Goal: Entertainment & Leisure: Consume media (video, audio)

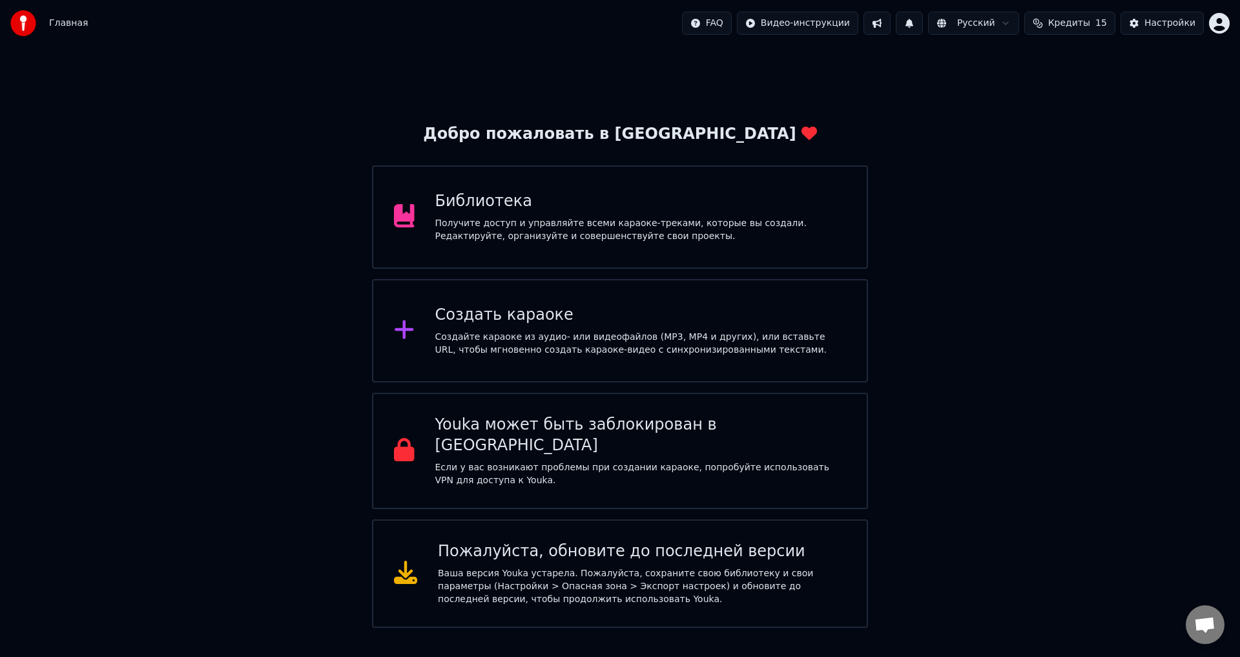
click at [599, 316] on div "Создать караоке" at bounding box center [640, 315] width 411 height 21
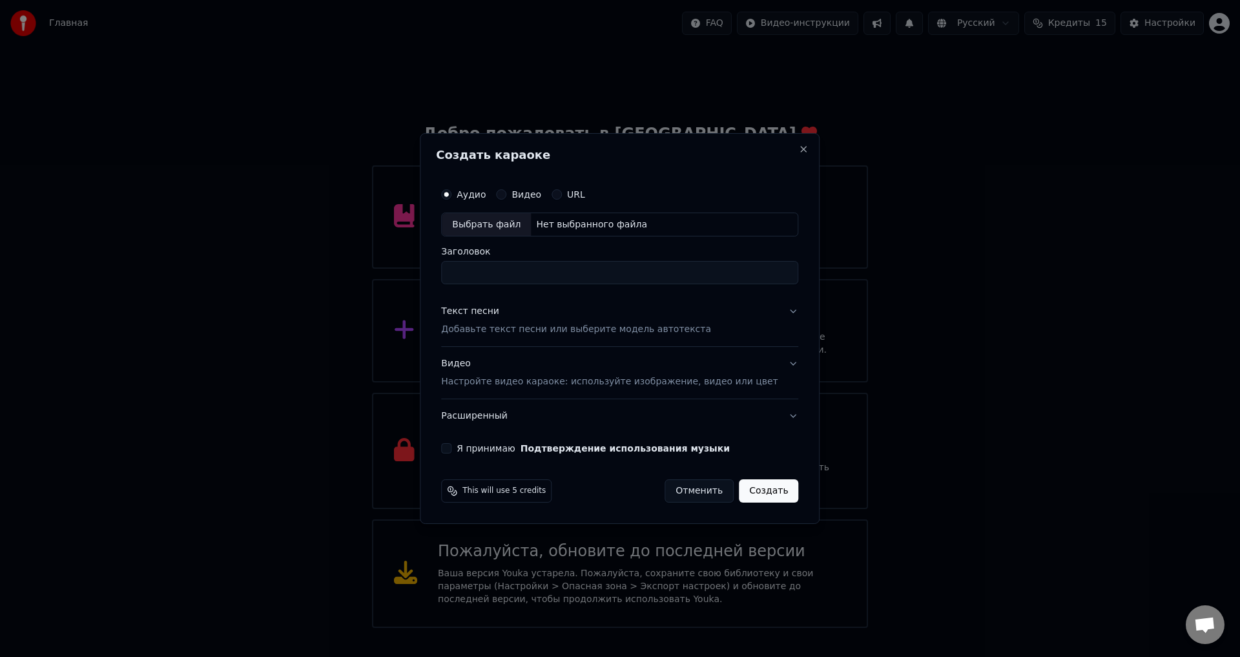
click at [531, 229] on div "Выбрать файл" at bounding box center [486, 224] width 89 height 23
type input "**********"
click at [783, 305] on div "**********" at bounding box center [619, 317] width 367 height 283
click at [774, 309] on button "Текст песни Добавьте текст песни или выберите модель автотекста" at bounding box center [619, 321] width 357 height 52
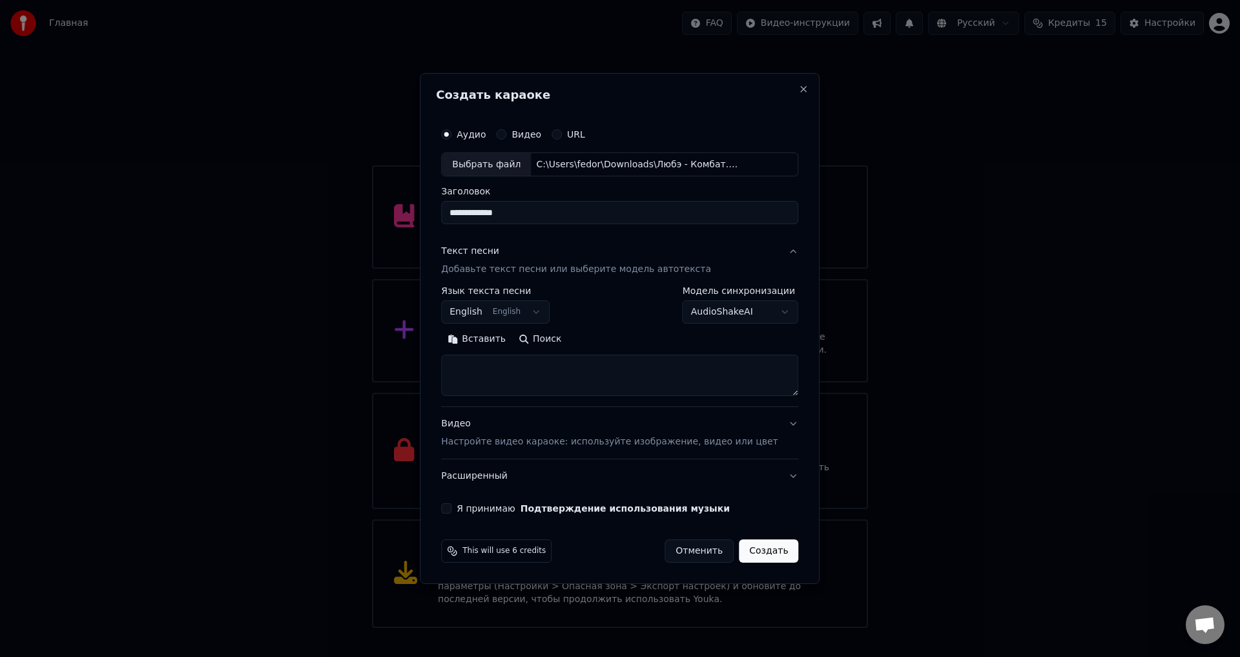
click at [535, 320] on body "Главная FAQ Видео-инструкции Русский Кредиты 15 Настройки Добро пожаловать в Yo…" at bounding box center [620, 314] width 1240 height 628
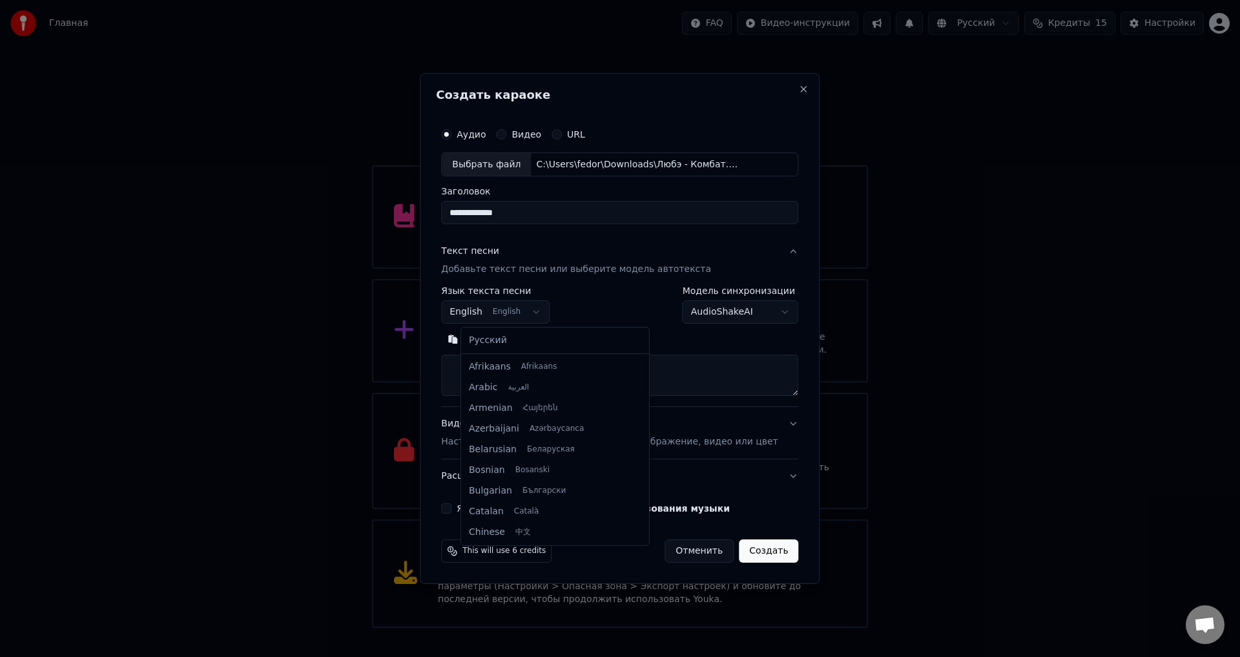
scroll to position [103, 0]
select select "**"
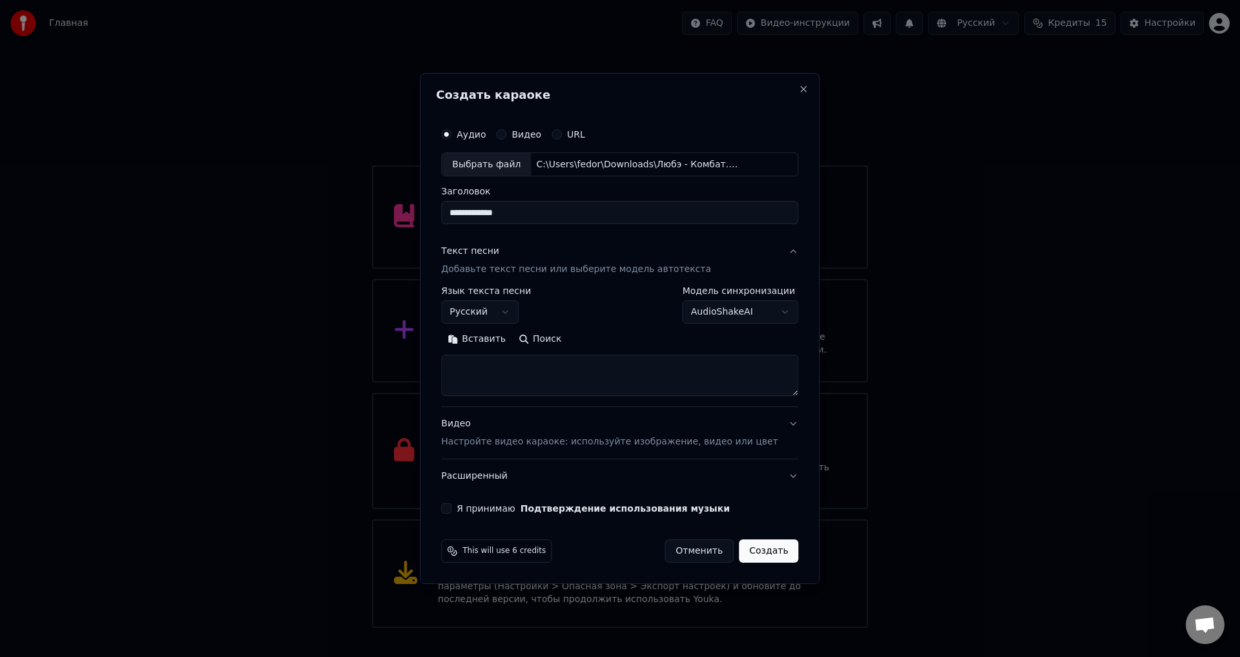
click at [551, 338] on button "Поиск" at bounding box center [540, 339] width 56 height 21
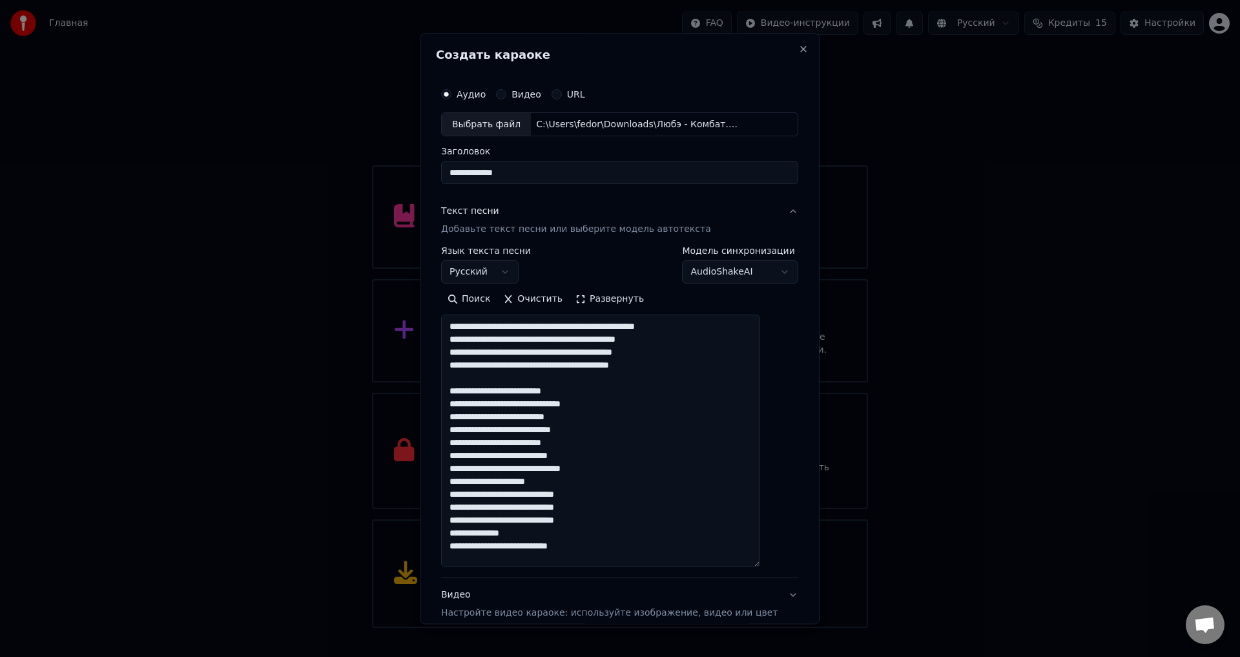
drag, startPoint x: 776, startPoint y: 395, endPoint x: 776, endPoint y: 567, distance: 172.4
click at [776, 567] on div "**********" at bounding box center [619, 383] width 367 height 614
drag, startPoint x: 656, startPoint y: 338, endPoint x: 681, endPoint y: 344, distance: 26.5
click at [681, 344] on textarea at bounding box center [600, 441] width 319 height 253
click at [662, 342] on textarea at bounding box center [600, 441] width 319 height 253
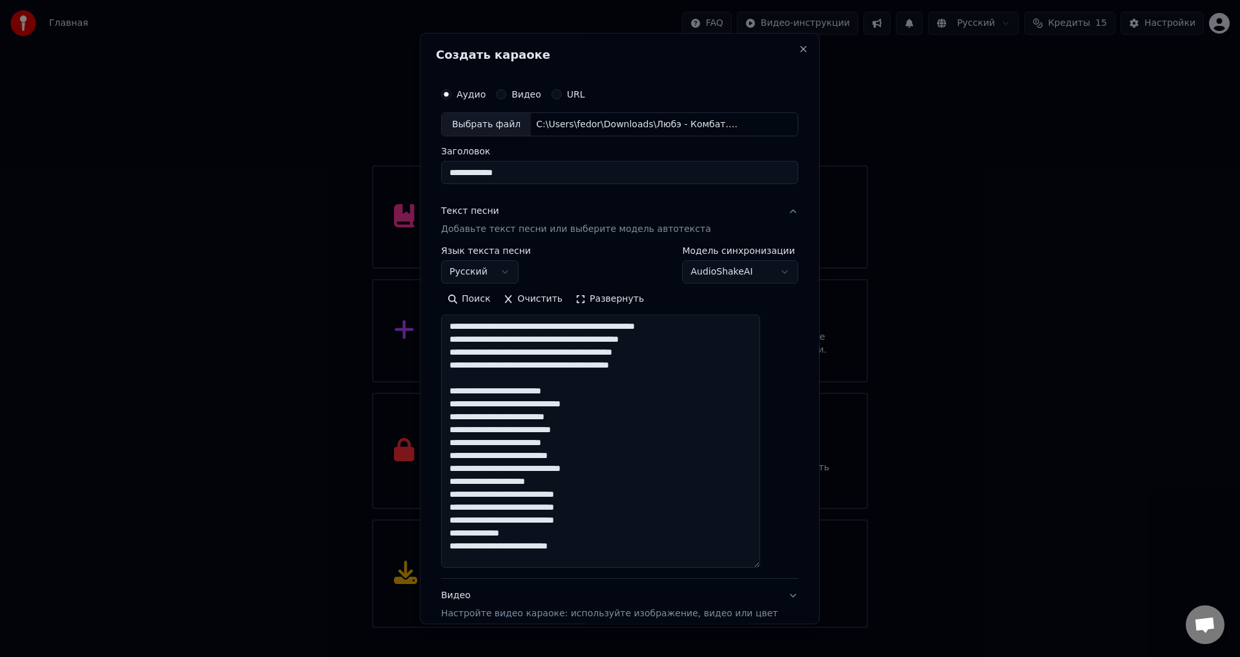
click at [671, 340] on textarea at bounding box center [600, 441] width 319 height 253
click at [686, 337] on textarea at bounding box center [600, 441] width 319 height 253
click at [693, 342] on textarea at bounding box center [600, 441] width 319 height 253
drag, startPoint x: 574, startPoint y: 353, endPoint x: 605, endPoint y: 356, distance: 30.5
click at [605, 356] on textarea at bounding box center [600, 441] width 319 height 253
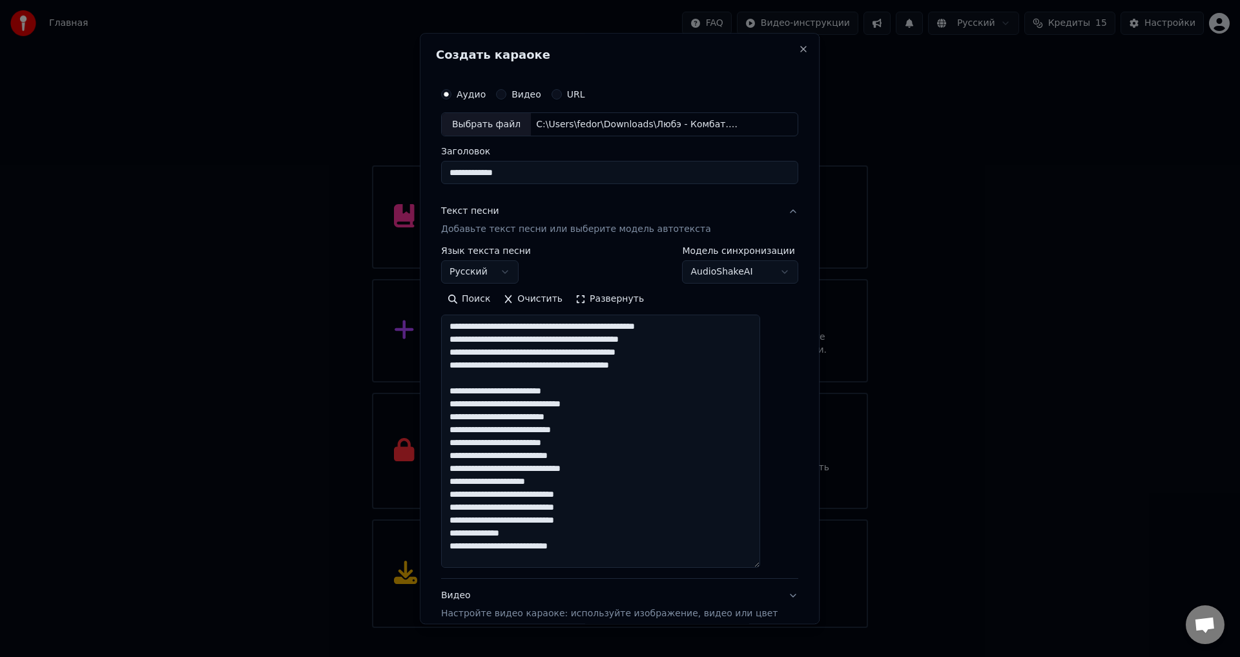
click at [593, 356] on textarea at bounding box center [600, 441] width 319 height 253
click at [638, 377] on textarea at bounding box center [600, 441] width 319 height 253
drag, startPoint x: 506, startPoint y: 404, endPoint x: 477, endPoint y: 402, distance: 29.1
click at [477, 402] on textarea at bounding box center [600, 441] width 319 height 253
drag, startPoint x: 563, startPoint y: 457, endPoint x: 534, endPoint y: 459, distance: 29.1
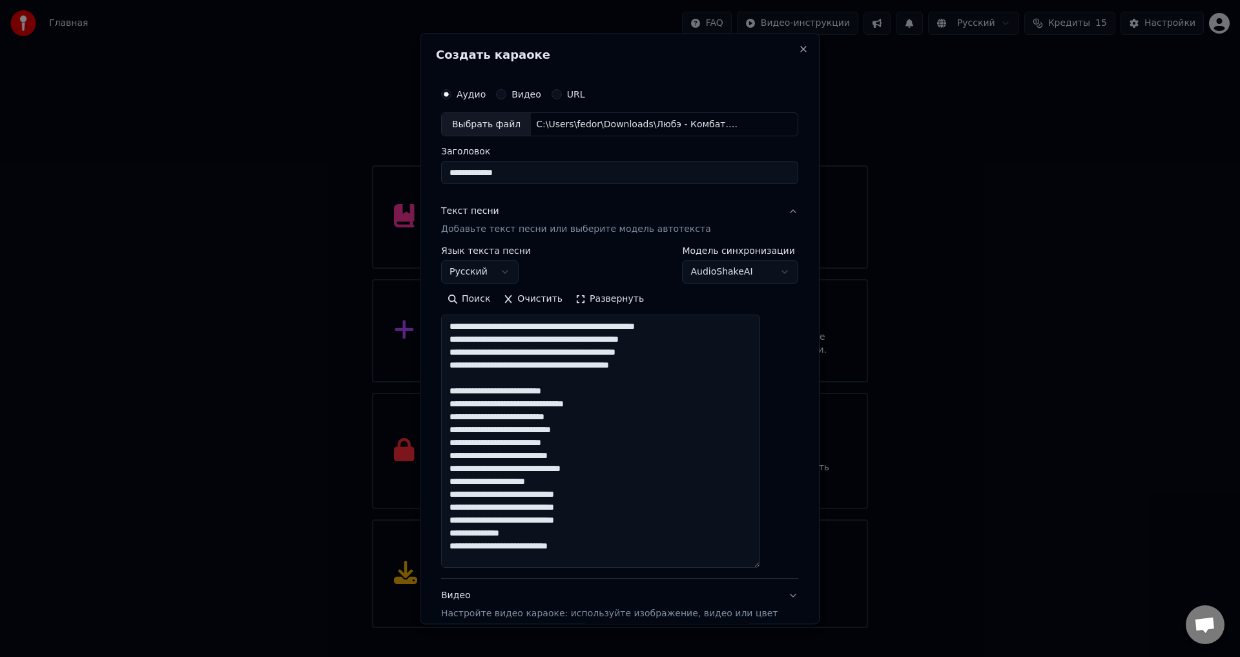
click at [534, 459] on textarea at bounding box center [600, 441] width 319 height 253
click at [588, 546] on textarea at bounding box center [600, 441] width 319 height 253
click at [581, 548] on textarea at bounding box center [600, 441] width 319 height 253
drag, startPoint x: 585, startPoint y: 548, endPoint x: 557, endPoint y: 544, distance: 28.0
click at [557, 544] on textarea at bounding box center [600, 441] width 319 height 253
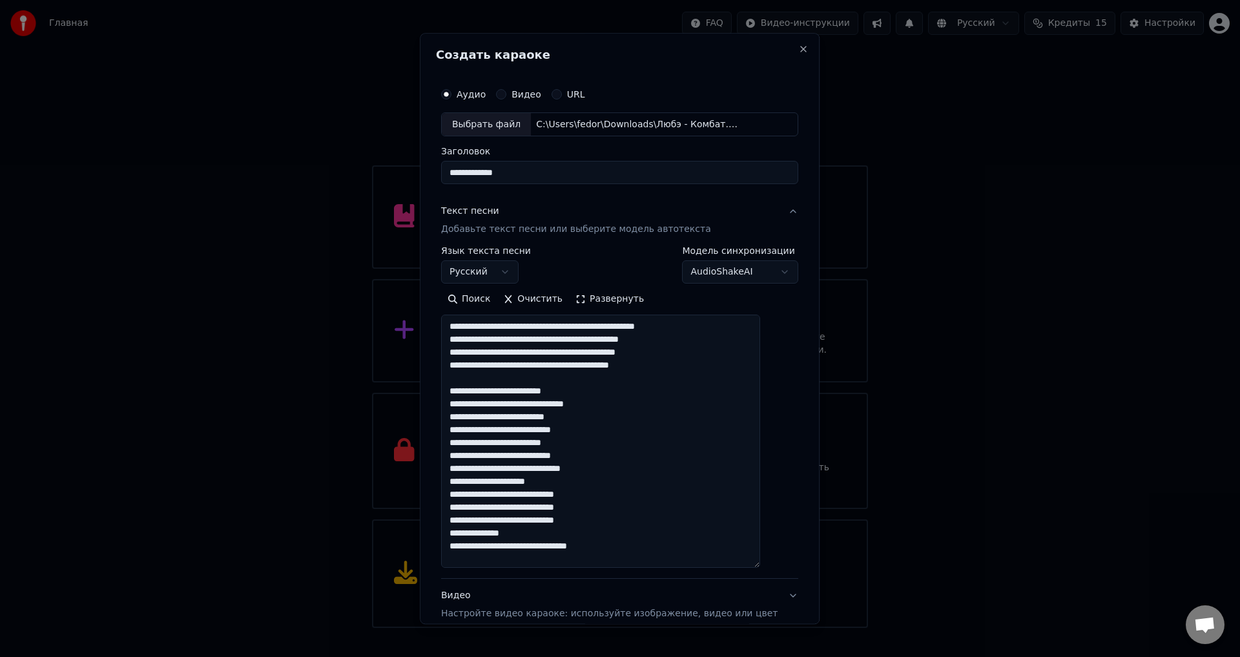
click at [643, 546] on textarea at bounding box center [600, 441] width 319 height 253
click at [604, 543] on textarea at bounding box center [600, 441] width 319 height 253
click at [615, 544] on textarea at bounding box center [600, 441] width 319 height 253
type textarea "**********"
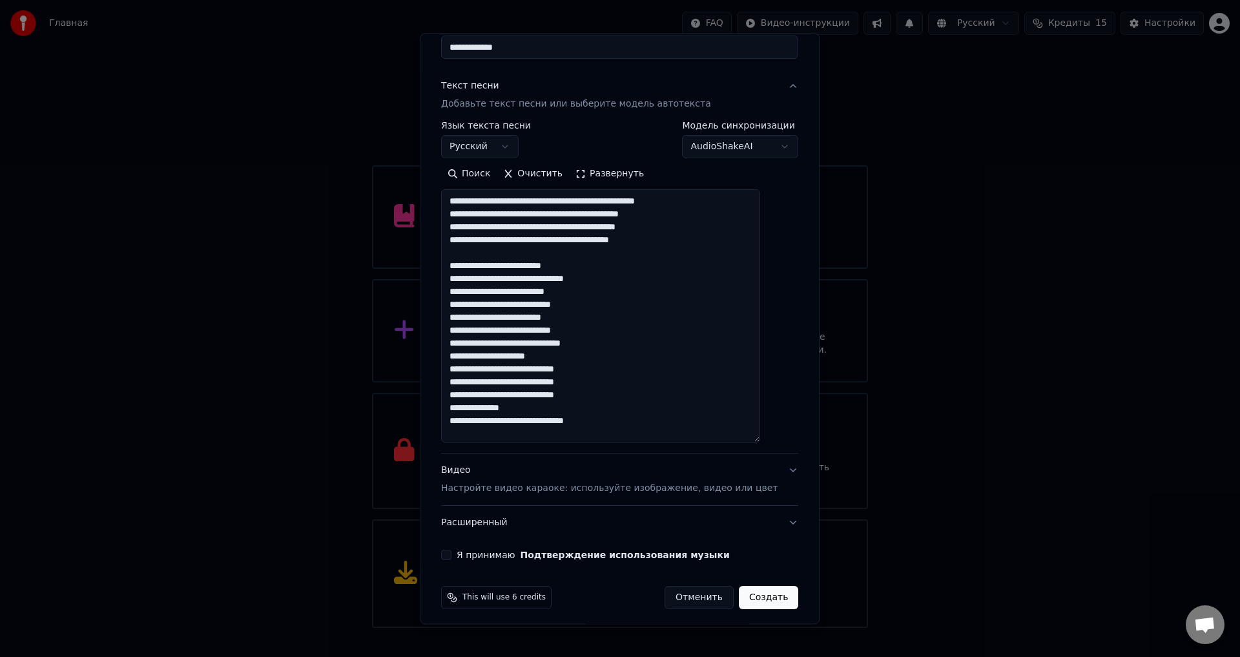
scroll to position [132, 0]
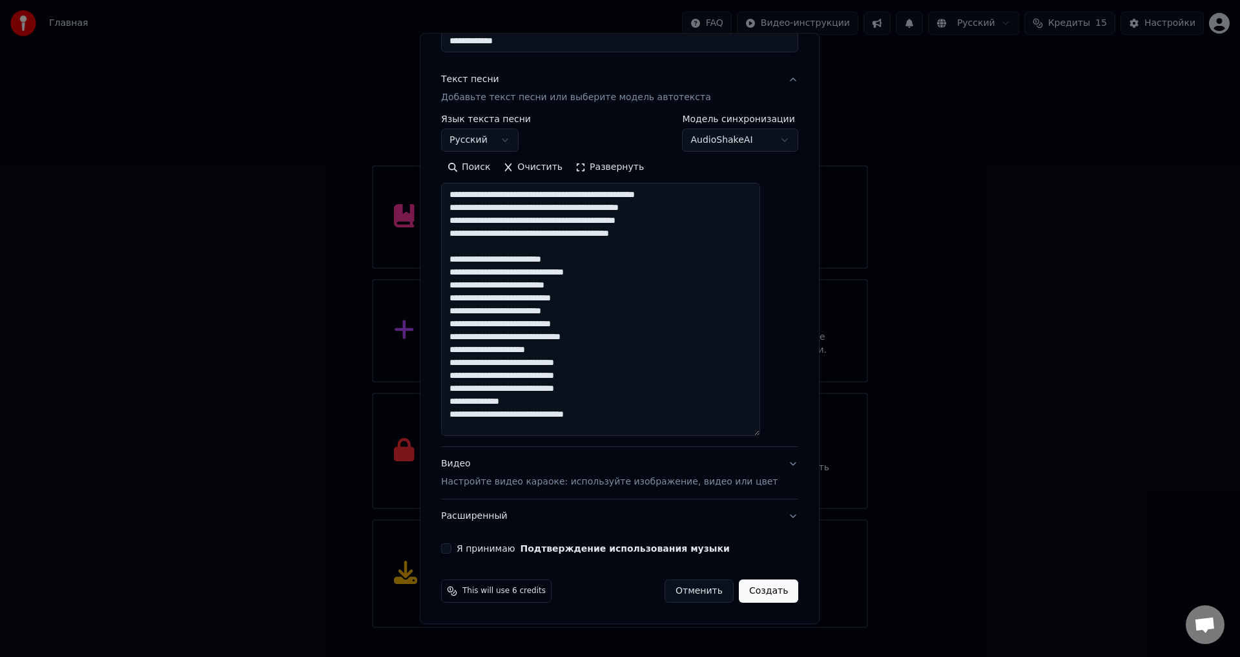
click at [766, 460] on button "Видео Настройте видео караоке: используйте изображение, видео или цвет" at bounding box center [619, 474] width 357 height 52
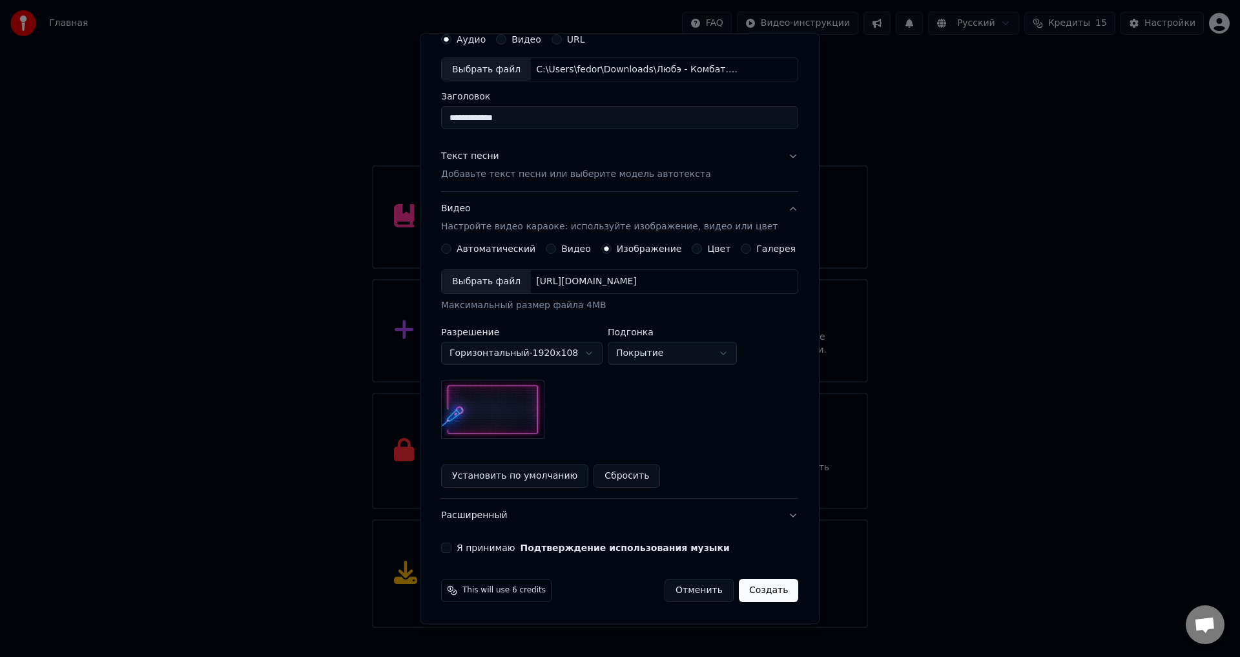
scroll to position [54, 0]
click at [577, 289] on div "[URL][DOMAIN_NAME]" at bounding box center [586, 282] width 111 height 13
click at [451, 547] on button "Я принимаю Подтверждение использования музыки" at bounding box center [446, 549] width 10 height 10
click at [743, 586] on button "Создать" at bounding box center [768, 591] width 59 height 23
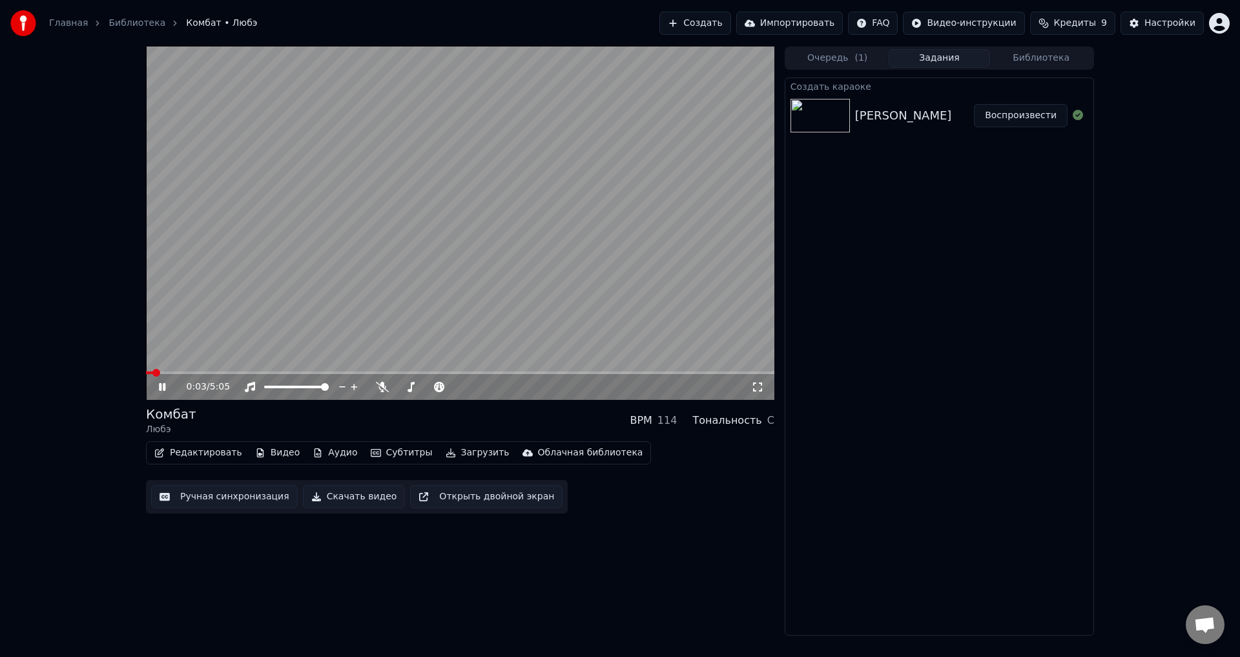
click at [758, 384] on icon at bounding box center [757, 387] width 13 height 10
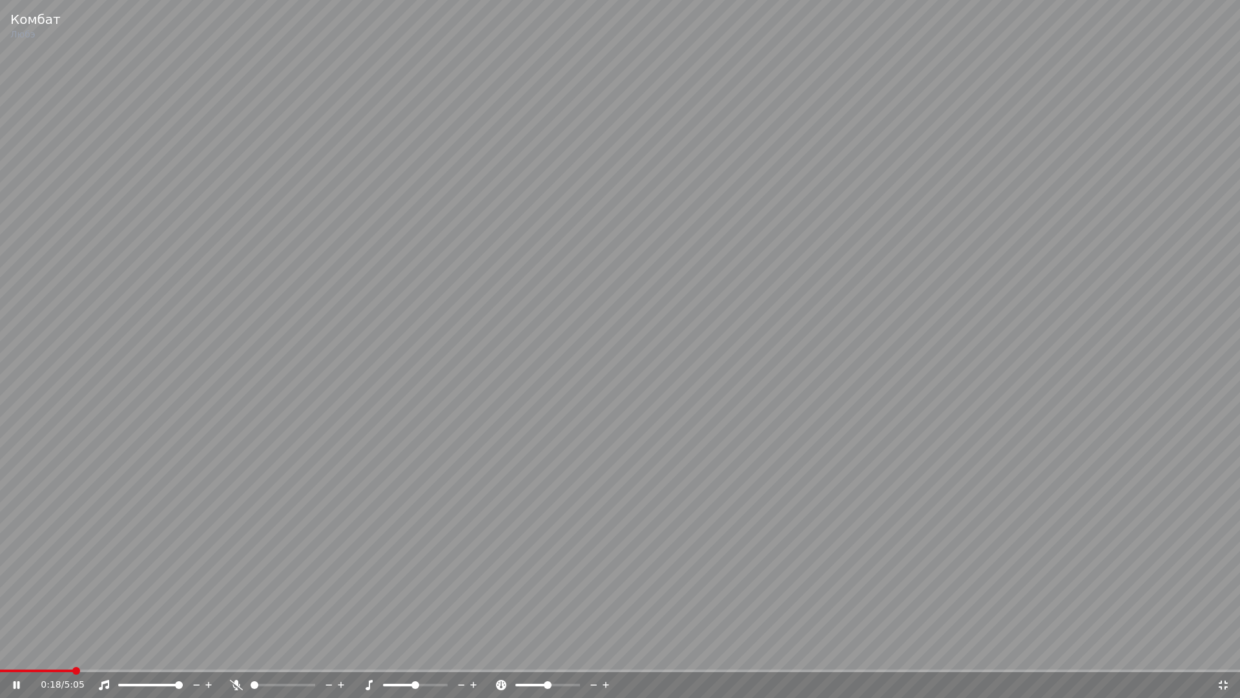
click at [72, 656] on span at bounding box center [620, 670] width 1240 height 3
click at [57, 656] on span at bounding box center [38, 670] width 77 height 3
click at [57, 656] on span at bounding box center [40, 670] width 80 height 3
click at [231, 656] on icon at bounding box center [236, 684] width 13 height 10
click at [65, 656] on span at bounding box center [32, 670] width 65 height 3
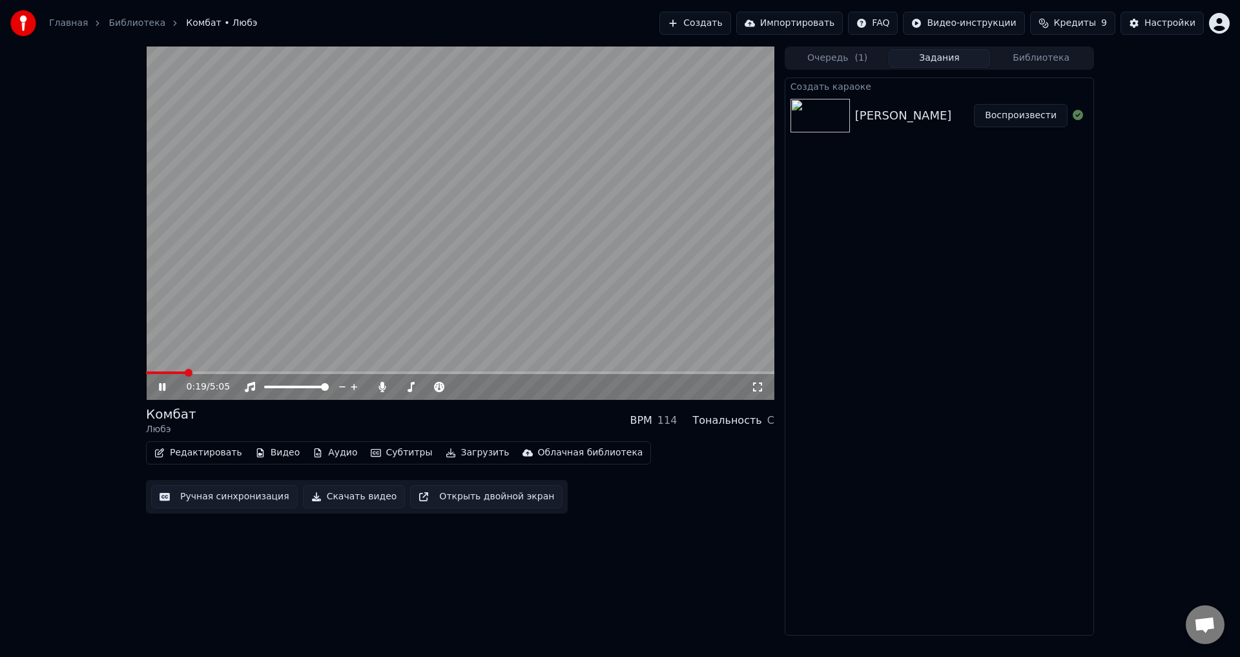
click at [150, 385] on div "0:19 / 5:05" at bounding box center [460, 387] width 628 height 26
click at [159, 385] on icon at bounding box center [171, 387] width 30 height 10
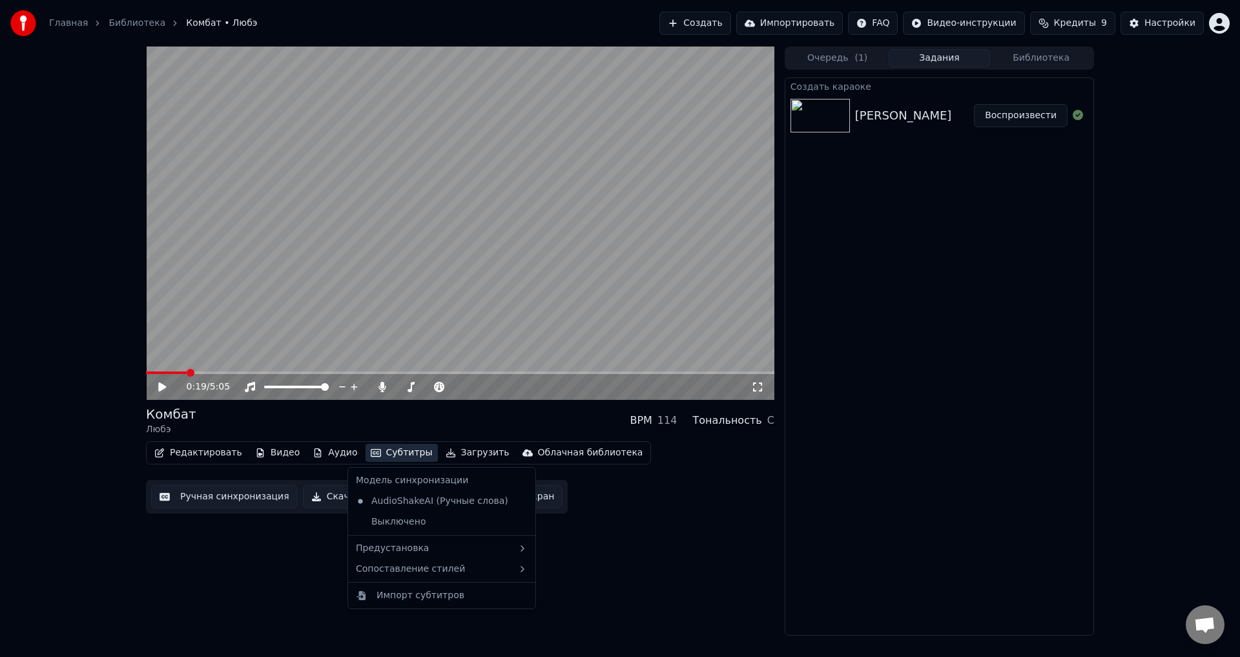
click at [381, 455] on button "Субтитры" at bounding box center [402, 453] width 72 height 18
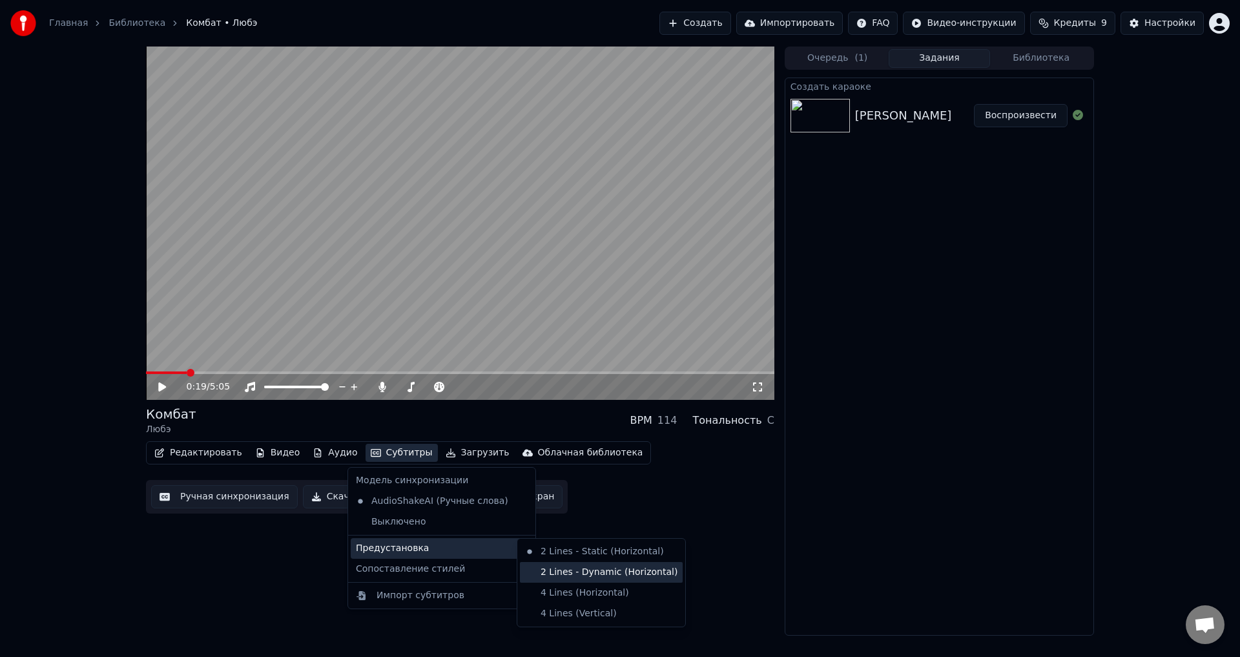
click at [586, 569] on div "2 Lines - Dynamic (Horizontal)" at bounding box center [601, 572] width 163 height 21
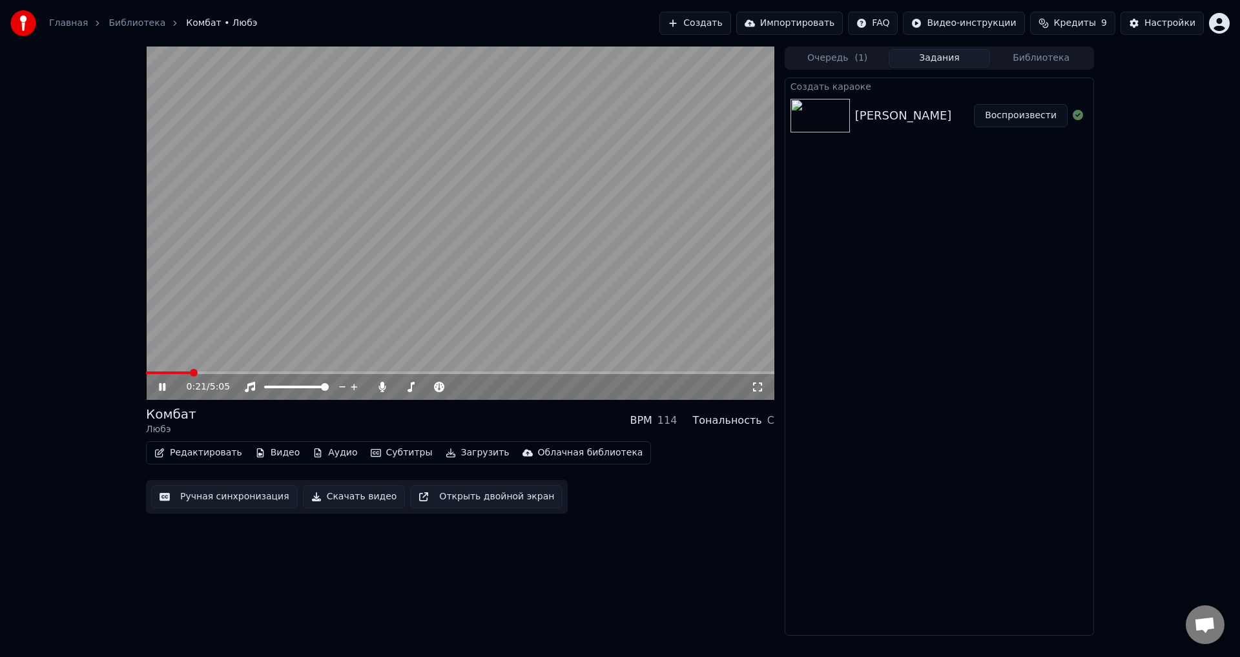
click at [182, 371] on video at bounding box center [460, 223] width 628 height 353
click at [184, 372] on span at bounding box center [165, 372] width 39 height 3
click at [170, 380] on div "0:19 / 5:05" at bounding box center [460, 387] width 628 height 26
click at [164, 386] on icon at bounding box center [162, 386] width 8 height 9
click at [172, 371] on span at bounding box center [159, 372] width 26 height 3
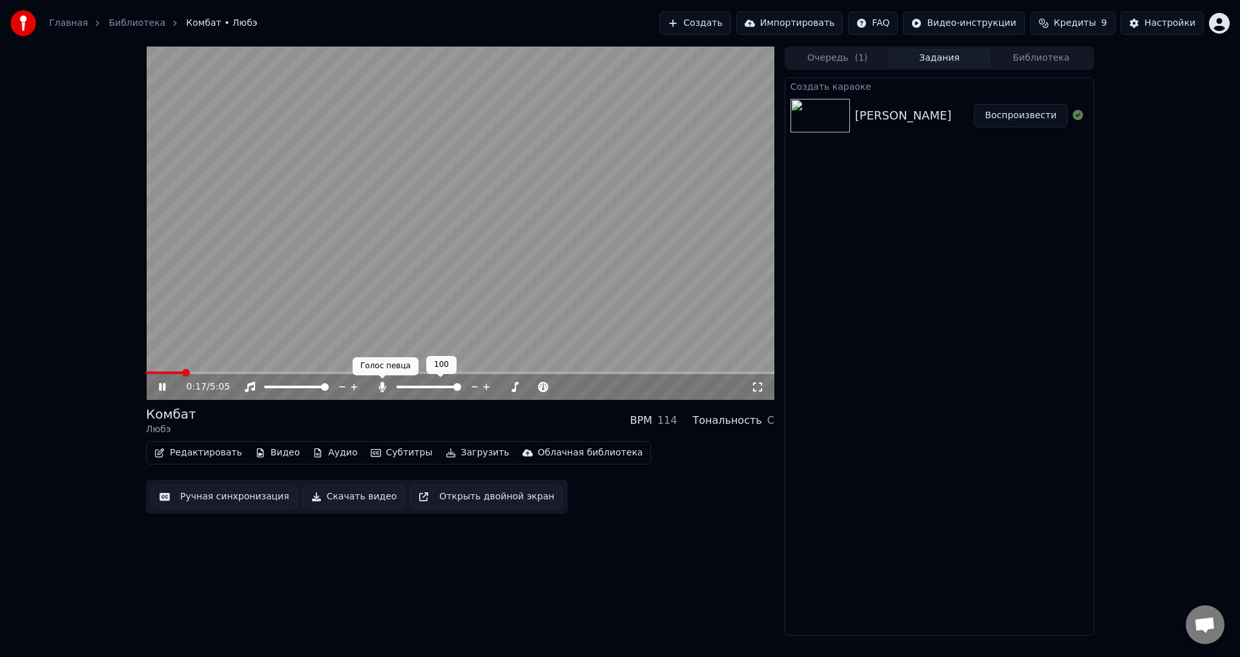
click at [378, 387] on icon at bounding box center [382, 387] width 13 height 10
click at [162, 388] on icon at bounding box center [171, 387] width 30 height 10
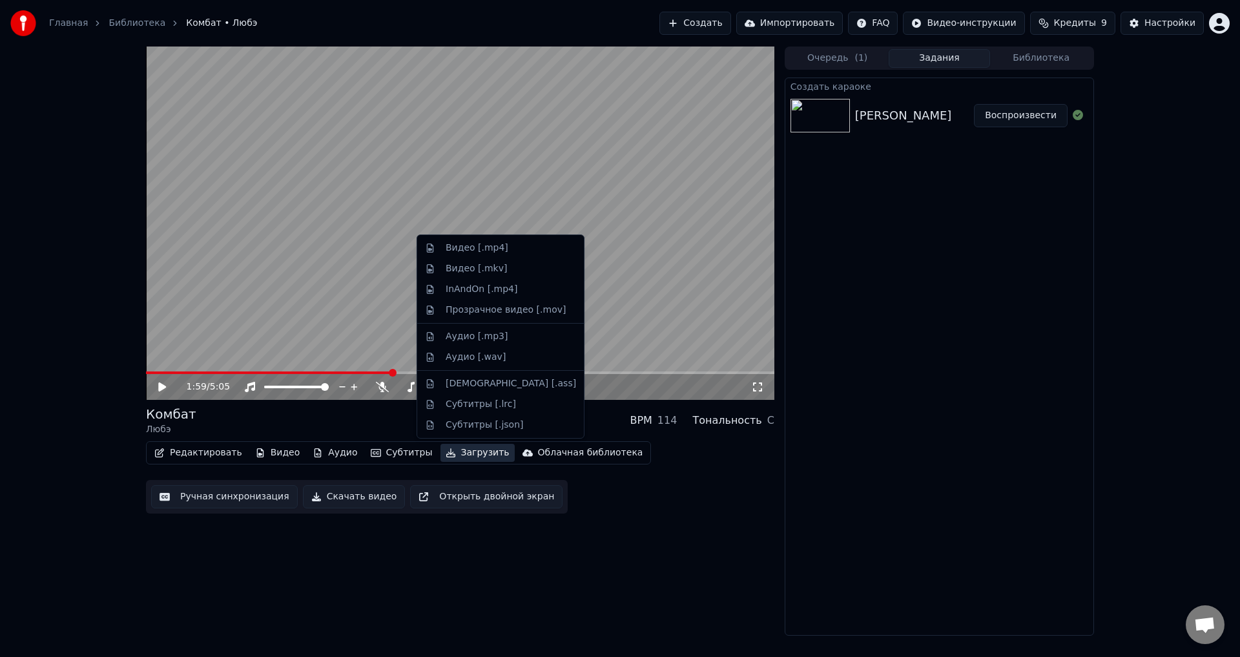
click at [440, 455] on button "Загрузить" at bounding box center [477, 453] width 74 height 18
click at [461, 246] on div "Видео [.mp4]" at bounding box center [477, 248] width 63 height 13
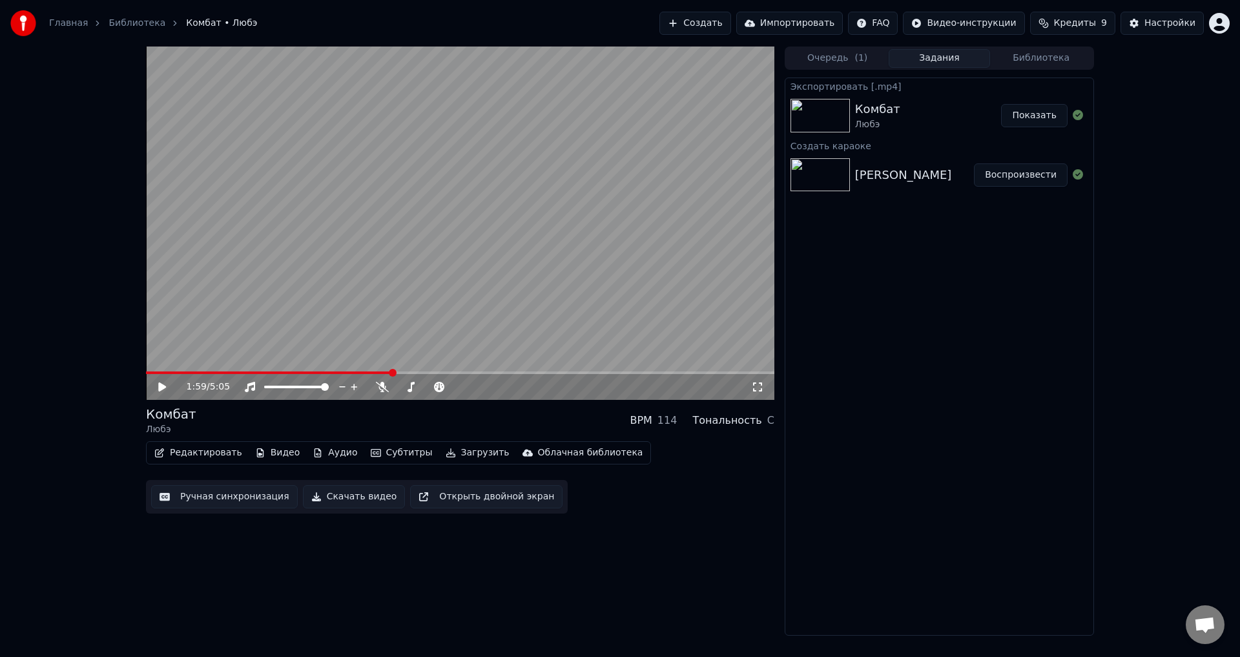
click at [704, 23] on button "Создать" at bounding box center [694, 23] width 71 height 23
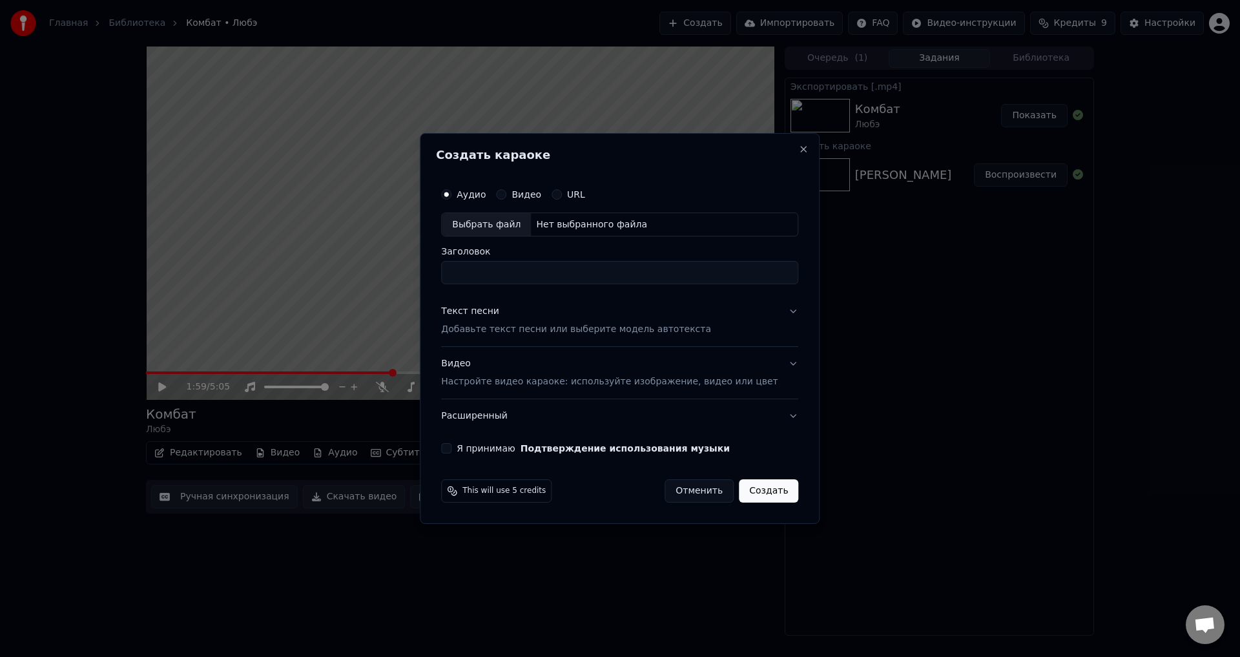
click at [502, 268] on input "Заголовок" at bounding box center [619, 273] width 357 height 23
click at [508, 228] on div "Выбрать файл" at bounding box center [486, 224] width 89 height 23
type input "**********"
click at [718, 328] on button "Текст песни Добавьте текст песни или выберите модель автотекста" at bounding box center [619, 321] width 357 height 52
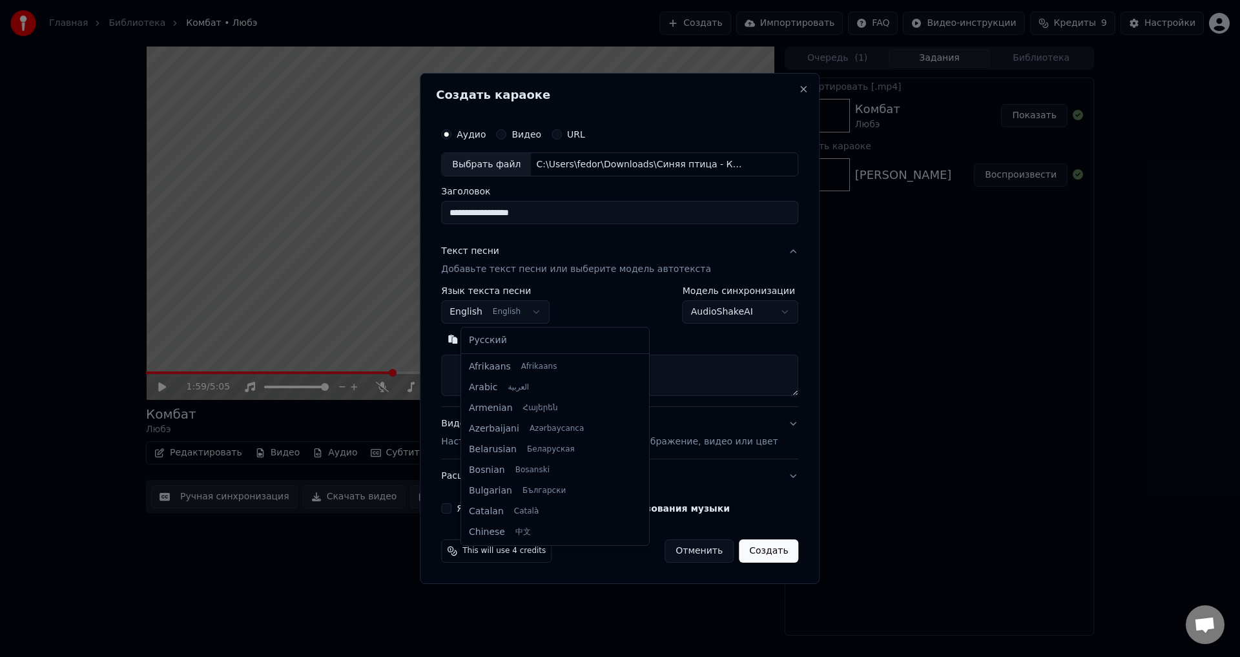
click at [510, 314] on body "**********" at bounding box center [620, 328] width 1240 height 657
select select "**"
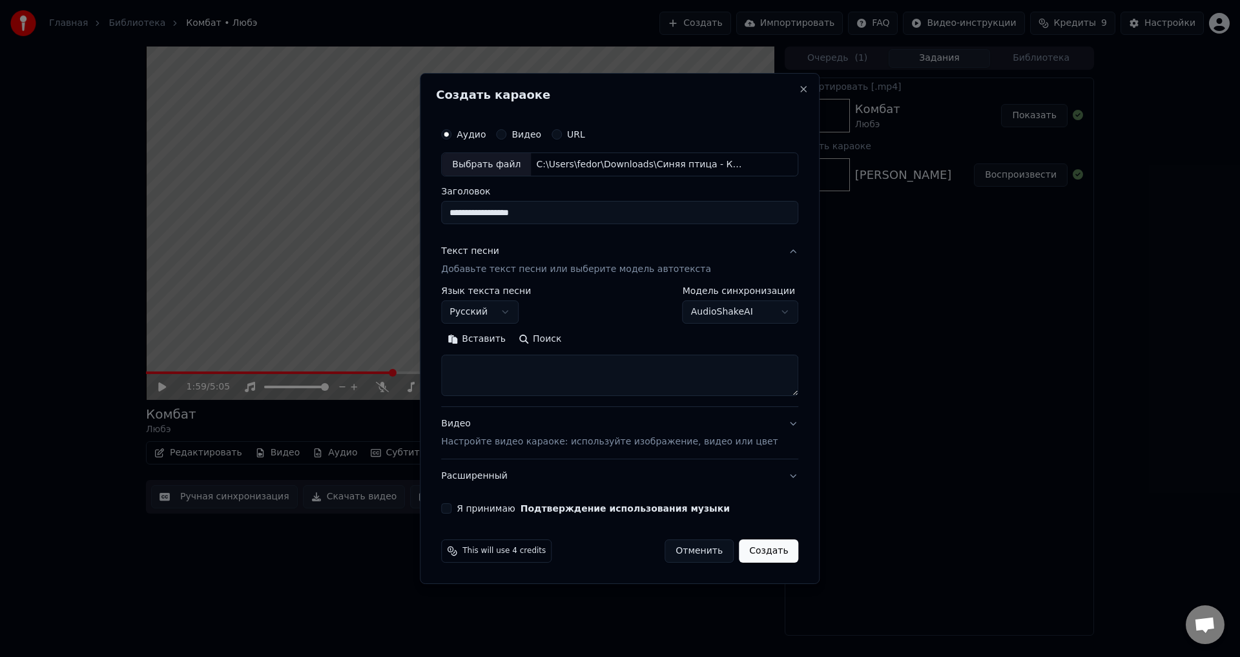
click at [544, 341] on button "Поиск" at bounding box center [540, 339] width 56 height 21
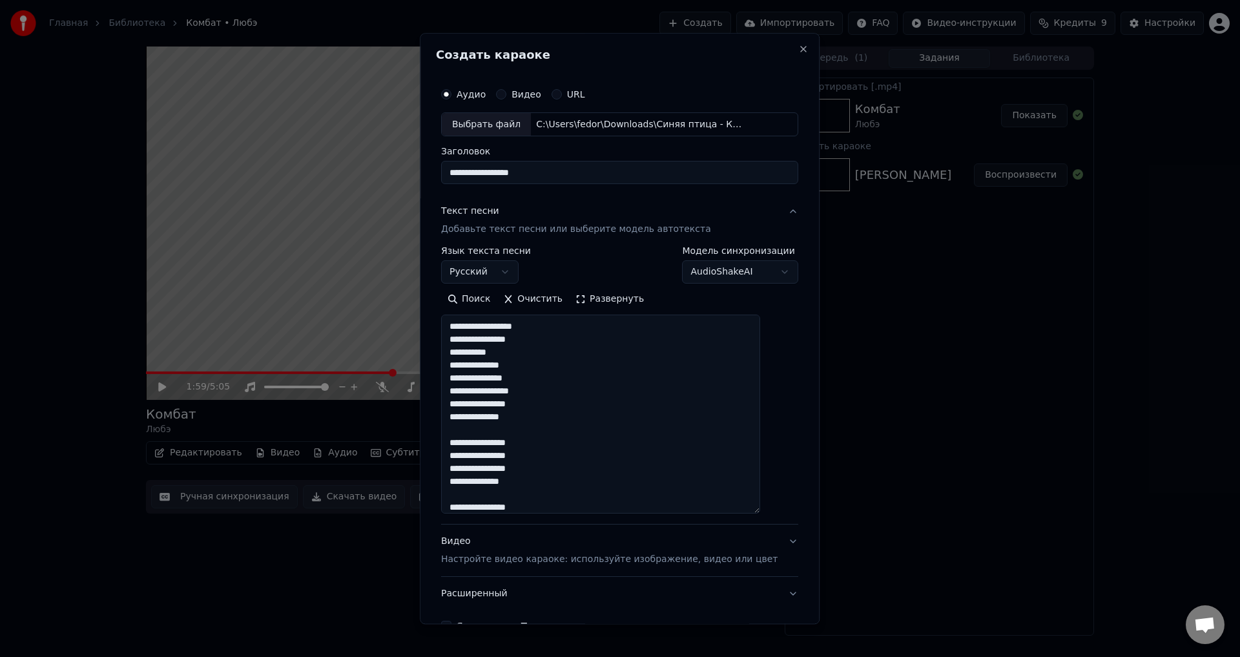
drag, startPoint x: 777, startPoint y: 395, endPoint x: 791, endPoint y: 519, distance: 124.7
click at [791, 519] on div "**********" at bounding box center [620, 328] width 400 height 591
drag, startPoint x: 513, startPoint y: 341, endPoint x: 482, endPoint y: 343, distance: 30.4
click at [482, 343] on textarea "**********" at bounding box center [600, 417] width 319 height 205
drag, startPoint x: 530, startPoint y: 394, endPoint x: 566, endPoint y: 394, distance: 35.5
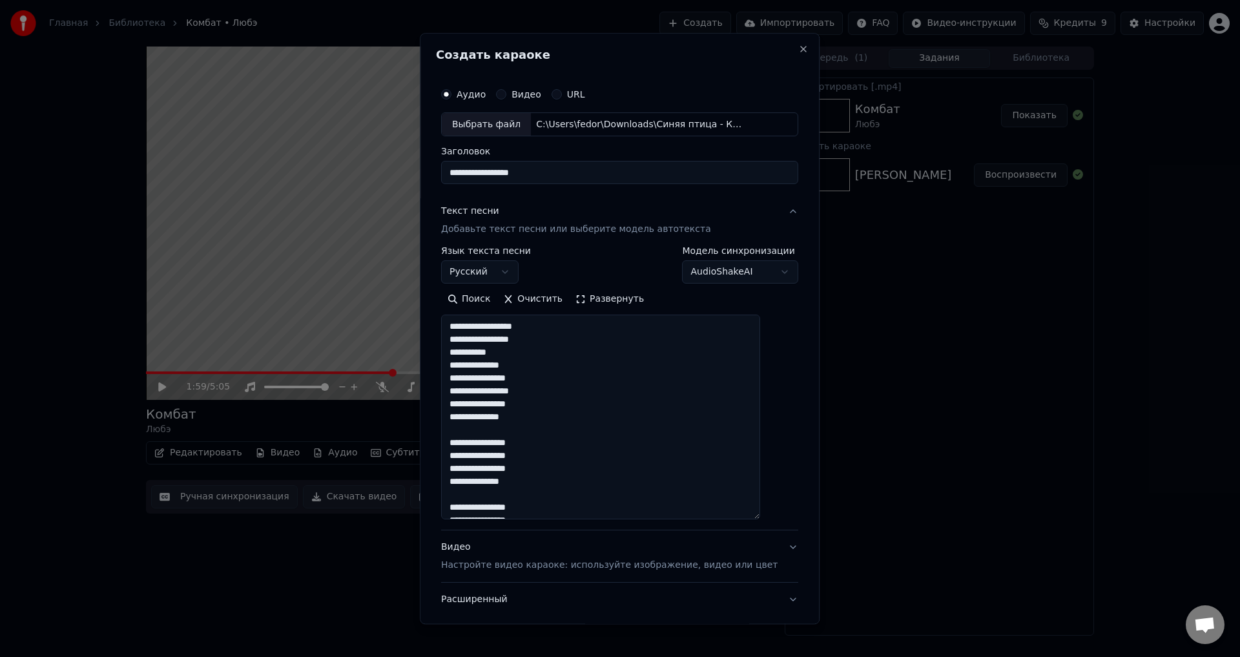
click at [566, 394] on textarea "**********" at bounding box center [600, 417] width 319 height 205
drag, startPoint x: 504, startPoint y: 417, endPoint x: 392, endPoint y: 410, distance: 112.6
click at [392, 410] on body "**********" at bounding box center [620, 328] width 1240 height 657
click at [460, 423] on textarea "**********" at bounding box center [600, 417] width 319 height 205
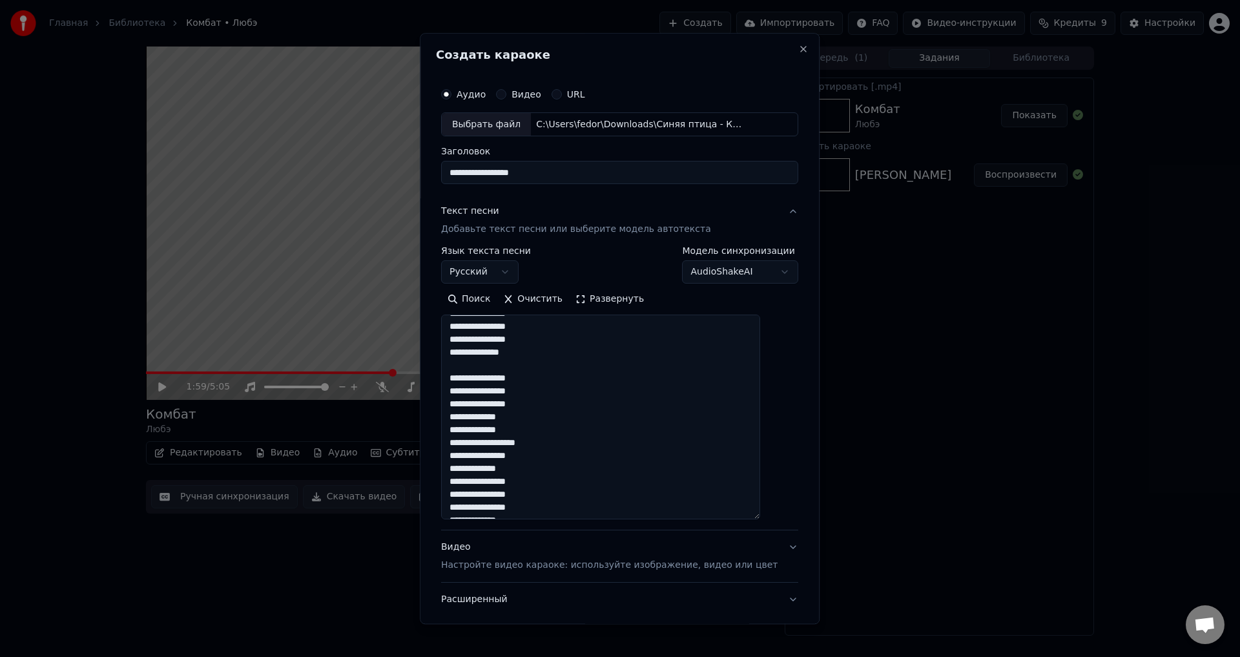
drag, startPoint x: 502, startPoint y: 418, endPoint x: 446, endPoint y: 415, distance: 56.9
click at [446, 415] on div "**********" at bounding box center [620, 328] width 400 height 591
drag, startPoint x: 528, startPoint y: 442, endPoint x: 582, endPoint y: 448, distance: 54.5
click at [582, 448] on textarea "**********" at bounding box center [600, 417] width 319 height 205
type textarea "**********"
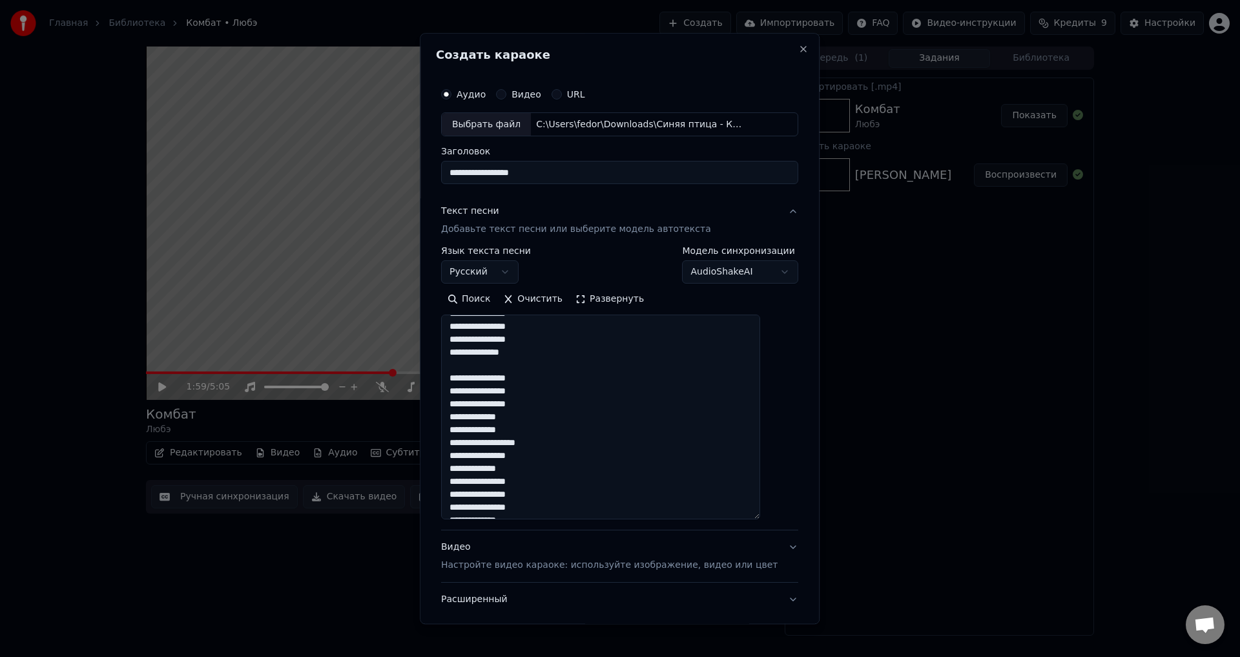
click at [716, 298] on div "Поиск Очистить Развернуть" at bounding box center [619, 299] width 357 height 21
click at [599, 544] on div "Видео Настройте видео караоке: используйте изображение, видео или цвет" at bounding box center [609, 556] width 336 height 31
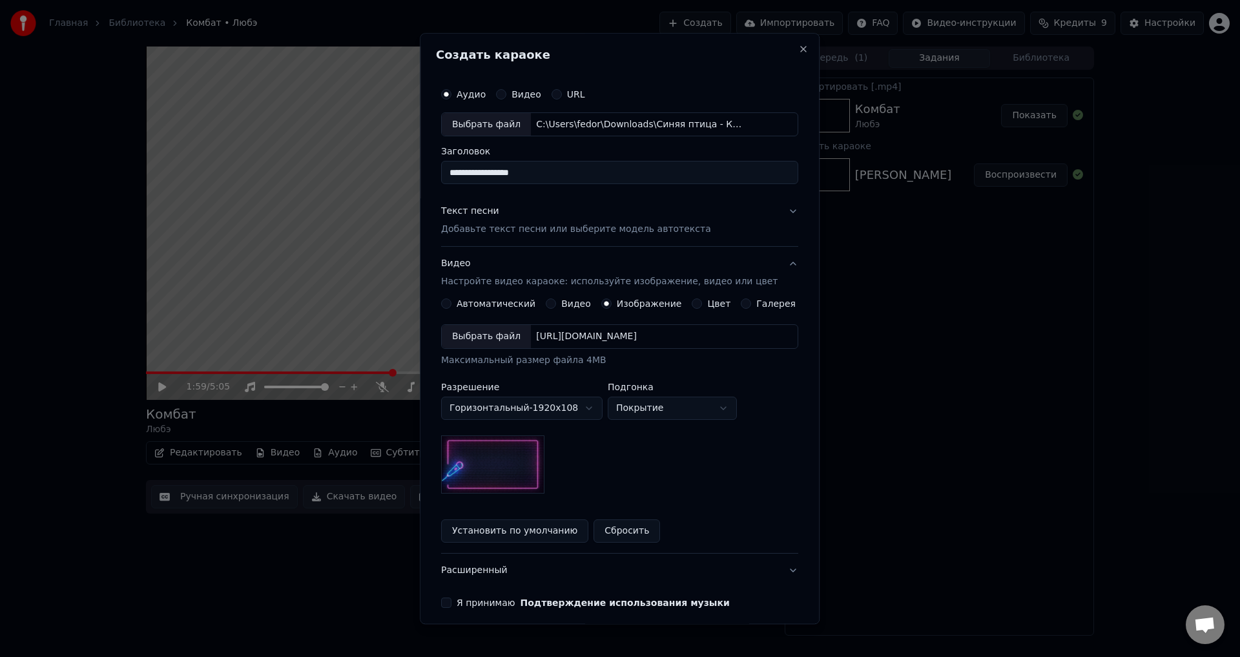
click at [601, 331] on div "[URL][DOMAIN_NAME]" at bounding box center [586, 337] width 111 height 13
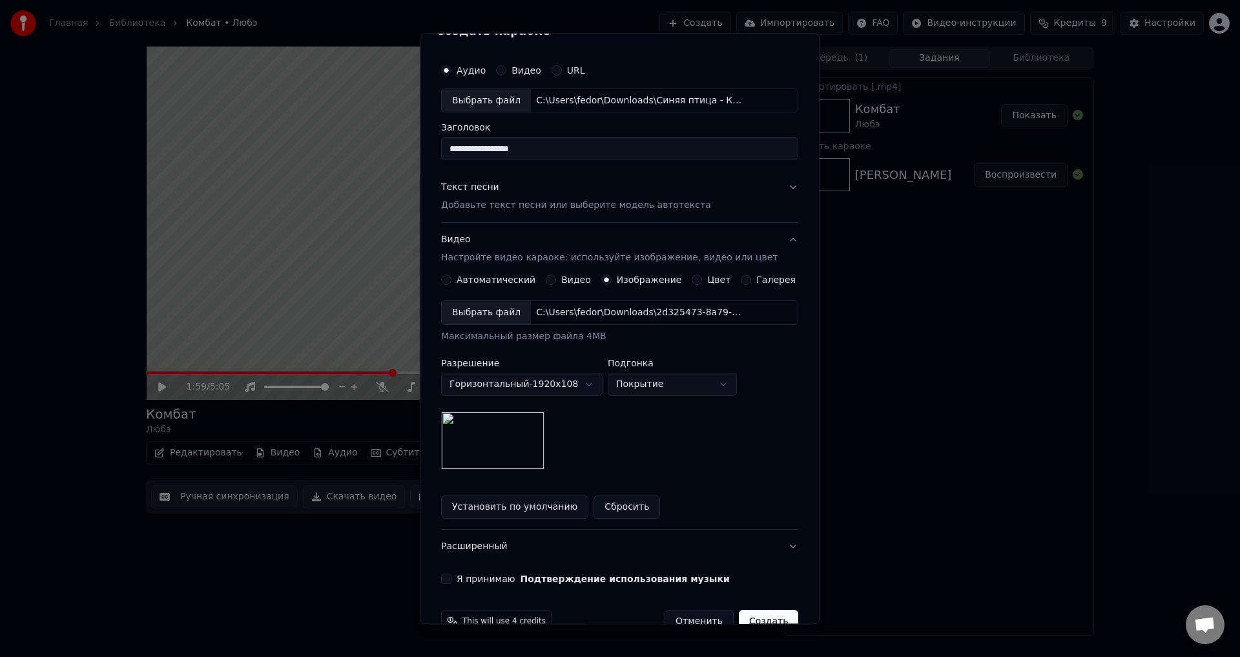
scroll to position [54, 0]
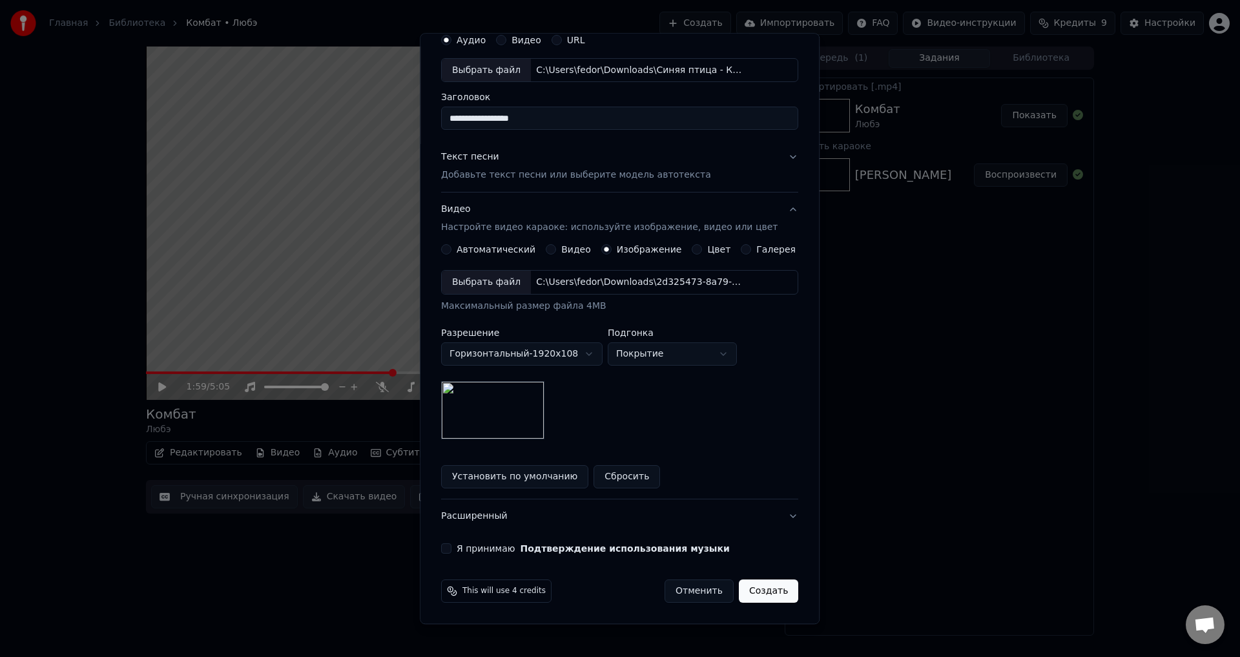
click at [450, 542] on div "**********" at bounding box center [619, 290] width 367 height 537
click at [451, 545] on button "Я принимаю Подтверждение использования музыки" at bounding box center [446, 549] width 10 height 10
click at [769, 586] on button "Создать" at bounding box center [768, 591] width 59 height 23
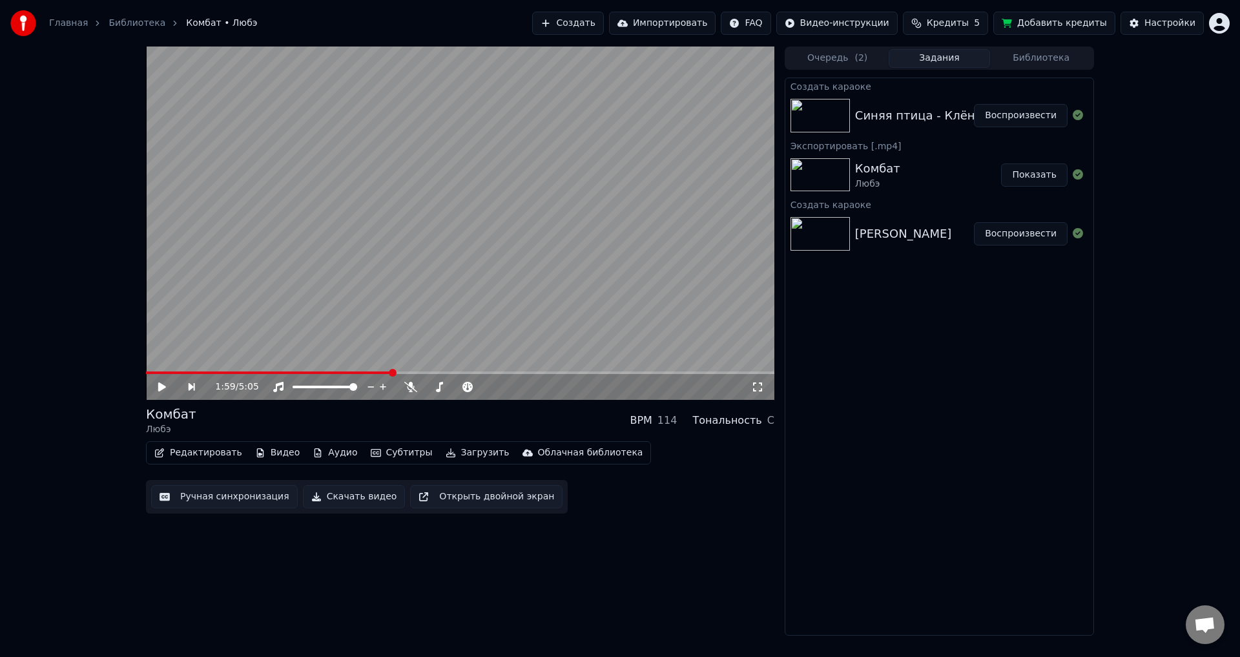
click at [1023, 120] on button "Воспроизвести" at bounding box center [1021, 115] width 94 height 23
click at [366, 448] on button "Субтитры" at bounding box center [402, 453] width 72 height 18
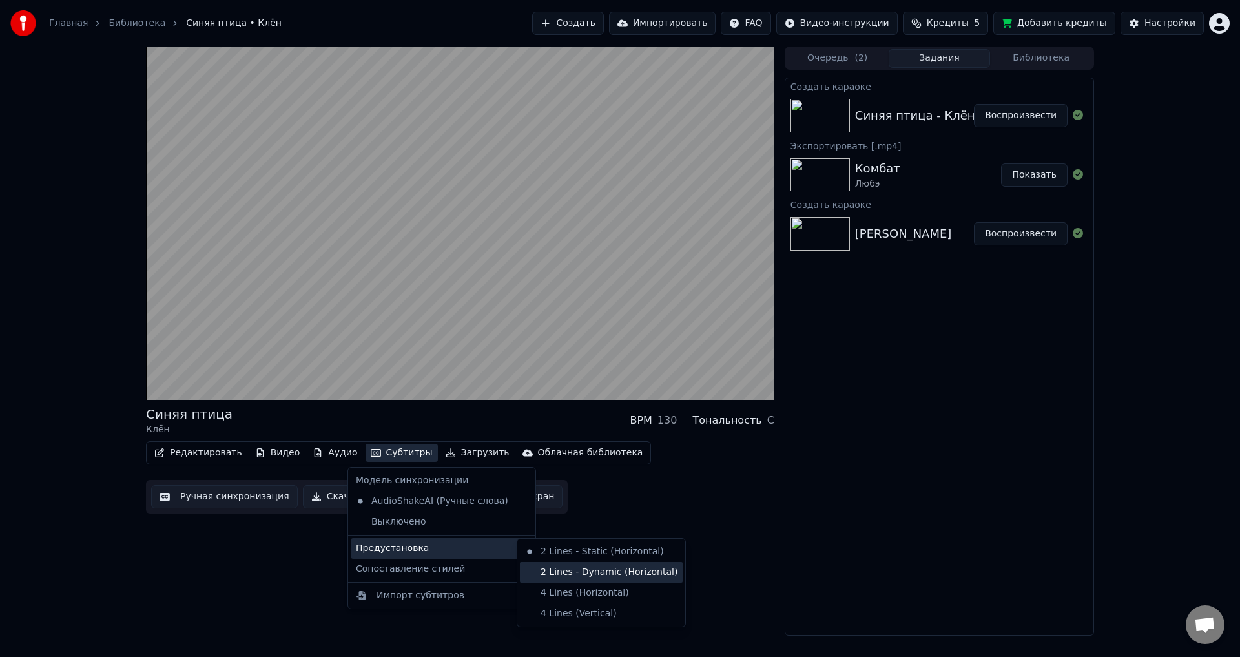
click at [624, 572] on div "2 Lines - Dynamic (Horizontal)" at bounding box center [601, 572] width 163 height 21
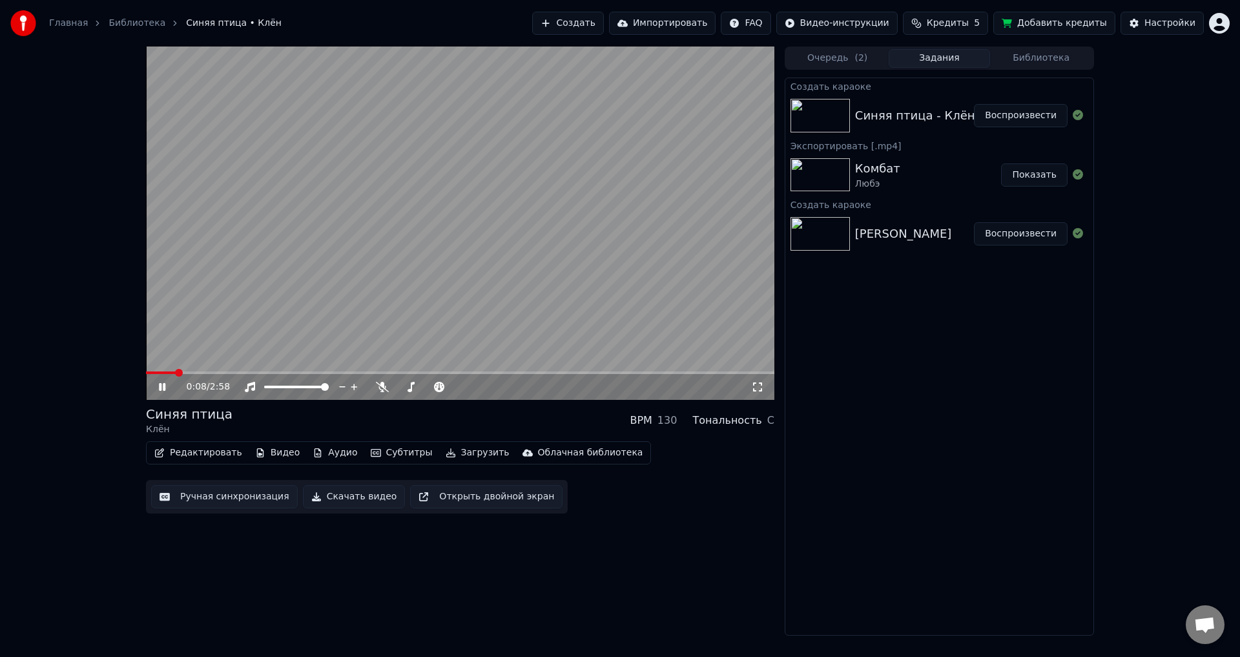
click at [153, 372] on span at bounding box center [161, 372] width 30 height 3
click at [147, 371] on span at bounding box center [151, 372] width 10 height 3
click at [202, 369] on video at bounding box center [460, 223] width 628 height 353
click at [207, 369] on video at bounding box center [460, 223] width 628 height 353
click at [209, 371] on span at bounding box center [460, 372] width 628 height 3
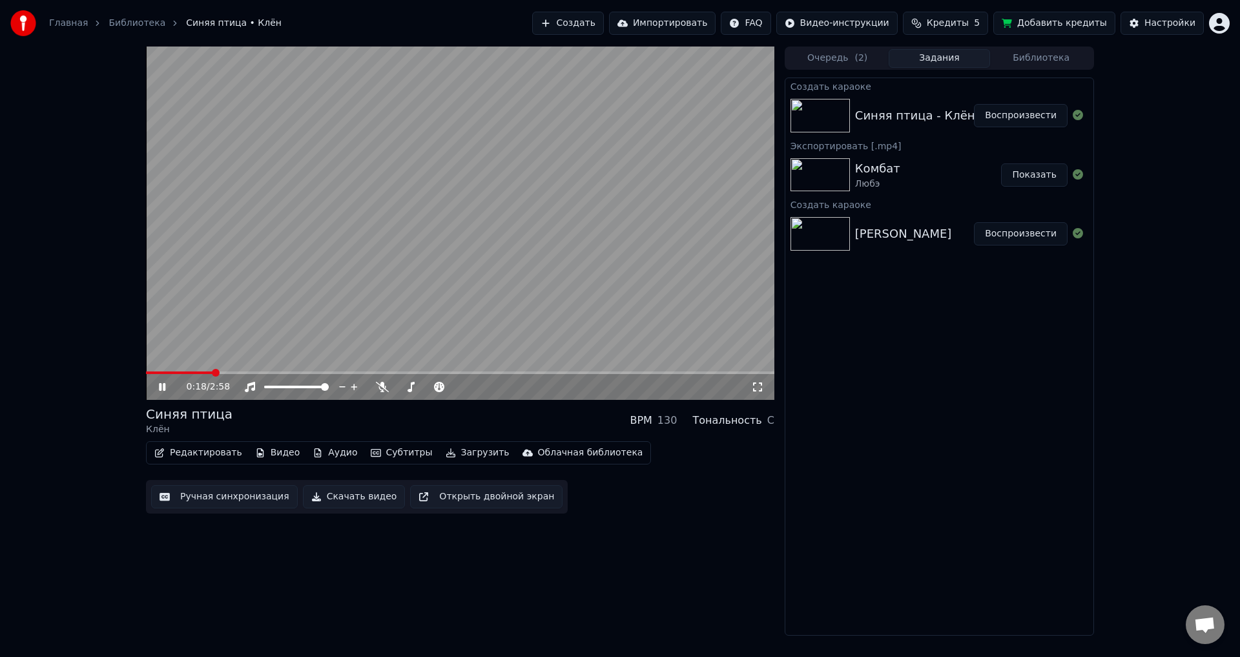
click at [189, 374] on span at bounding box center [179, 372] width 67 height 3
click at [760, 388] on icon at bounding box center [757, 387] width 13 height 10
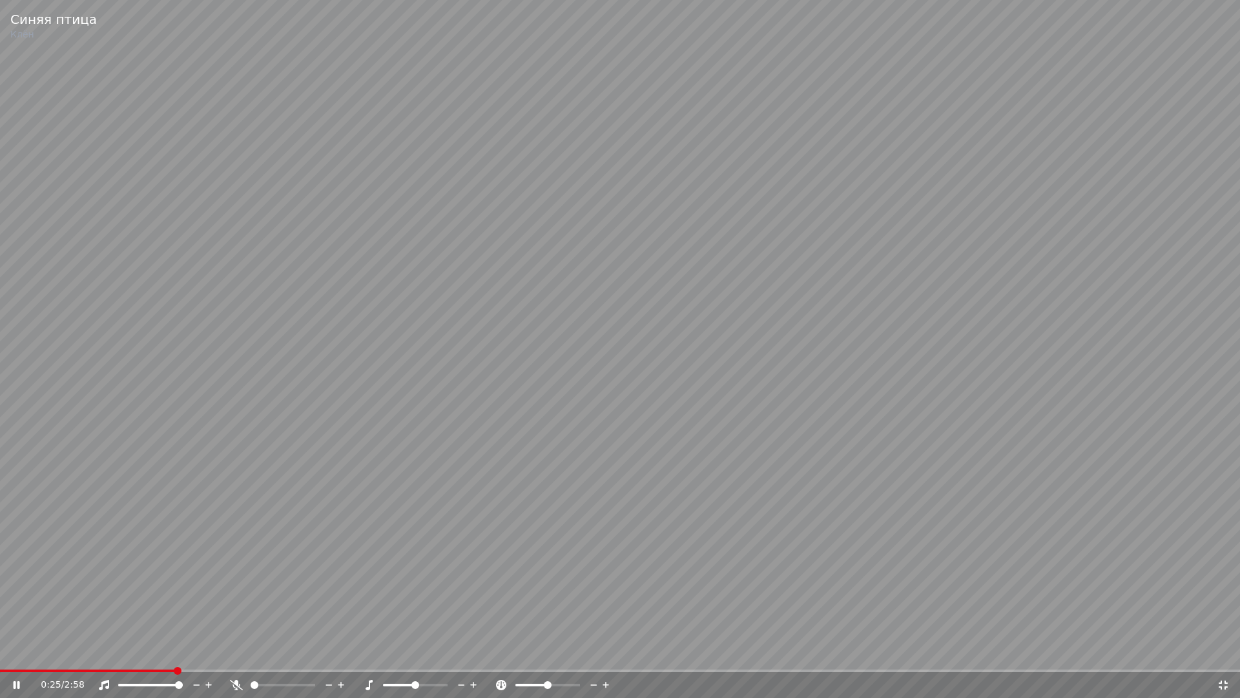
click at [61, 656] on div "0:25 / 2:58" at bounding box center [620, 685] width 1240 height 26
click at [60, 656] on span at bounding box center [89, 670] width 178 height 3
click at [236, 656] on icon at bounding box center [236, 684] width 13 height 10
click at [237, 656] on icon at bounding box center [236, 684] width 13 height 10
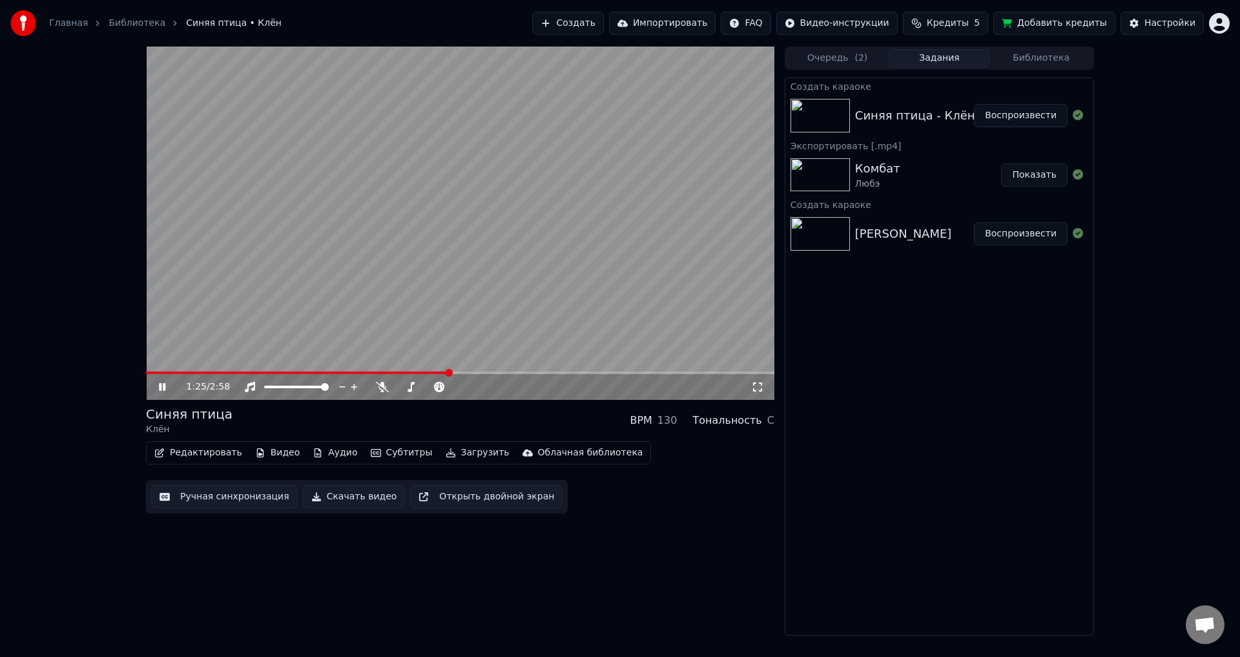
click at [506, 282] on video at bounding box center [460, 223] width 628 height 353
click at [465, 451] on button "Загрузить" at bounding box center [477, 453] width 74 height 18
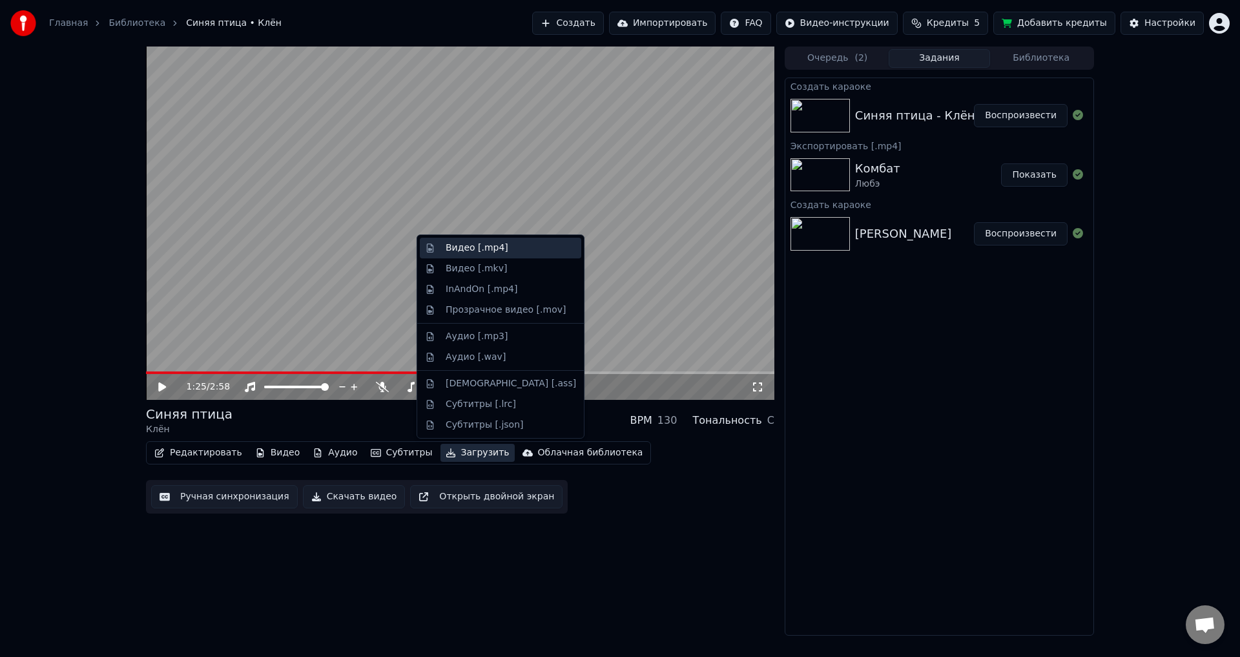
click at [481, 250] on div "Видео [.mp4]" at bounding box center [477, 248] width 63 height 13
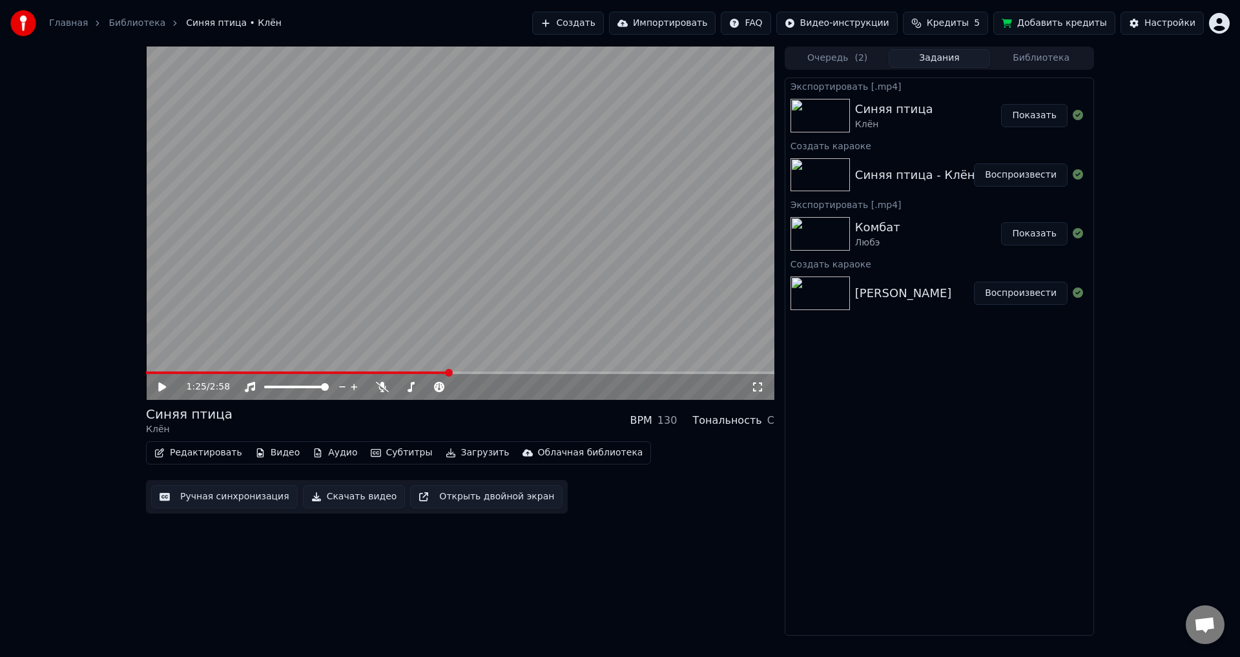
click at [594, 21] on button "Создать" at bounding box center [567, 23] width 71 height 23
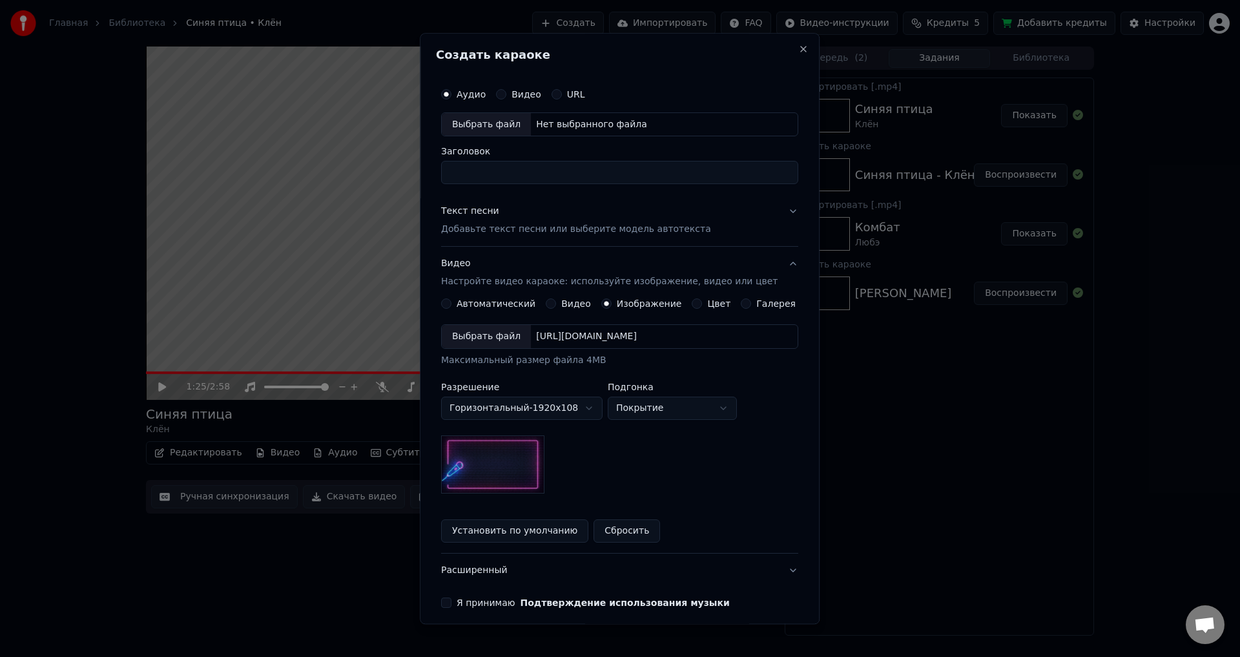
click at [555, 120] on div "Нет выбранного файла" at bounding box center [591, 124] width 121 height 13
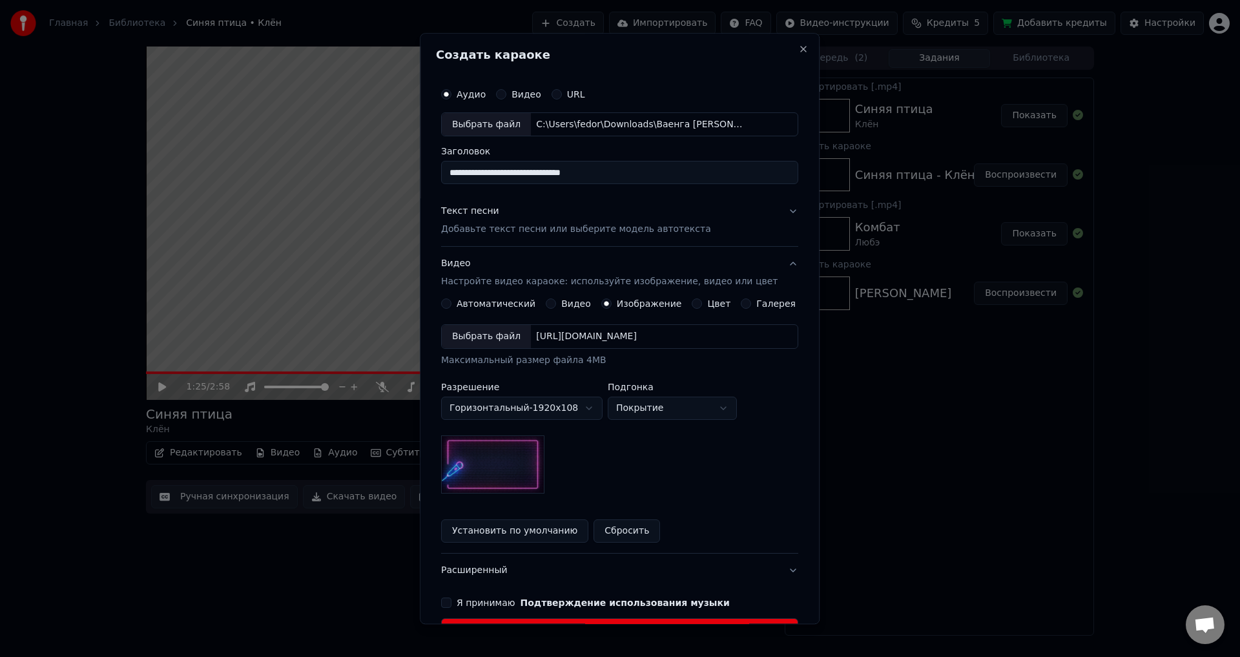
click at [672, 169] on input "**********" at bounding box center [619, 172] width 357 height 23
click at [683, 125] on div "C:\Users\fedor\Downloads\Ваенга [PERSON_NAME] я стою одна...mp3" at bounding box center [641, 124] width 220 height 13
drag, startPoint x: 597, startPoint y: 172, endPoint x: 641, endPoint y: 172, distance: 43.9
click at [641, 172] on input "**********" at bounding box center [619, 172] width 357 height 23
type input "**********"
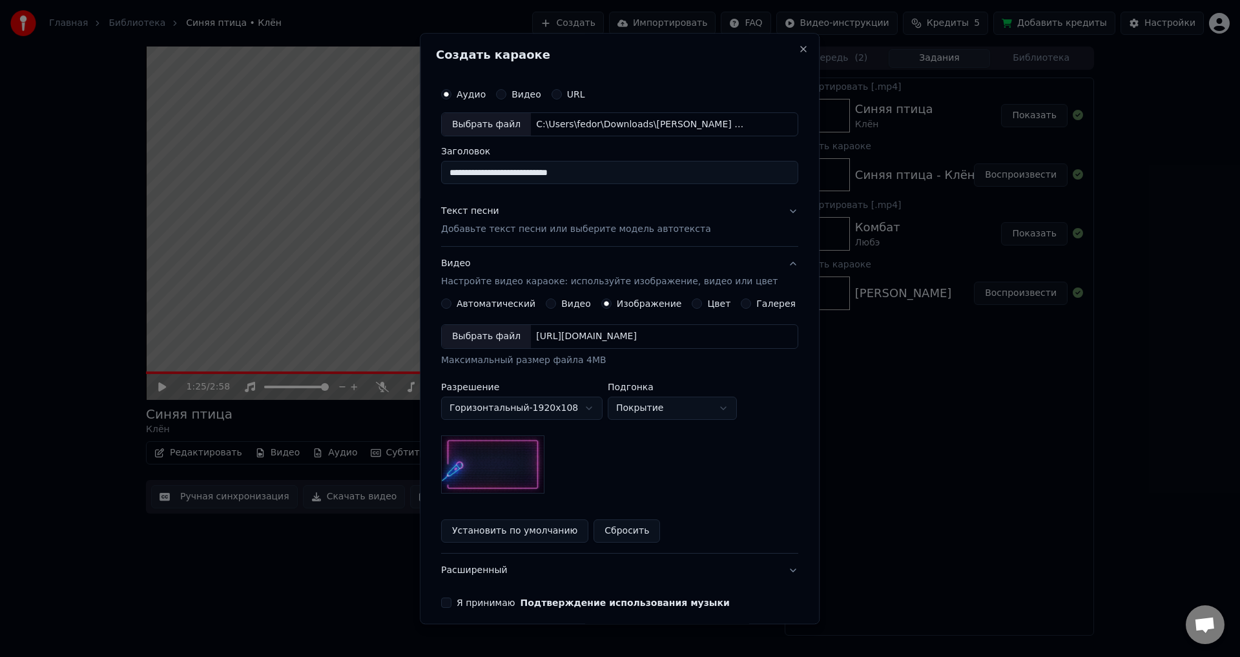
click at [558, 209] on div "Текст песни Добавьте текст песни или выберите модель автотекста" at bounding box center [576, 220] width 270 height 31
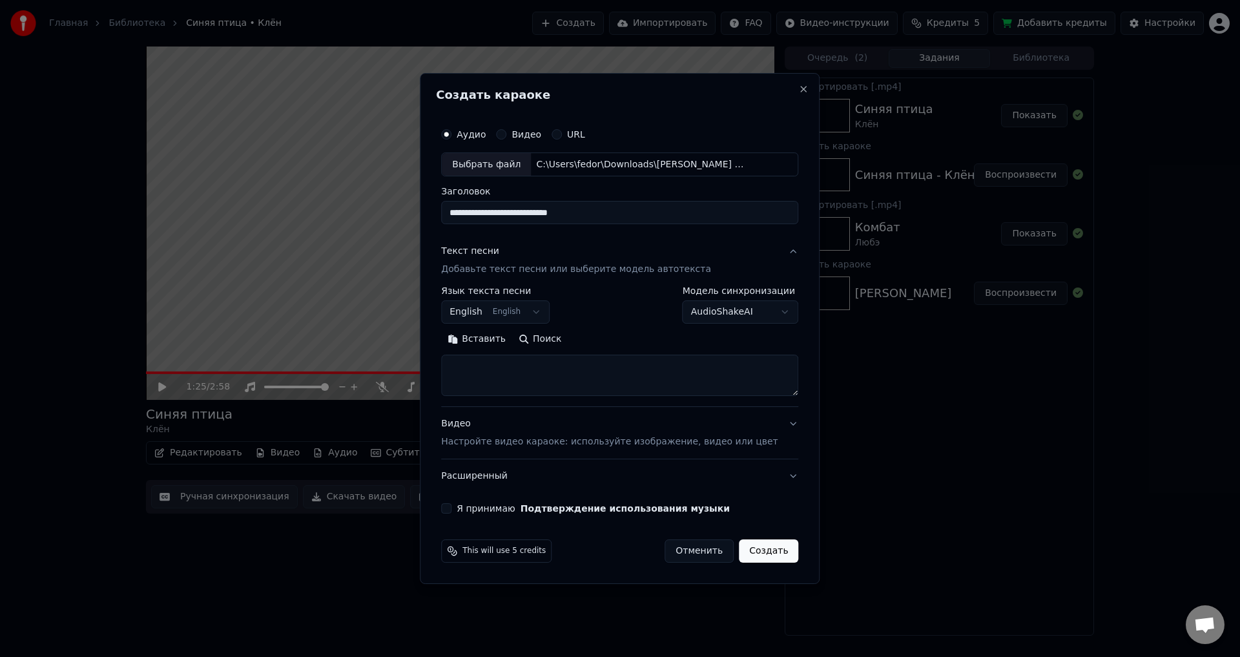
click at [515, 307] on body "Главная Библиотека Синяя птица • Клён Создать Импортировать FAQ Видео-инструкци…" at bounding box center [620, 328] width 1240 height 657
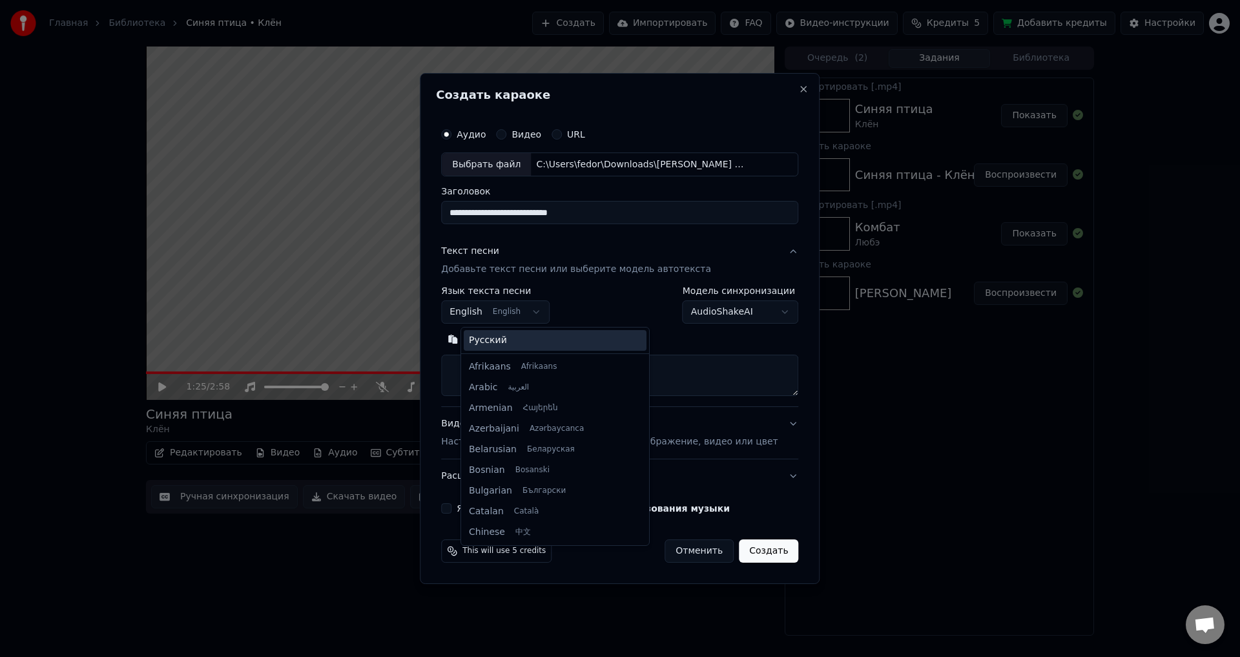
scroll to position [103, 0]
select select "**"
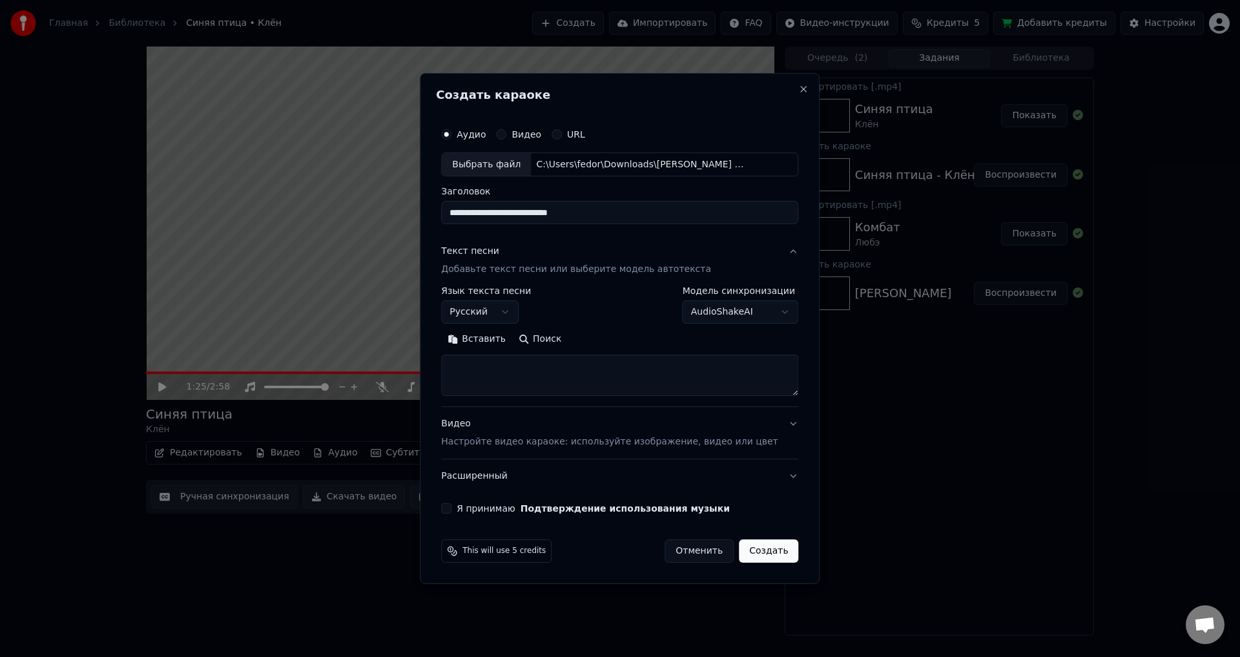
click at [543, 339] on button "Поиск" at bounding box center [540, 339] width 56 height 21
drag, startPoint x: 530, startPoint y: 211, endPoint x: 643, endPoint y: 225, distance: 114.6
click at [643, 225] on div "**********" at bounding box center [619, 317] width 367 height 403
type input "**********"
click at [571, 351] on div "Вставить Поиск" at bounding box center [619, 362] width 357 height 67
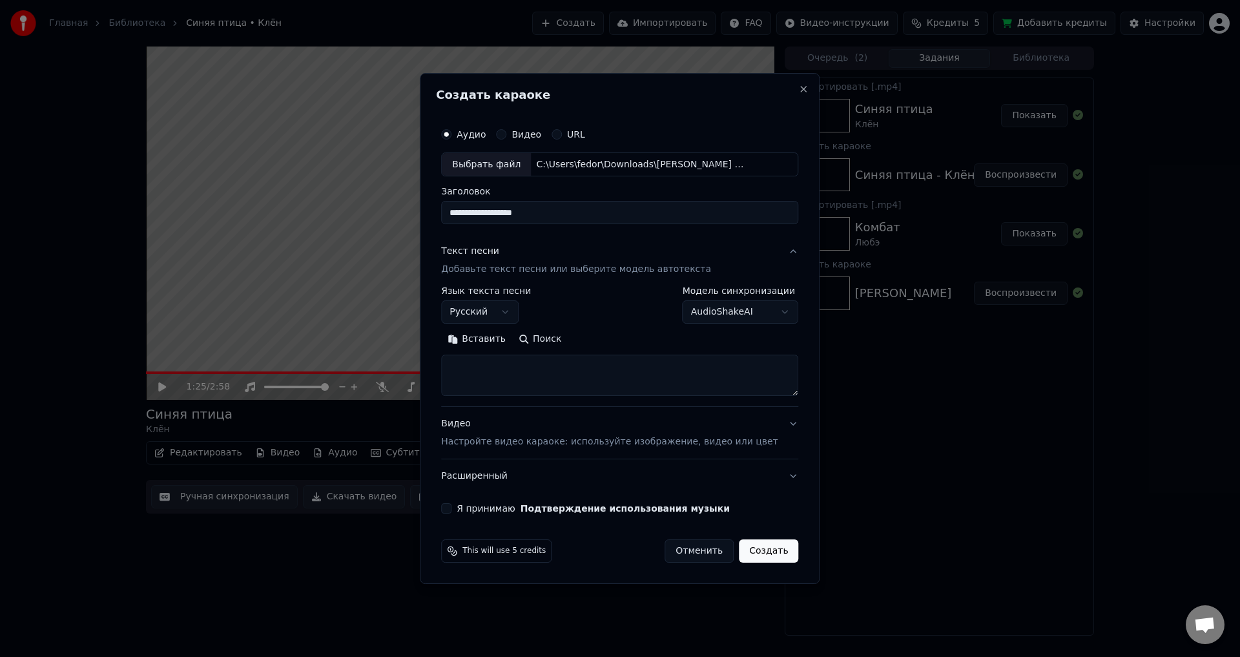
click at [568, 344] on button "Поиск" at bounding box center [540, 339] width 56 height 21
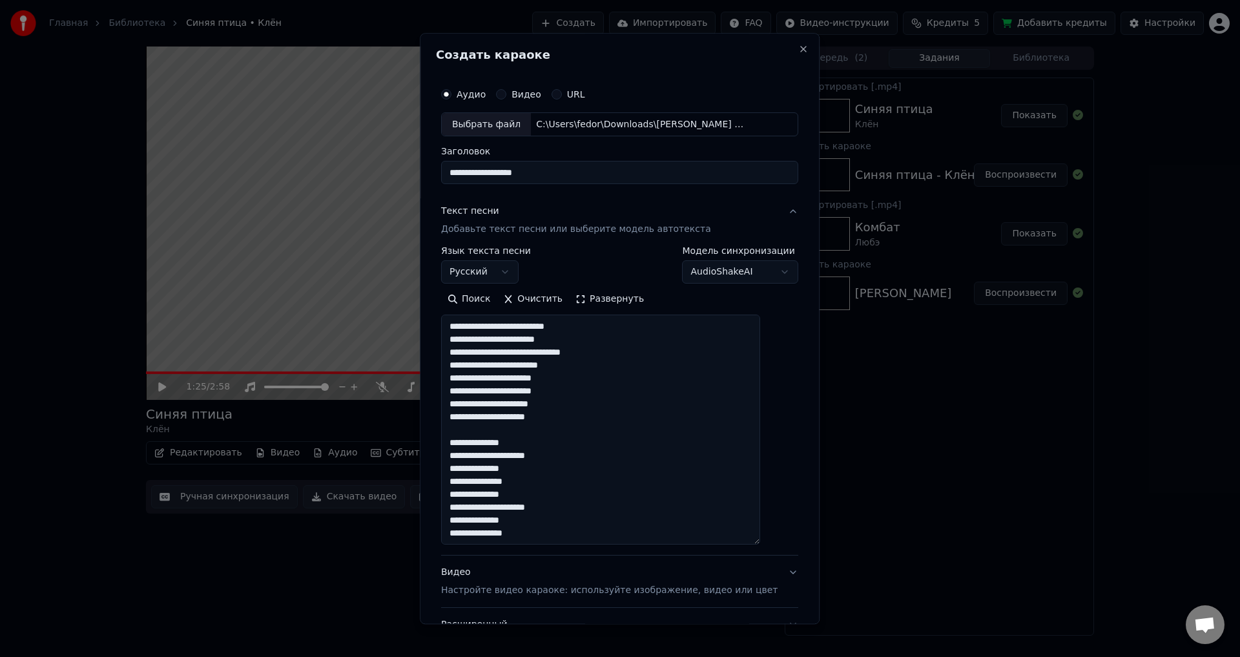
drag, startPoint x: 775, startPoint y: 395, endPoint x: 774, endPoint y: 544, distance: 149.2
click at [774, 544] on div "Поиск Очистить Развернуть" at bounding box center [619, 417] width 357 height 256
drag, startPoint x: 581, startPoint y: 340, endPoint x: 552, endPoint y: 340, distance: 29.7
click at [552, 340] on textarea at bounding box center [600, 430] width 319 height 230
drag, startPoint x: 589, startPoint y: 351, endPoint x: 561, endPoint y: 355, distance: 28.0
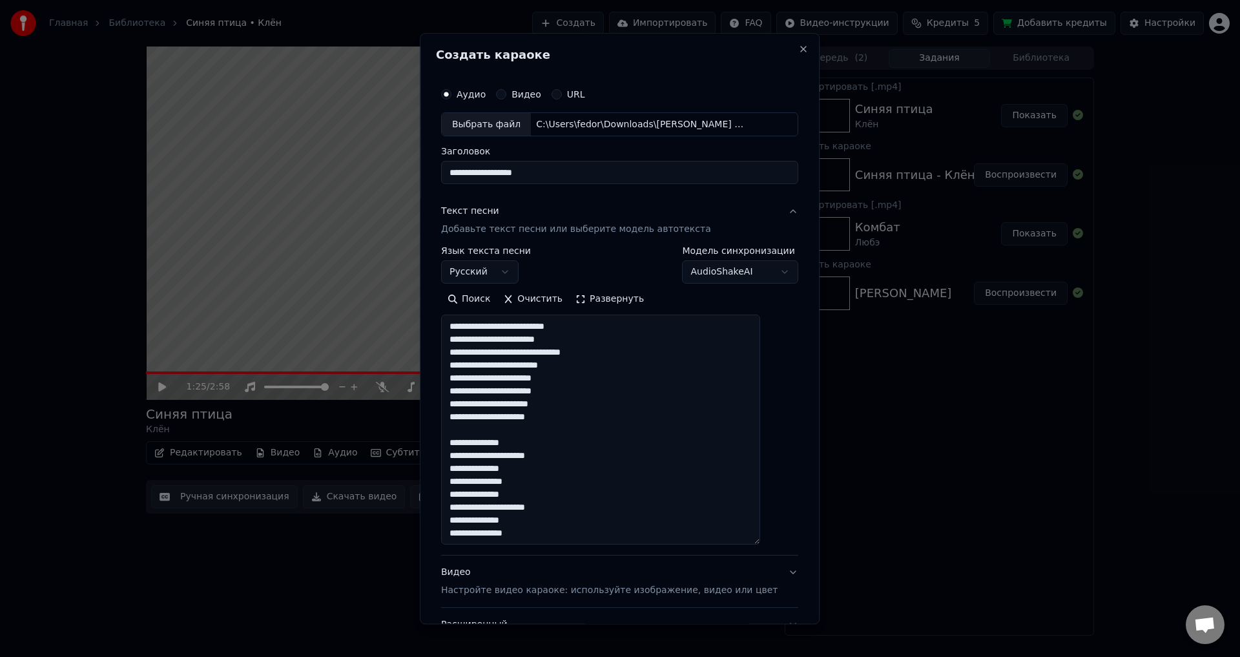
click at [561, 355] on textarea at bounding box center [600, 430] width 319 height 230
drag, startPoint x: 534, startPoint y: 521, endPoint x: 501, endPoint y: 525, distance: 33.2
click at [501, 525] on textarea at bounding box center [600, 430] width 319 height 230
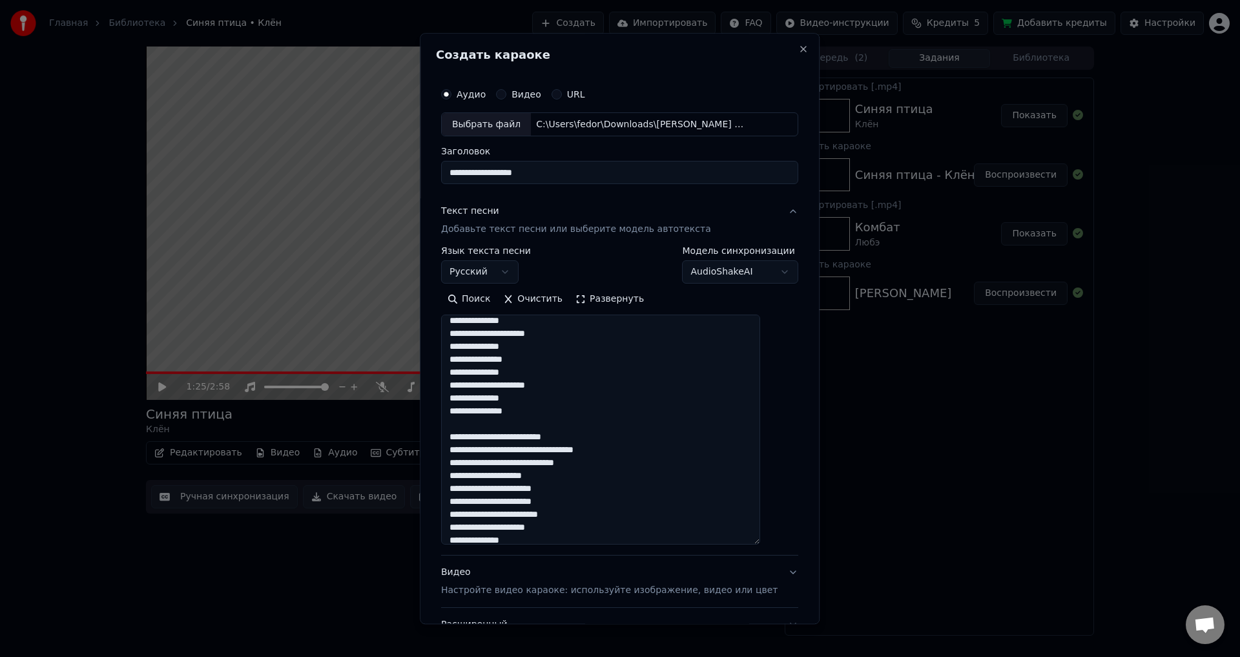
scroll to position [194, 0]
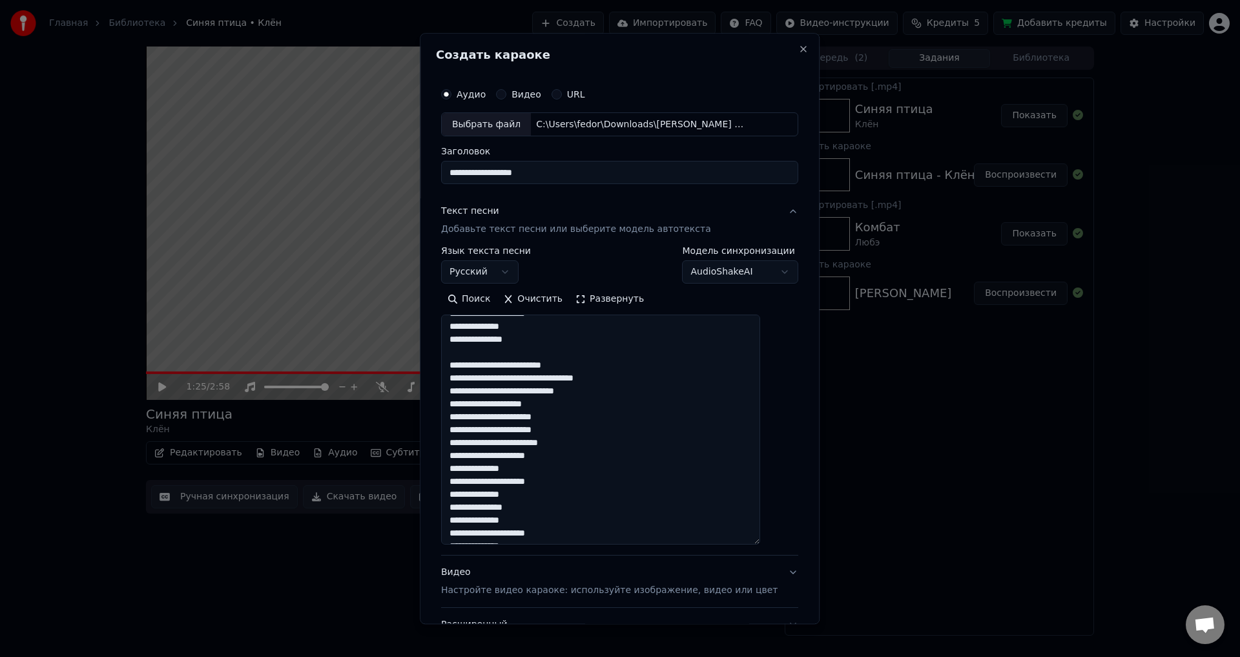
type textarea "**********"
click at [639, 579] on div "Видео Настройте видео караоке: используйте изображение, видео или цвет" at bounding box center [609, 581] width 336 height 31
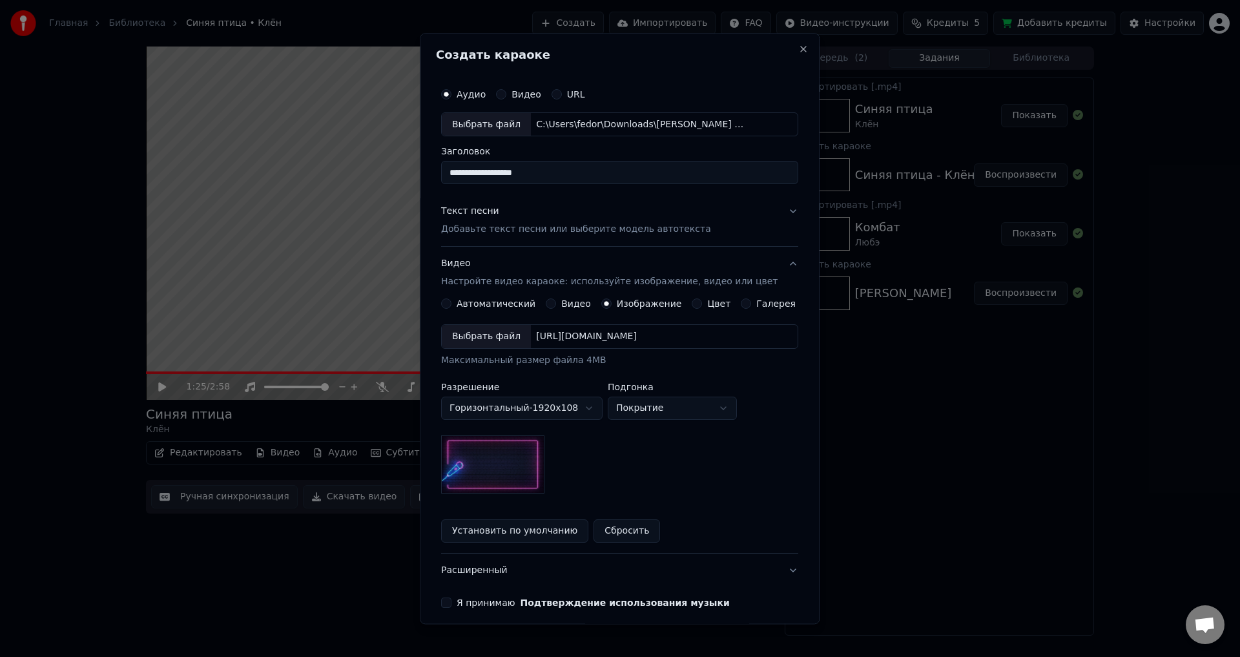
click at [559, 340] on div "[URL][DOMAIN_NAME]" at bounding box center [586, 337] width 111 height 13
click at [451, 601] on button "Я принимаю Подтверждение использования музыки" at bounding box center [446, 603] width 10 height 10
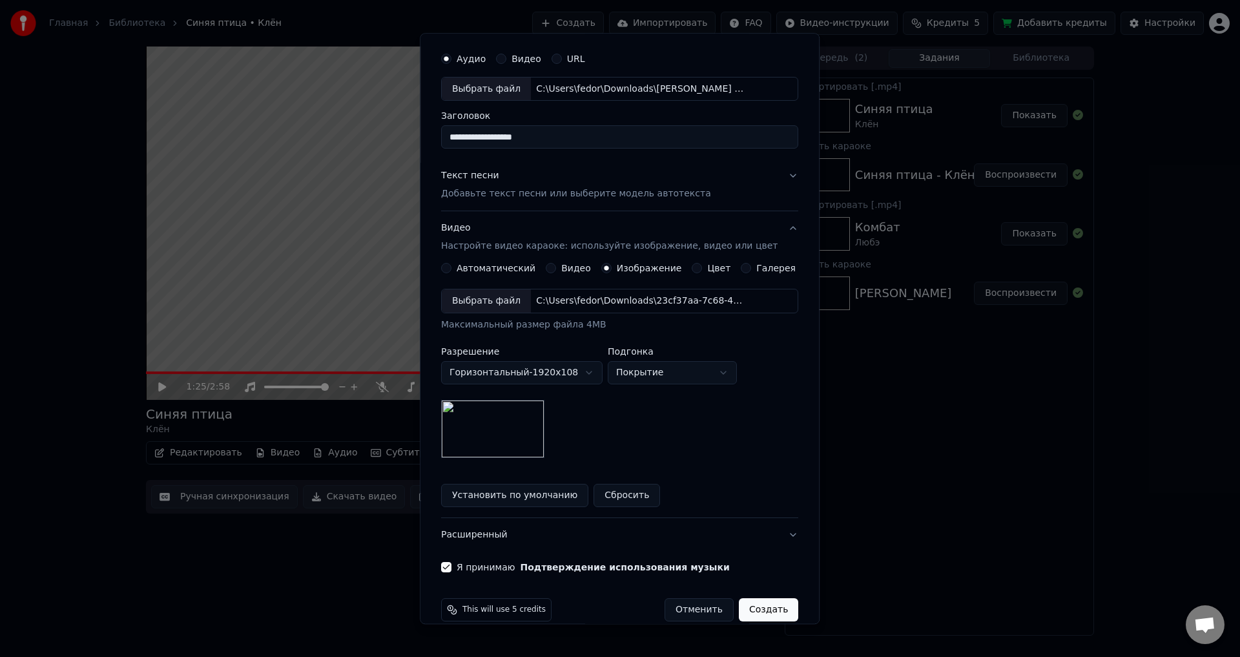
scroll to position [54, 0]
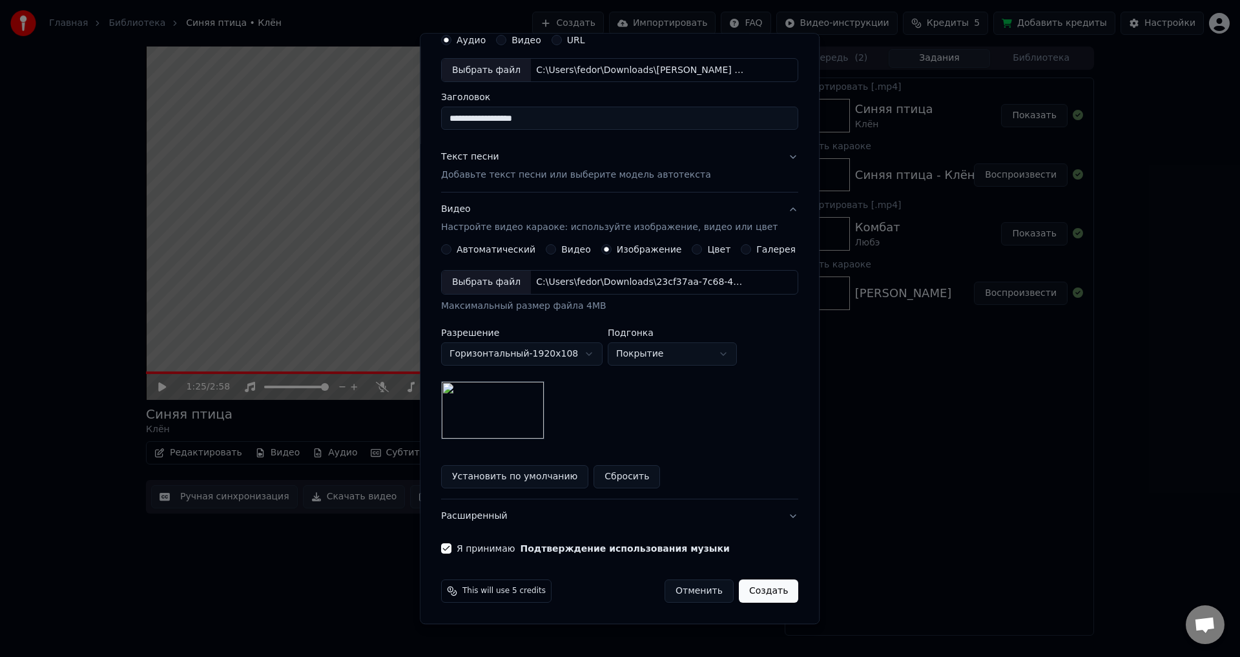
click at [747, 589] on button "Создать" at bounding box center [768, 591] width 59 height 23
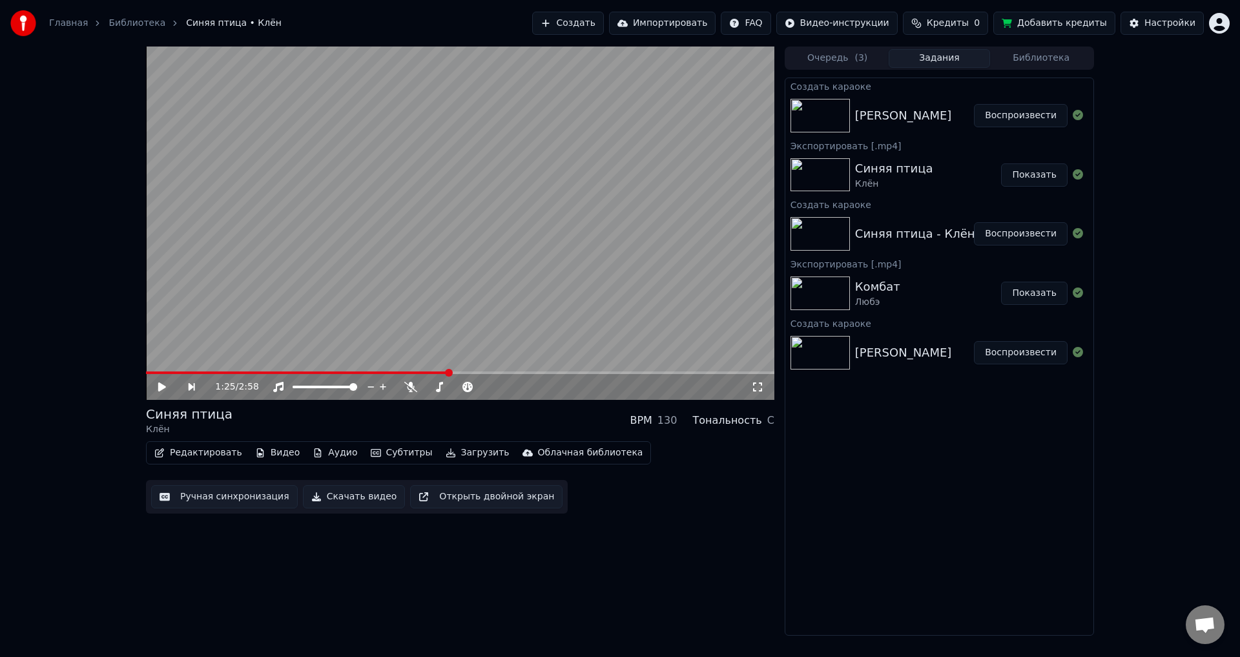
click at [1034, 118] on button "Воспроизвести" at bounding box center [1021, 115] width 94 height 23
click at [758, 390] on icon at bounding box center [757, 387] width 13 height 10
click at [385, 454] on button "Субтитры" at bounding box center [402, 453] width 72 height 18
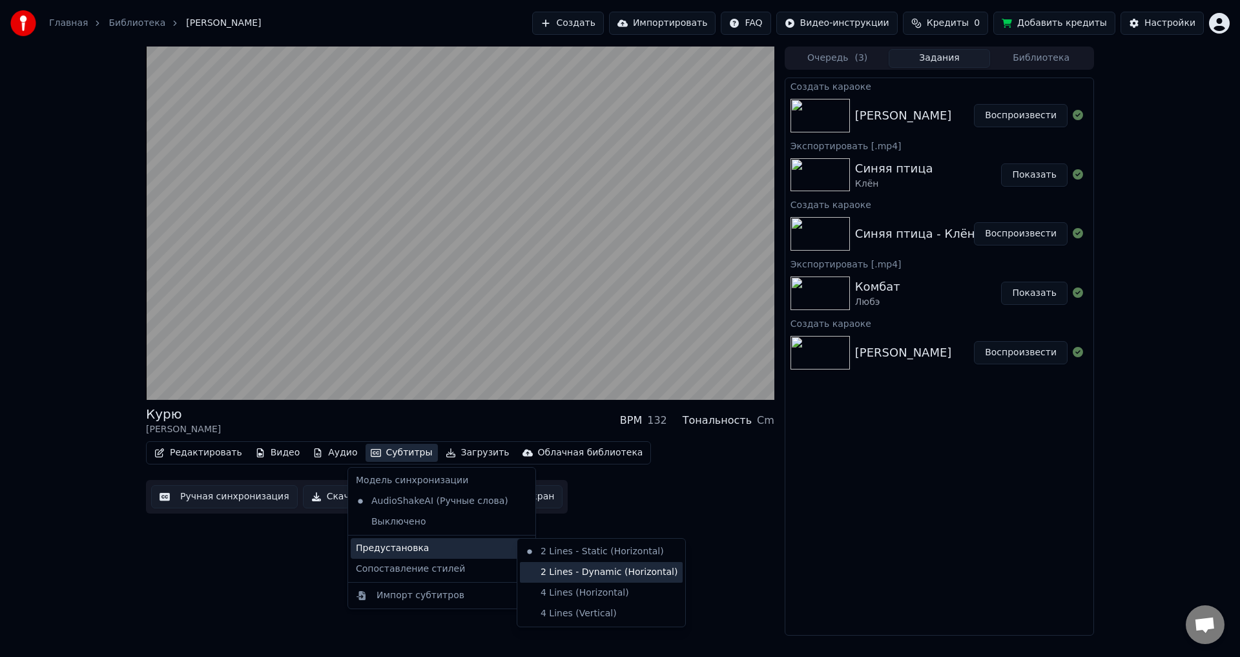
click at [549, 564] on div "2 Lines - Dynamic (Horizontal)" at bounding box center [601, 572] width 163 height 21
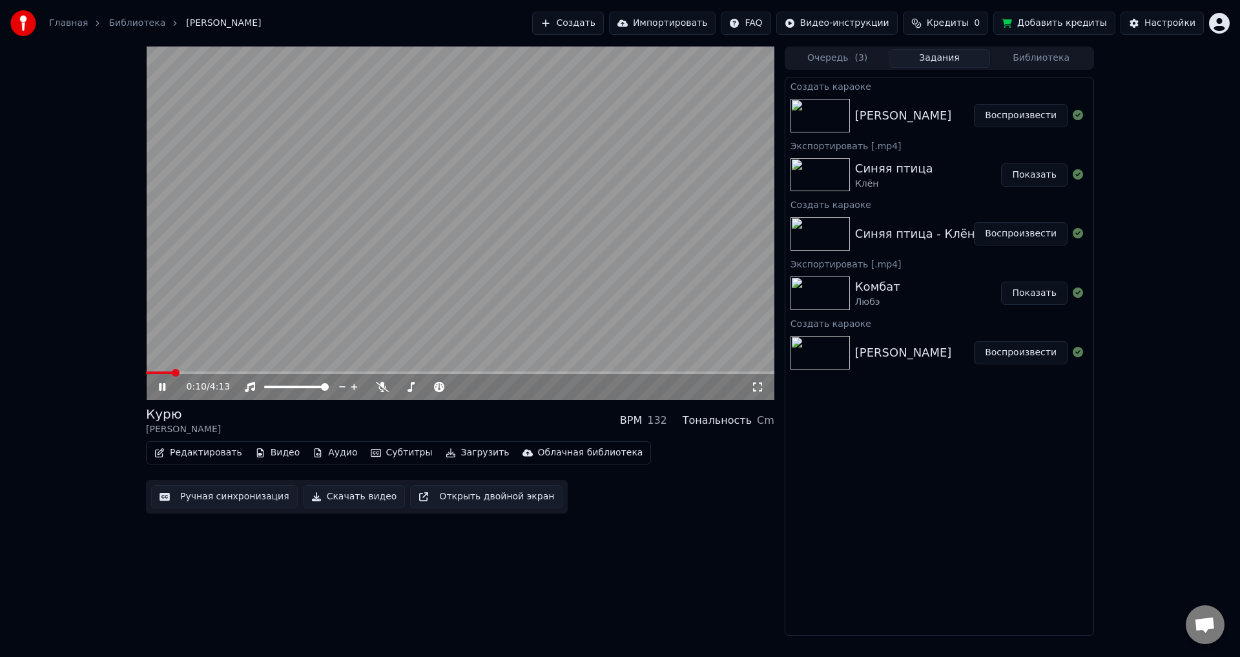
click at [156, 372] on span at bounding box center [159, 372] width 26 height 3
click at [146, 374] on span at bounding box center [151, 372] width 11 height 3
click at [191, 373] on span at bounding box center [460, 372] width 628 height 3
click at [223, 371] on video at bounding box center [460, 223] width 628 height 353
click at [230, 371] on span at bounding box center [460, 372] width 628 height 3
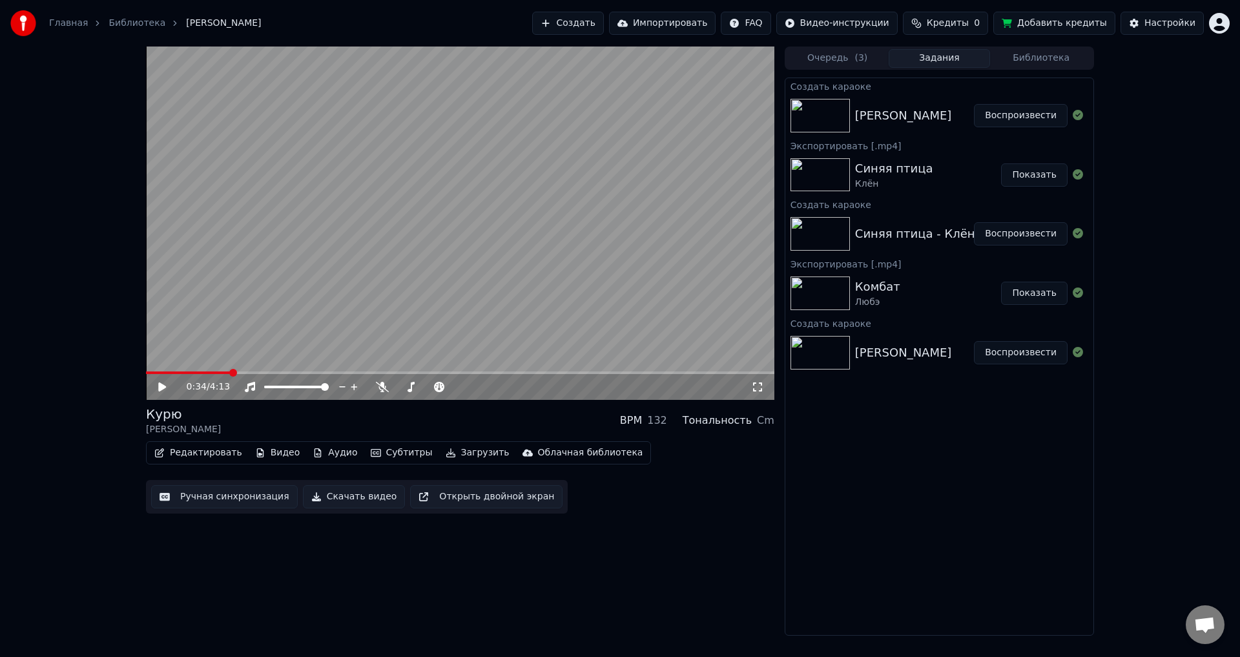
click at [291, 329] on video at bounding box center [460, 223] width 628 height 353
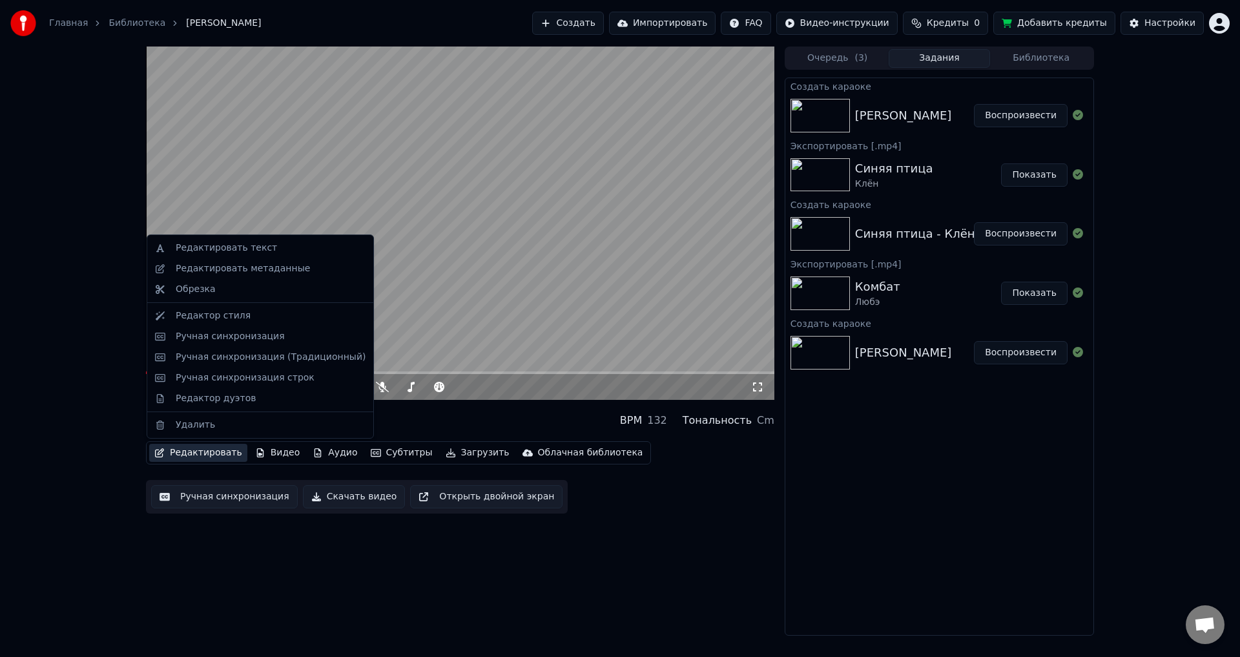
click at [211, 453] on button "Редактировать" at bounding box center [198, 453] width 98 height 18
click at [231, 338] on div "Ручная синхронизация" at bounding box center [230, 336] width 109 height 13
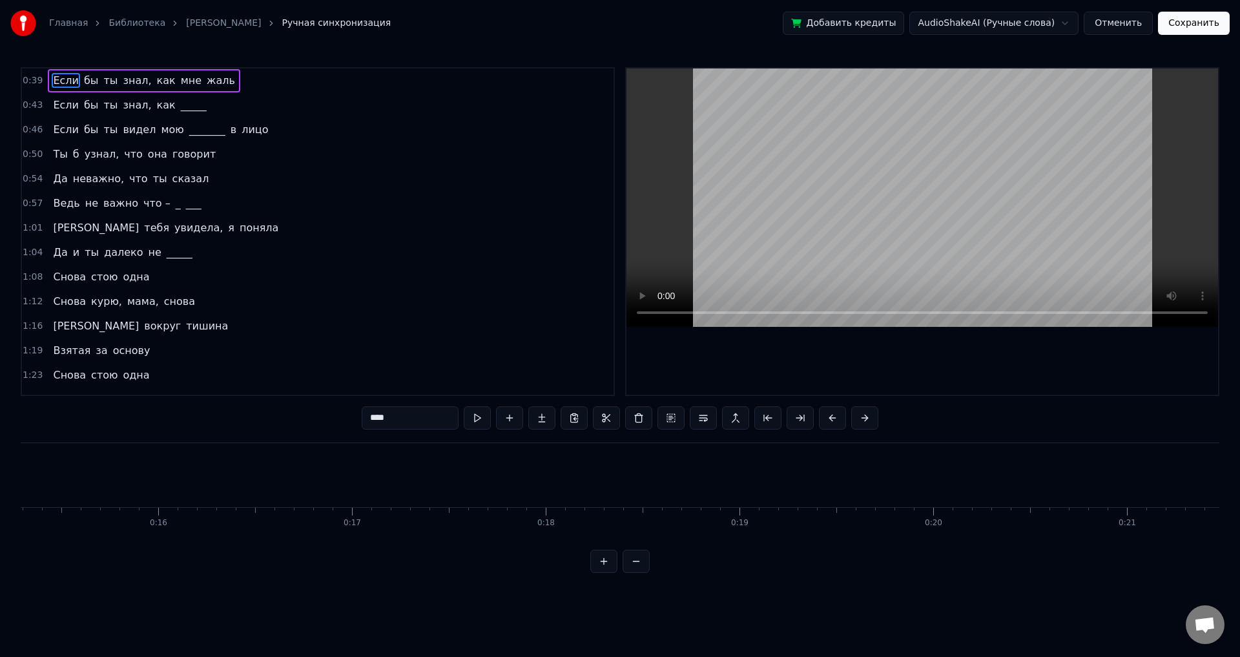
scroll to position [0, 2908]
click at [109, 112] on div "Если бы ты знал, как _____" at bounding box center [129, 105] width 163 height 23
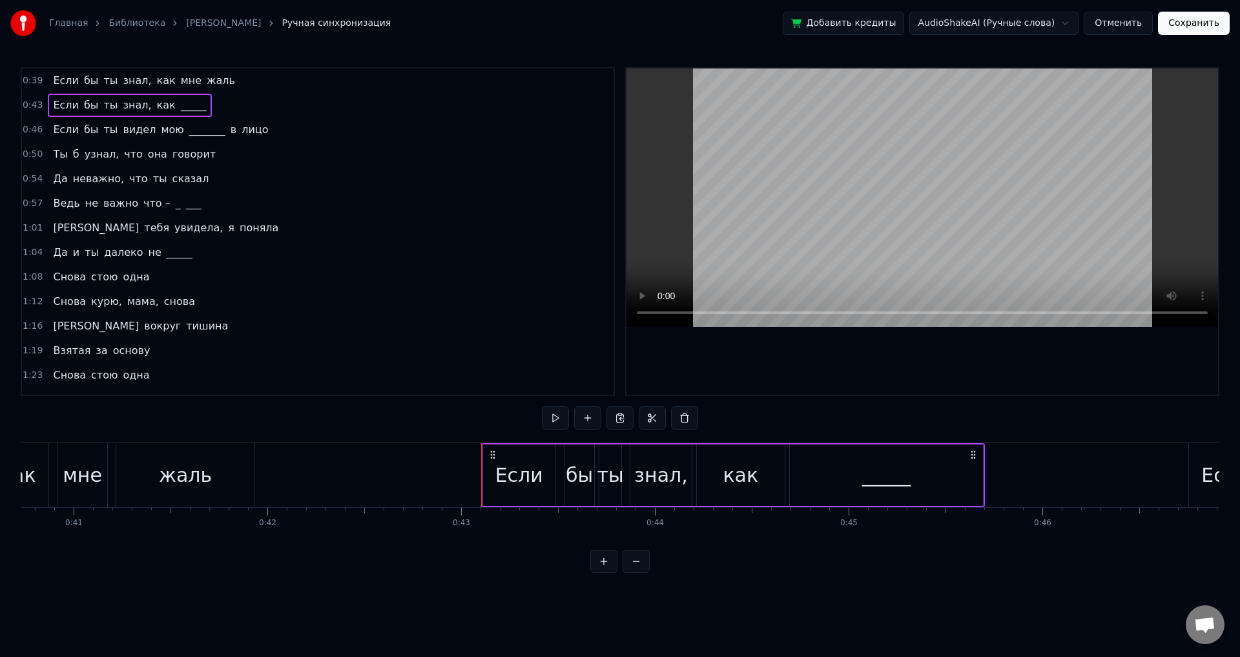
scroll to position [0, 8286]
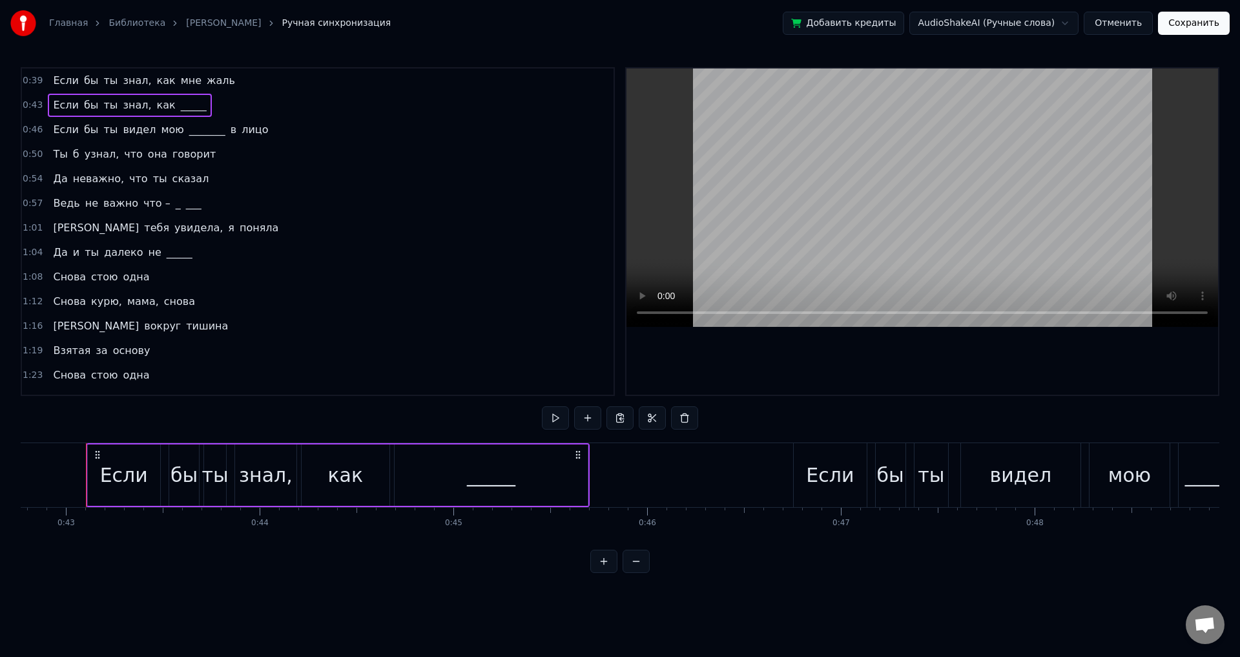
click at [118, 196] on span "важно" at bounding box center [120, 203] width 37 height 15
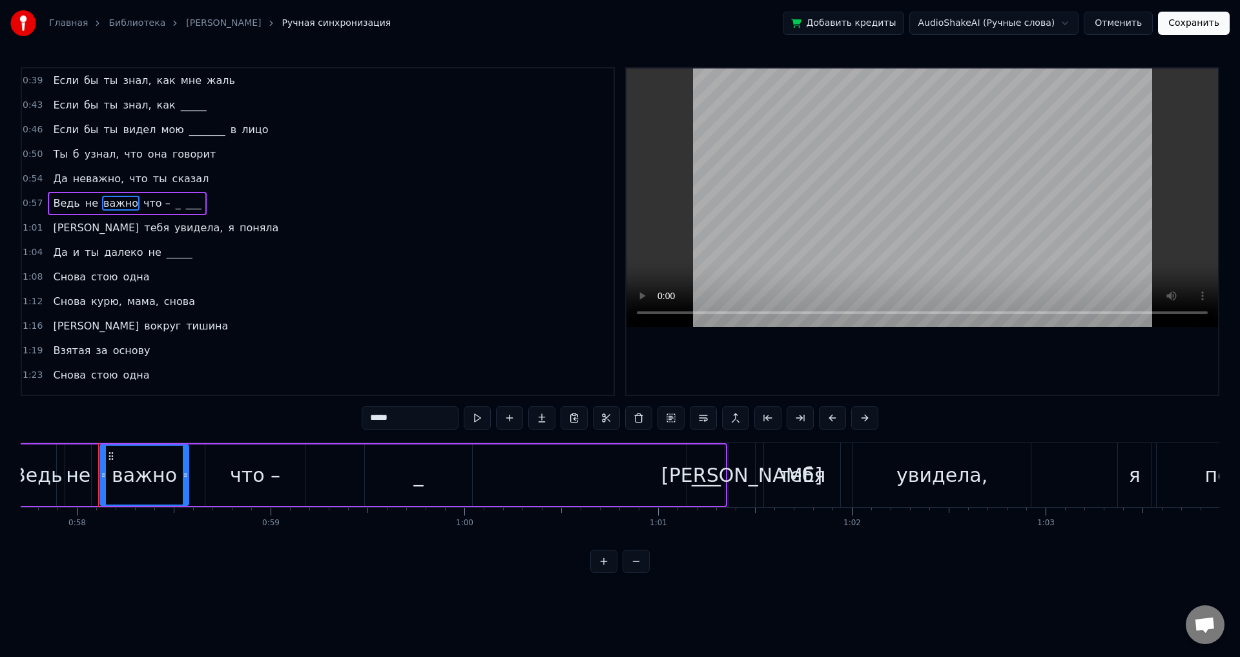
scroll to position [0, 11194]
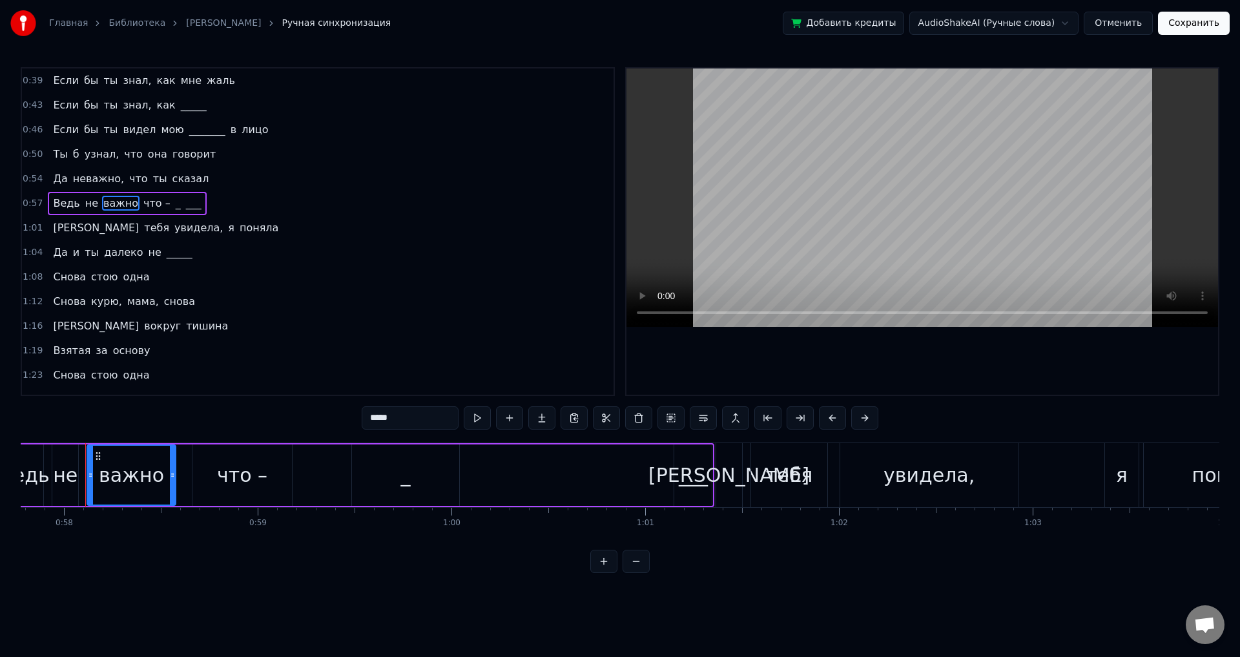
click at [699, 464] on div "___" at bounding box center [693, 474] width 29 height 29
type input "***"
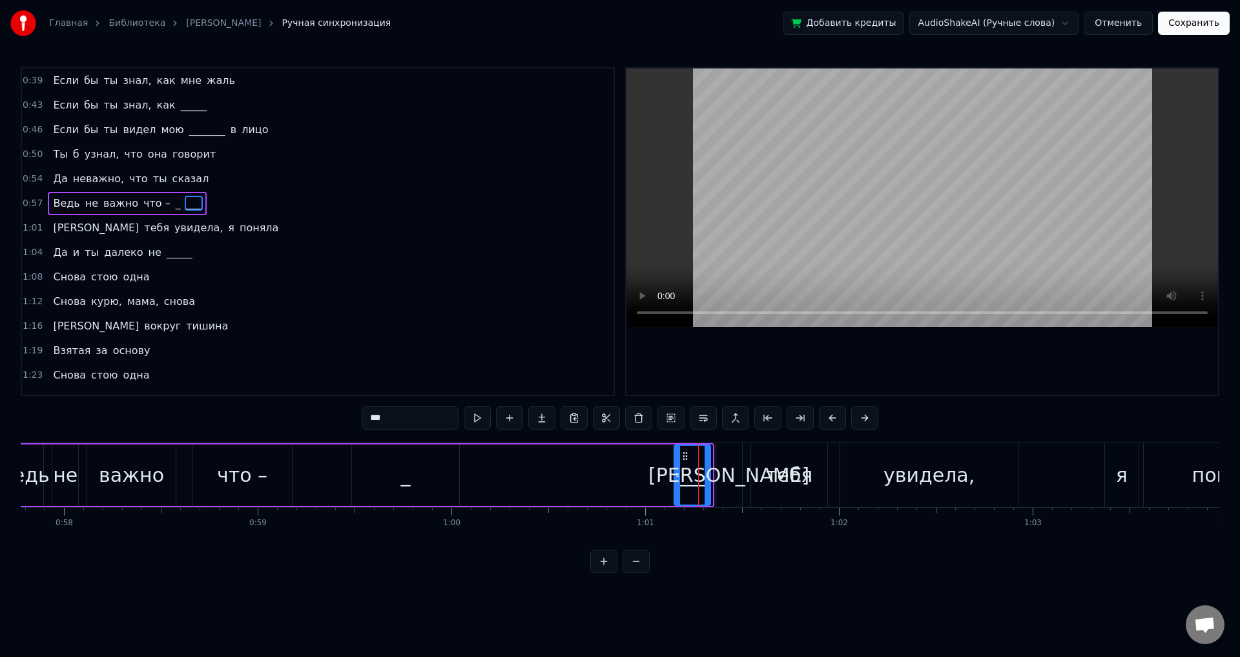
drag, startPoint x: 710, startPoint y: 463, endPoint x: 709, endPoint y: 471, distance: 7.8
click at [709, 471] on div at bounding box center [707, 475] width 5 height 59
click at [615, 475] on div "Ведь не важно что – _ ___" at bounding box center [359, 475] width 710 height 64
drag, startPoint x: 689, startPoint y: 462, endPoint x: 626, endPoint y: 461, distance: 62.7
click at [626, 461] on div "Ведь не важно что – _ ___" at bounding box center [359, 475] width 710 height 64
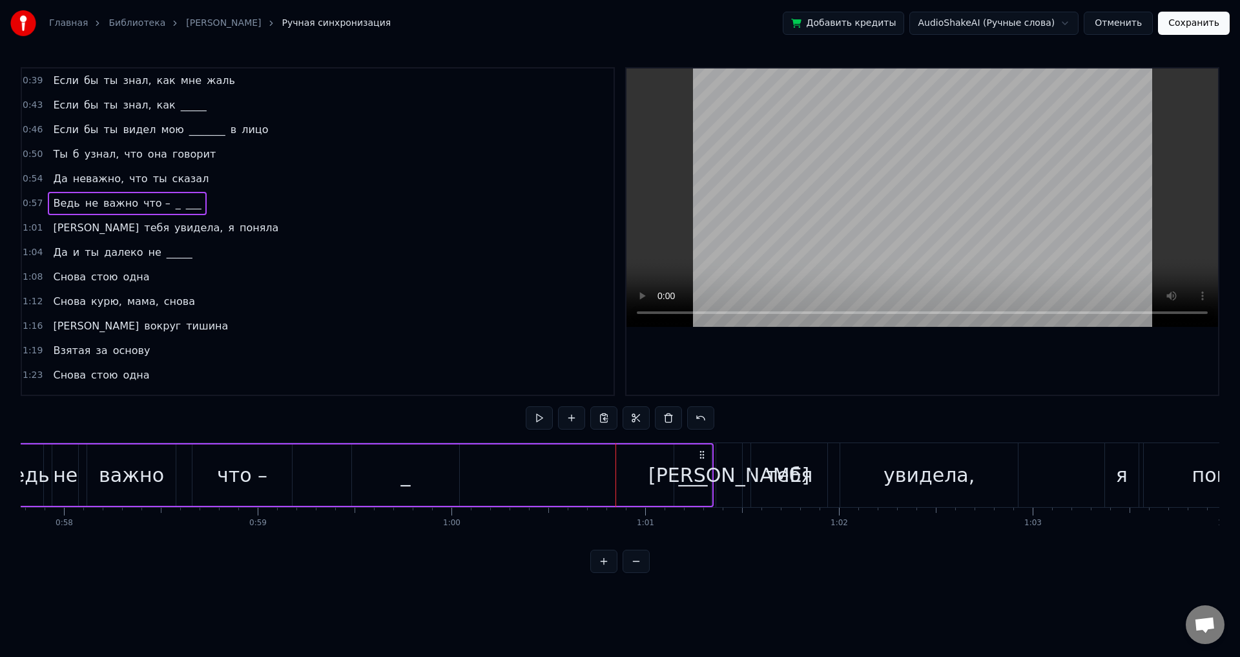
click at [687, 468] on div "___" at bounding box center [692, 474] width 29 height 29
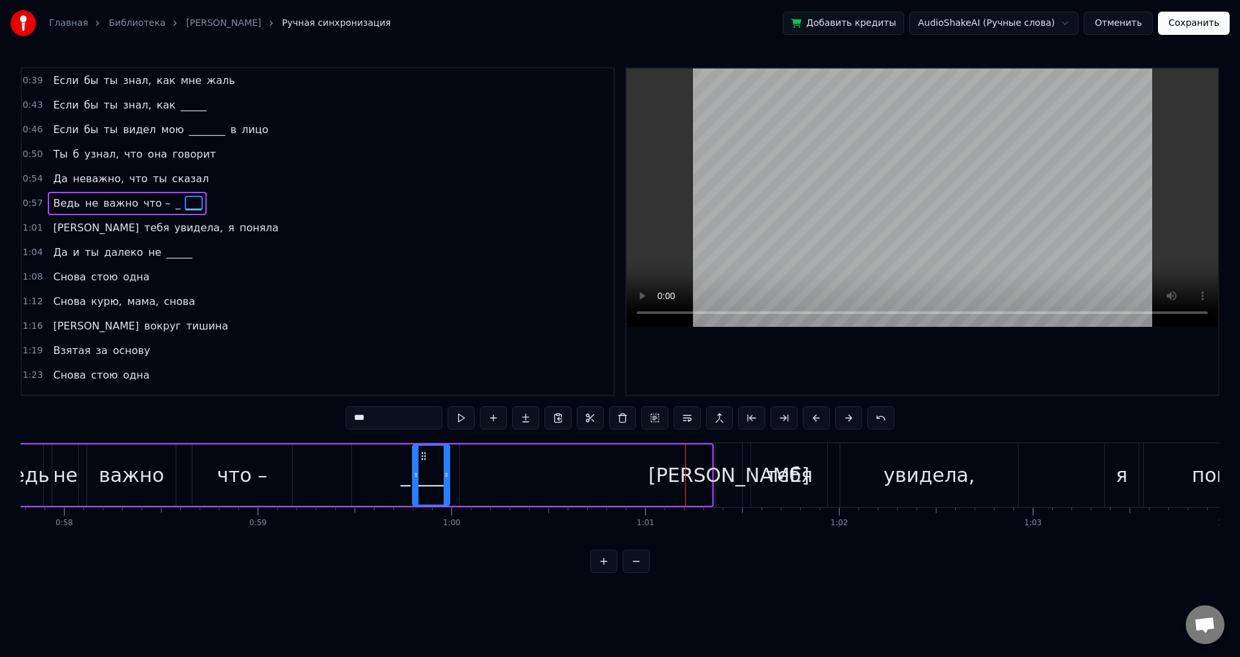
drag, startPoint x: 685, startPoint y: 454, endPoint x: 423, endPoint y: 454, distance: 261.6
click at [423, 454] on icon at bounding box center [424, 456] width 10 height 10
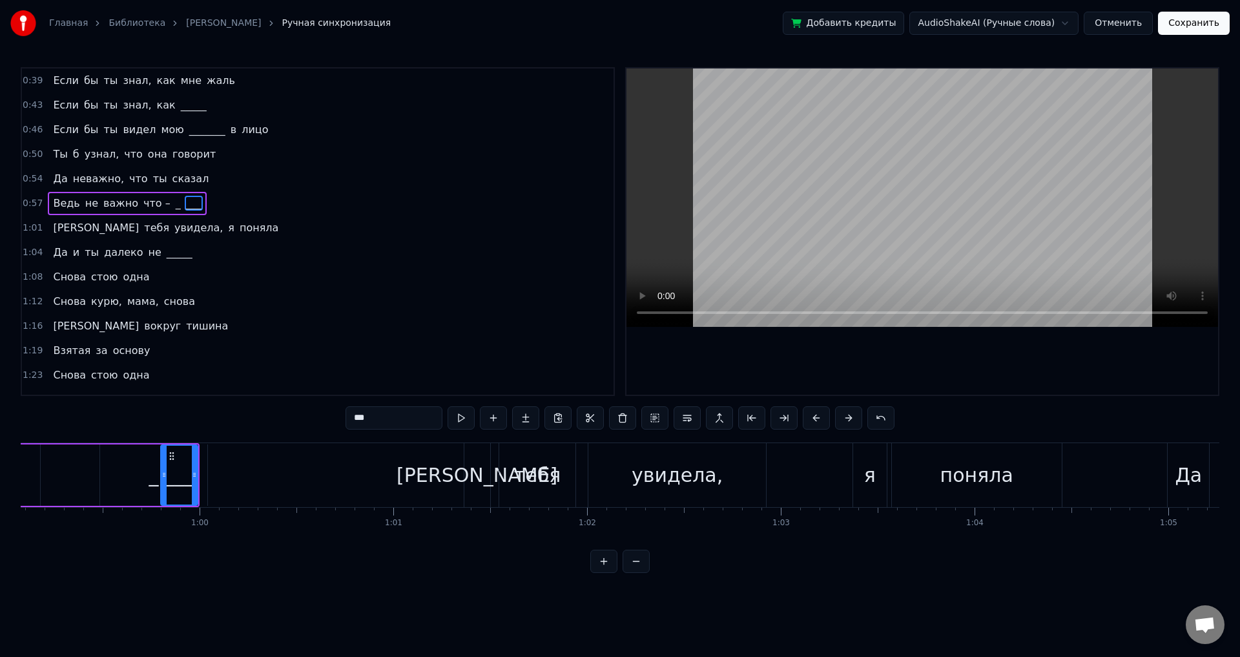
scroll to position [0, 11042]
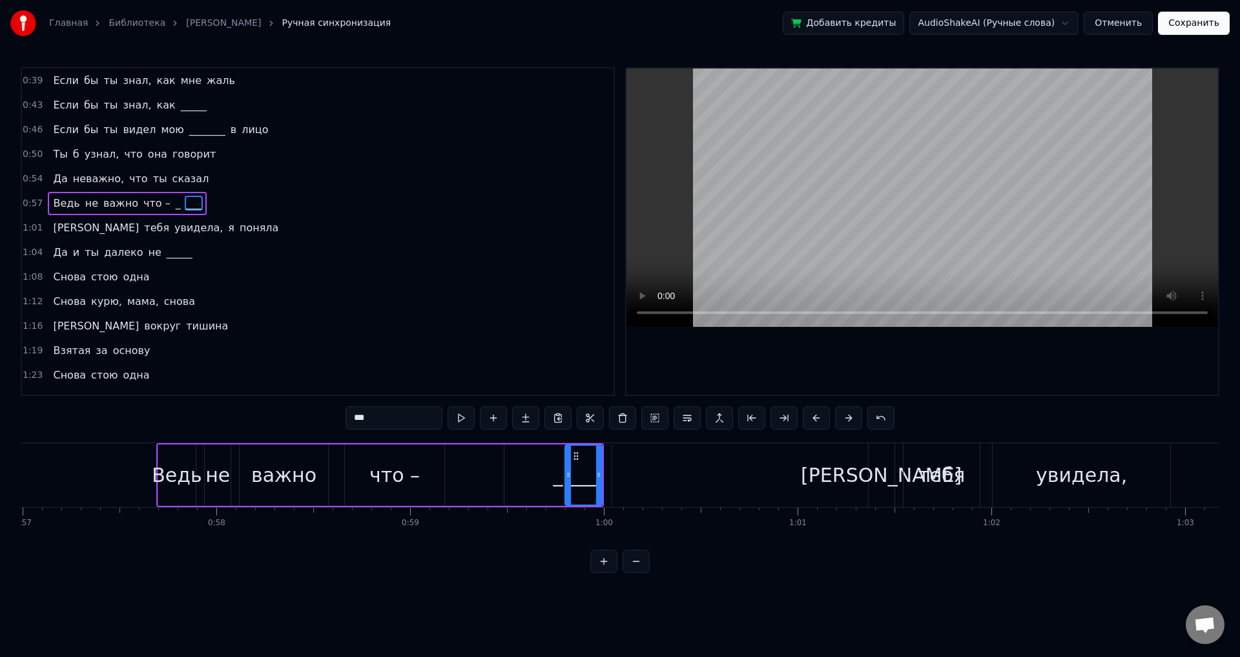
click at [453, 477] on div "Ведь не важно что – _ ___" at bounding box center [380, 475] width 448 height 64
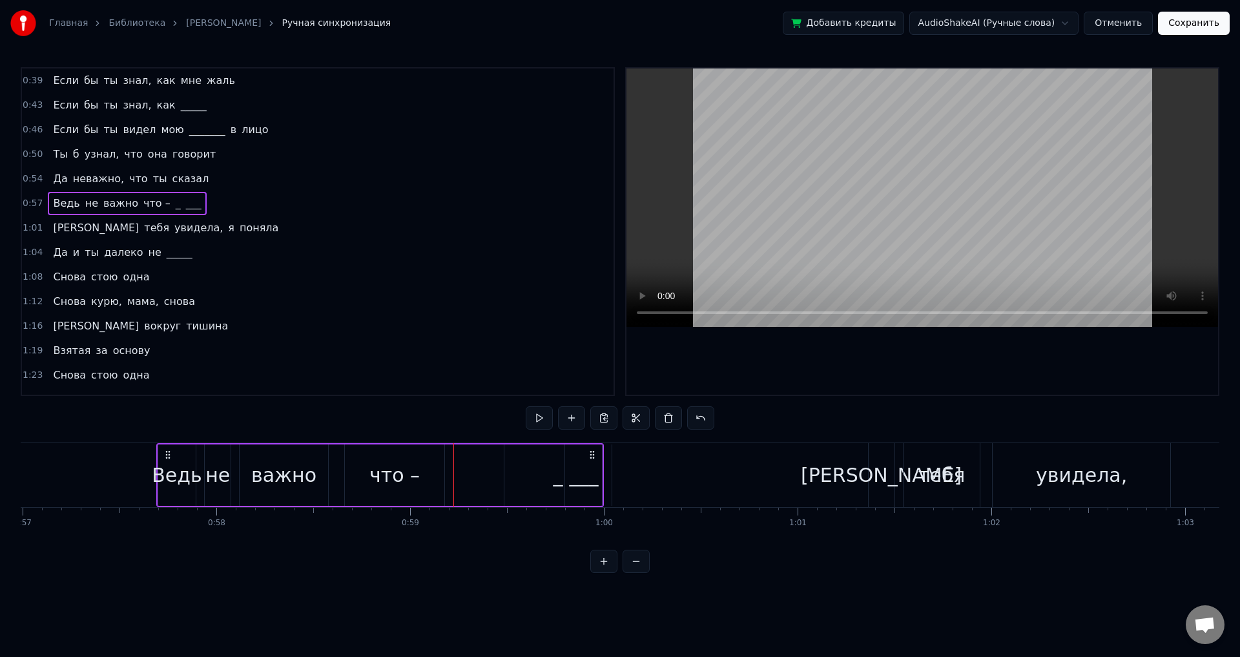
click at [524, 468] on div "_" at bounding box center [558, 474] width 108 height 61
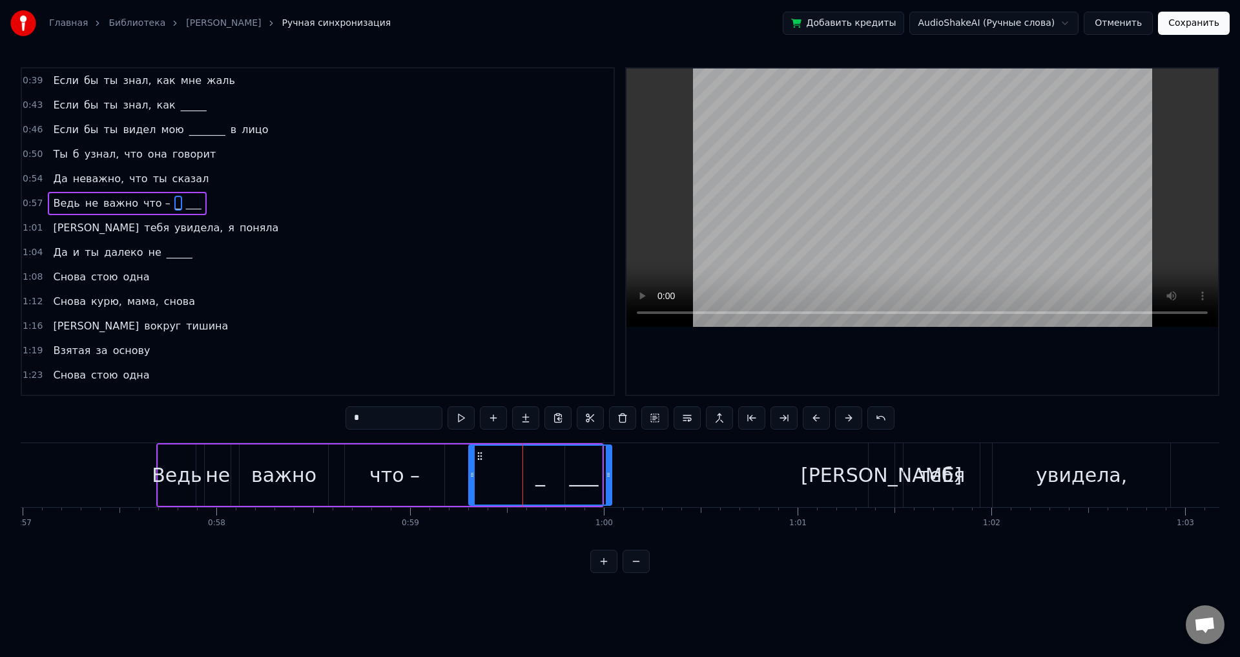
drag, startPoint x: 506, startPoint y: 475, endPoint x: 469, endPoint y: 475, distance: 37.5
click at [470, 475] on icon at bounding box center [472, 475] width 5 height 10
drag, startPoint x: 606, startPoint y: 473, endPoint x: 526, endPoint y: 472, distance: 80.1
click at [530, 472] on icon at bounding box center [532, 475] width 5 height 10
click at [568, 475] on div "___" at bounding box center [583, 474] width 37 height 61
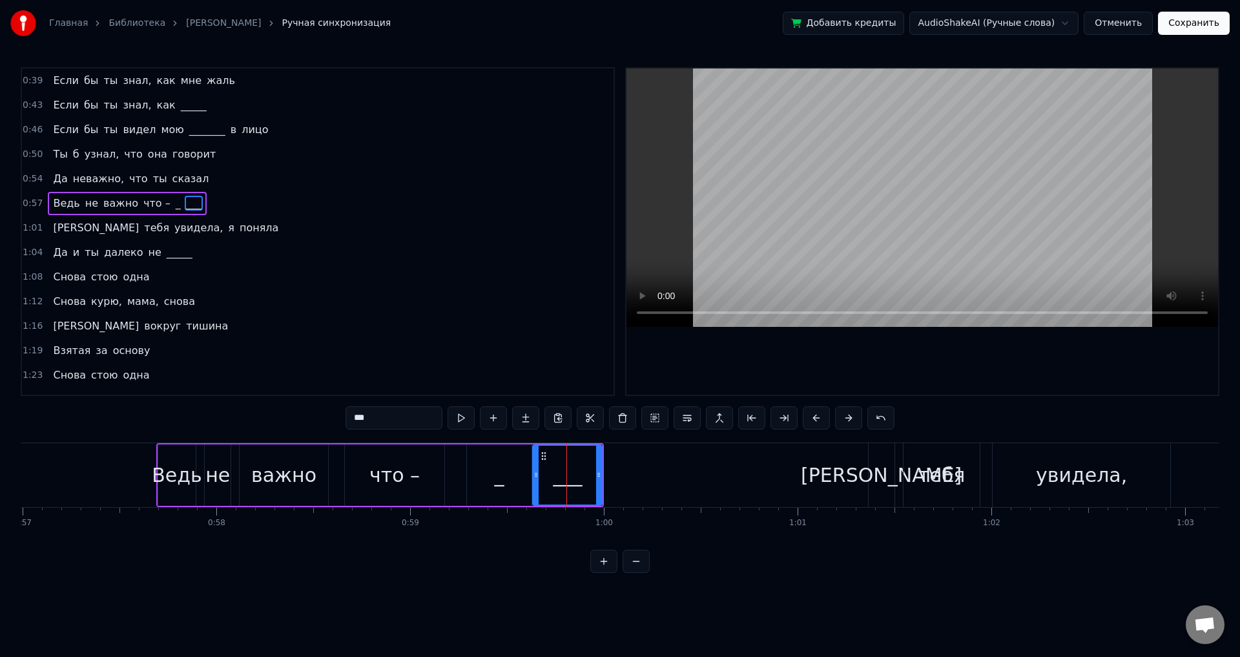
drag, startPoint x: 566, startPoint y: 475, endPoint x: 533, endPoint y: 477, distance: 32.3
click at [533, 477] on icon at bounding box center [535, 475] width 5 height 10
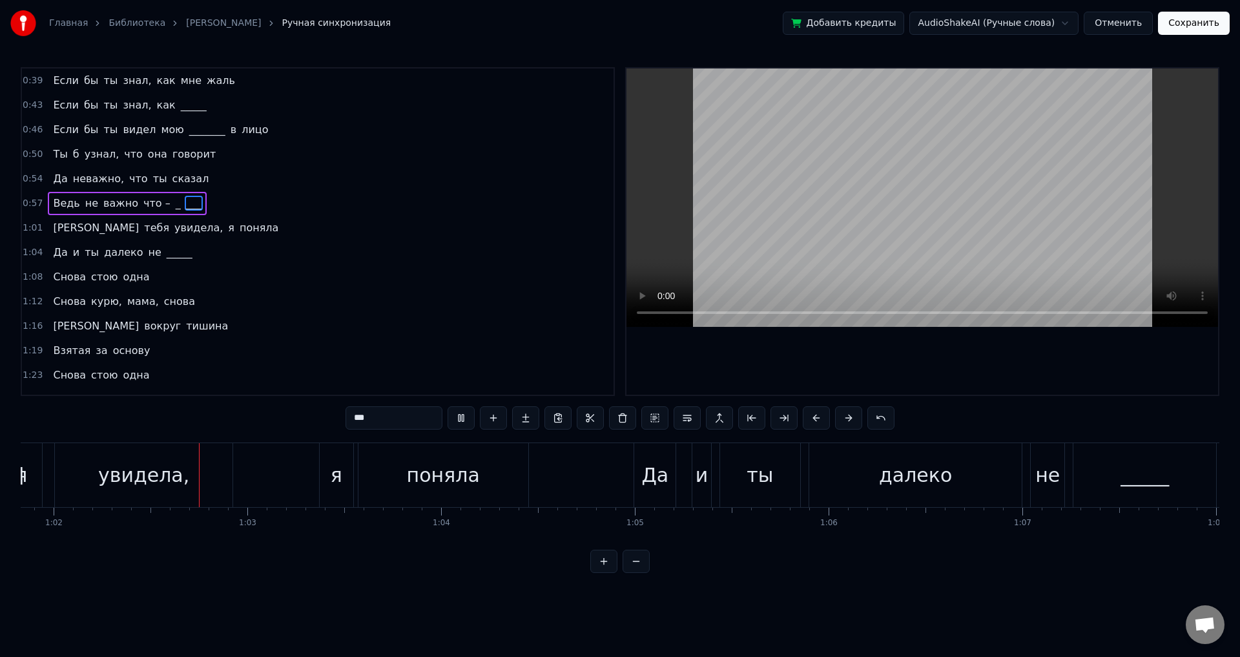
scroll to position [0, 11981]
click at [173, 231] on span "увидела," at bounding box center [198, 227] width 51 height 15
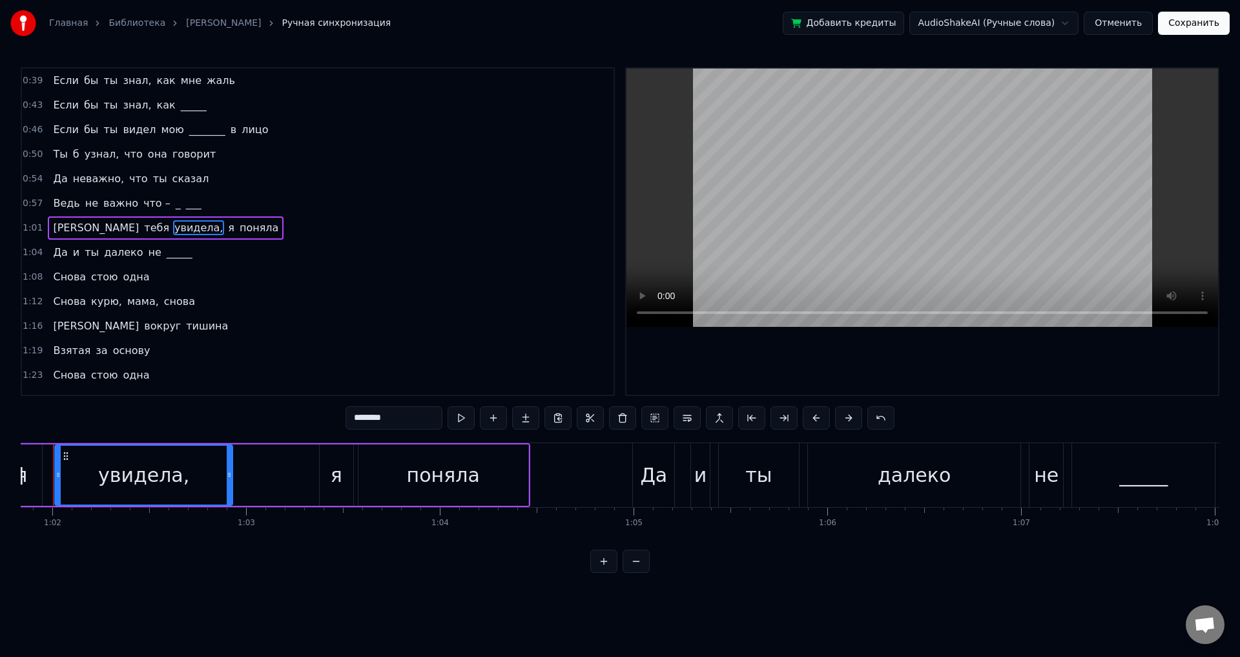
scroll to position [0, 11949]
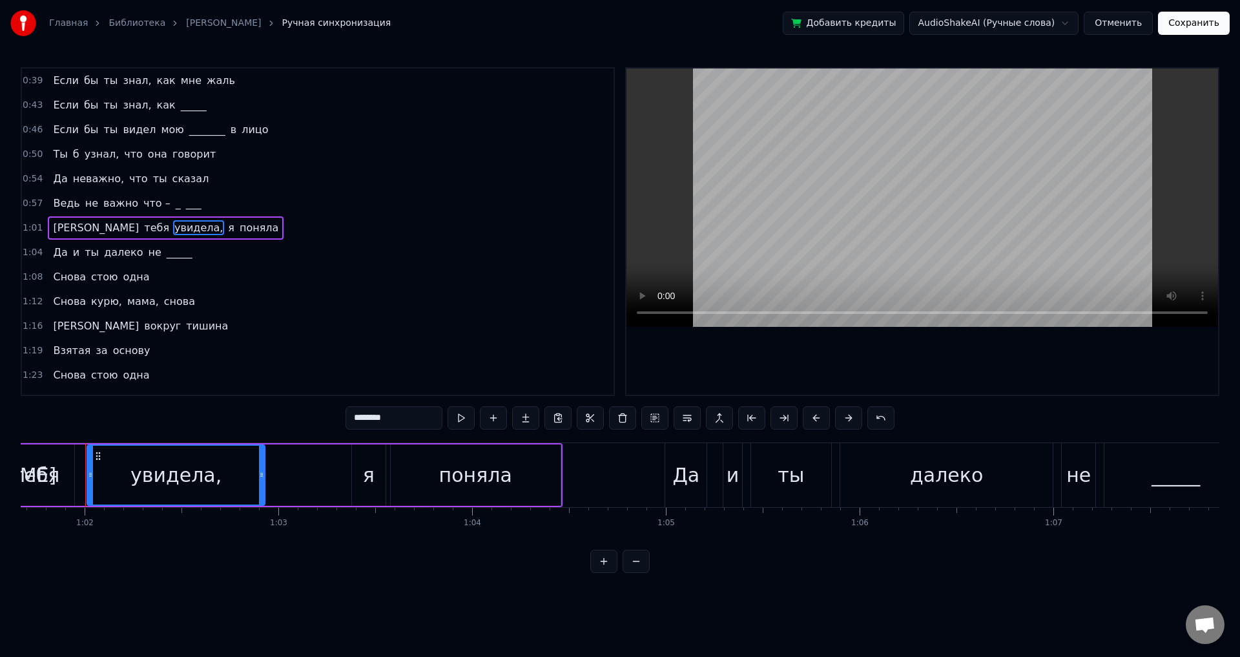
click at [173, 225] on span "увидела," at bounding box center [198, 227] width 51 height 15
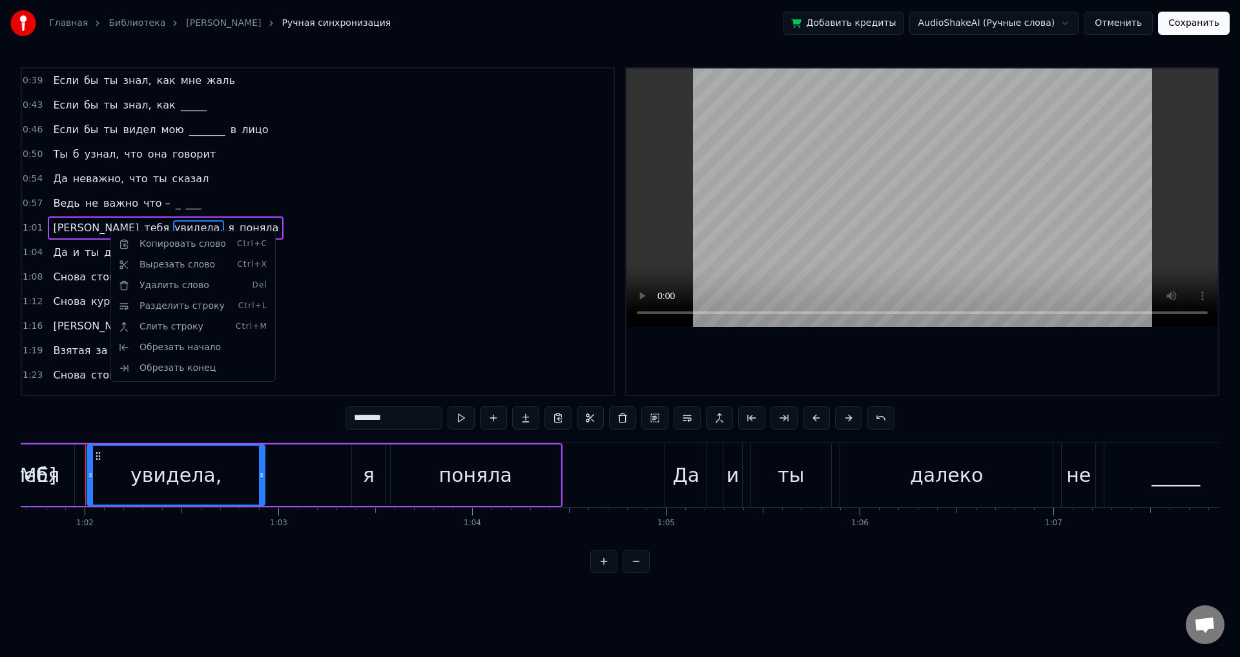
click at [163, 466] on html "Главная Библиотека Курю • [PERSON_NAME] Ручная синхронизация Добавить кредиты A…" at bounding box center [620, 297] width 1240 height 594
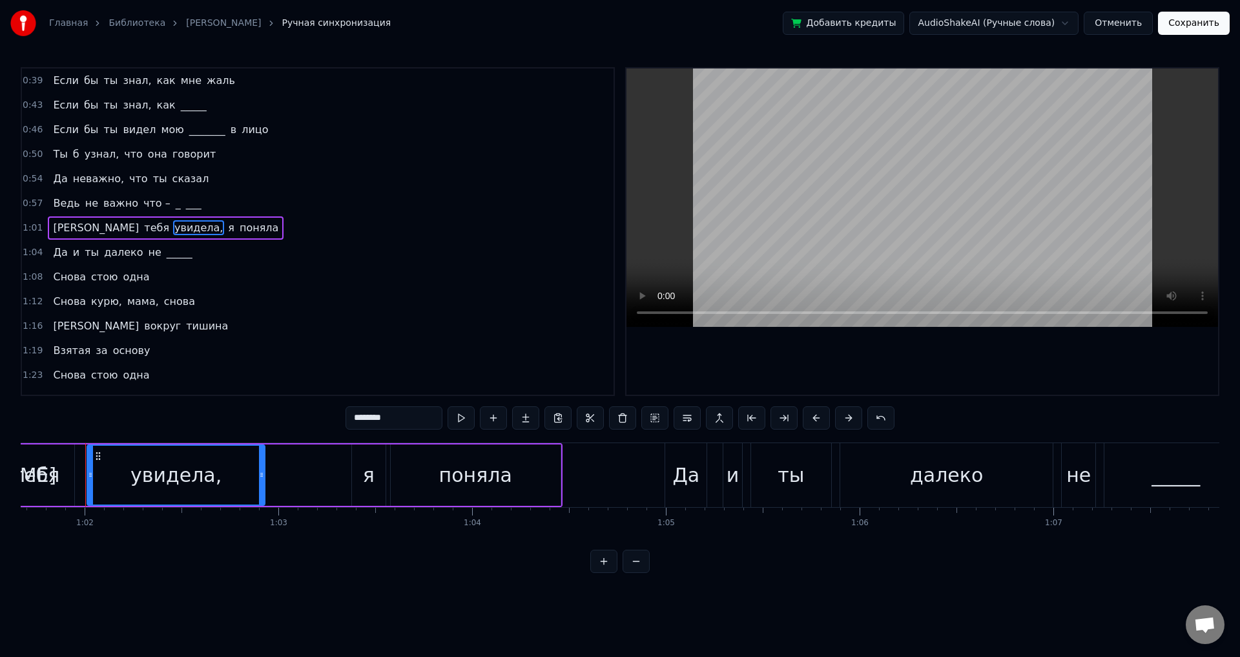
click at [172, 485] on div "увидела," at bounding box center [175, 474] width 91 height 29
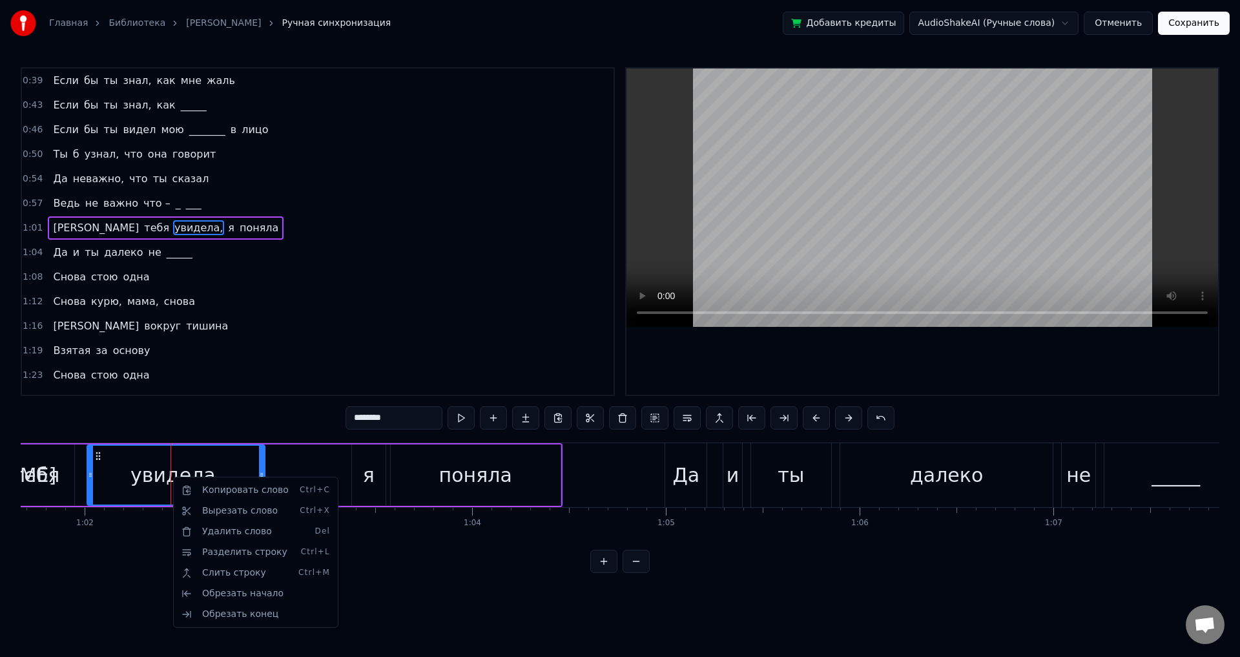
click at [108, 229] on html "Главная Библиотека Курю • [PERSON_NAME] Ручная синхронизация Добавить кредиты A…" at bounding box center [620, 297] width 1240 height 594
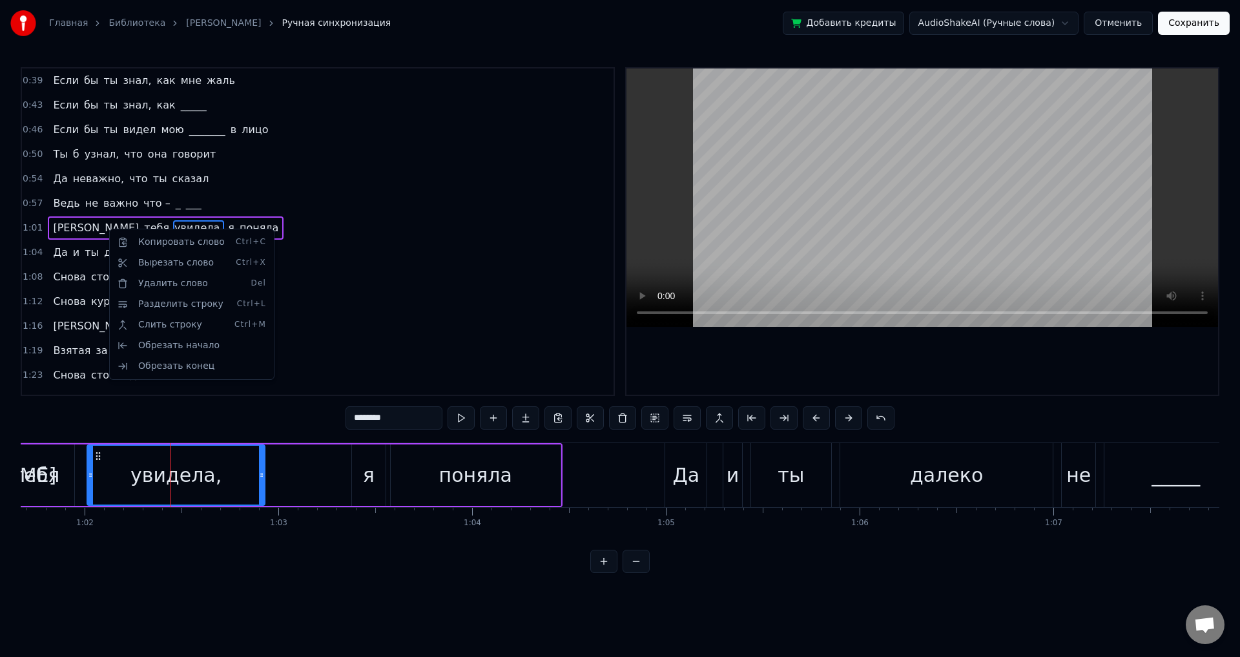
click at [101, 225] on html "Главная Библиотека Курю • [PERSON_NAME] Ручная синхронизация Добавить кредиты A…" at bounding box center [620, 297] width 1240 height 594
click at [173, 225] on span "увидела," at bounding box center [198, 227] width 51 height 15
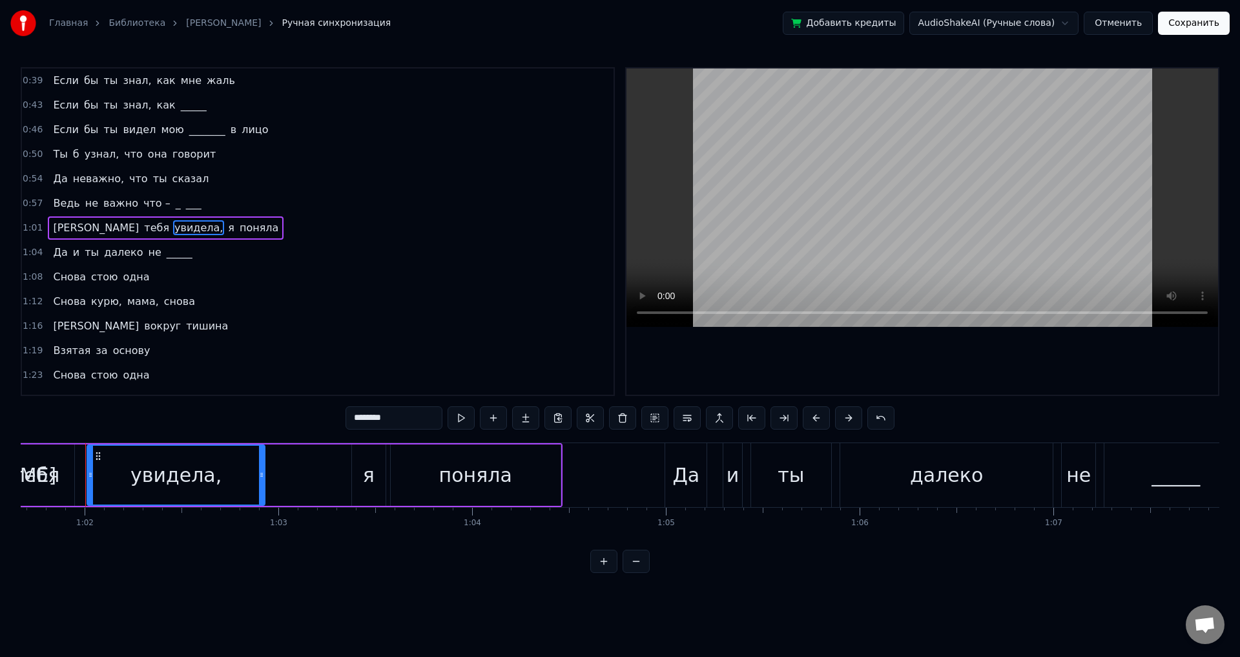
click at [173, 225] on span "увидела," at bounding box center [198, 227] width 51 height 15
click at [169, 471] on div "увидела," at bounding box center [175, 474] width 91 height 29
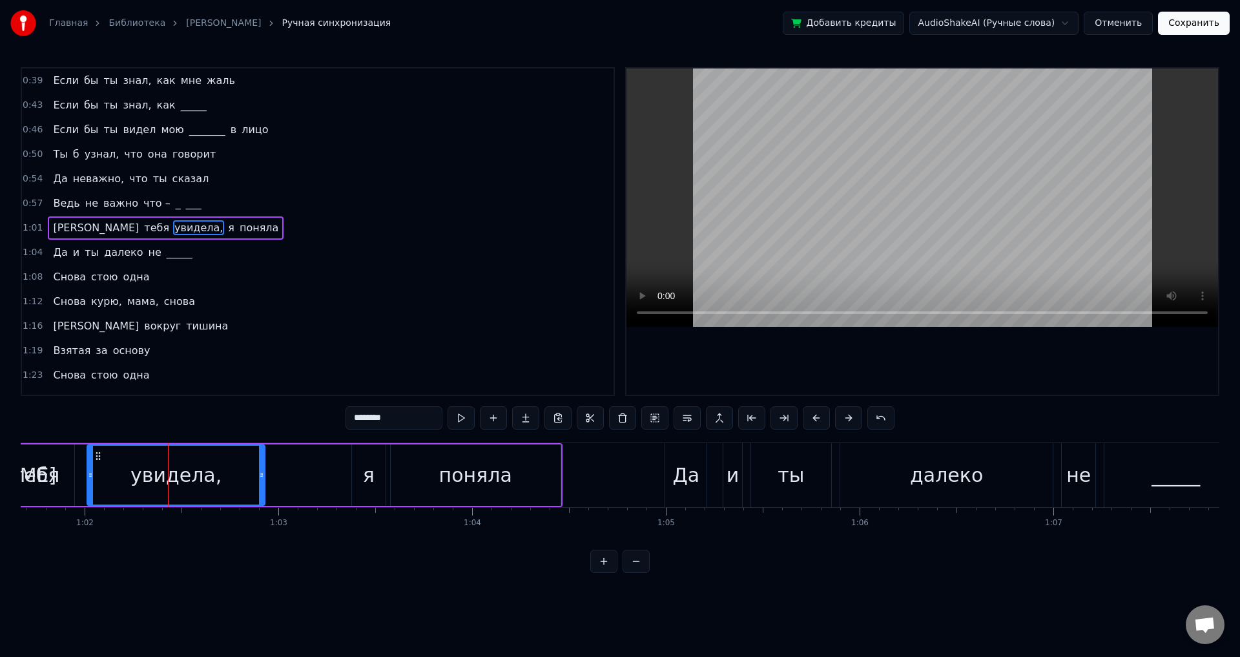
click at [169, 471] on div "увидела," at bounding box center [175, 474] width 91 height 29
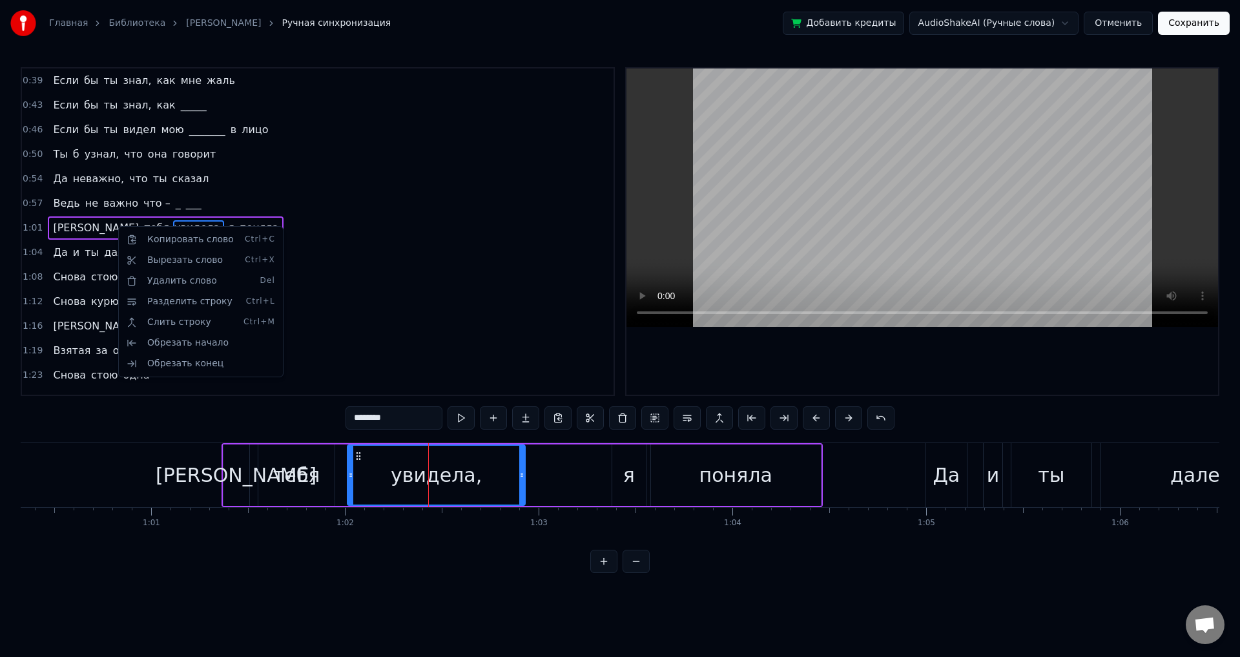
click at [173, 222] on span "увидела," at bounding box center [198, 227] width 51 height 15
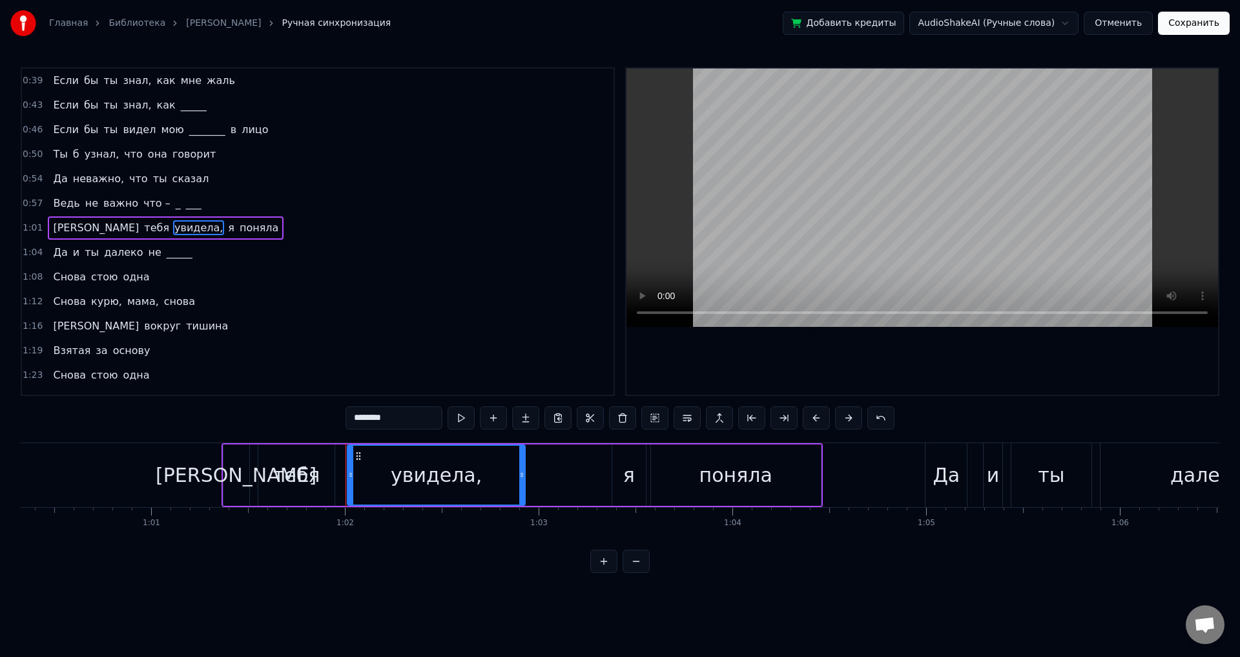
click at [173, 225] on span "увидела," at bounding box center [198, 227] width 51 height 15
click at [173, 226] on span "увидела," at bounding box center [198, 227] width 51 height 15
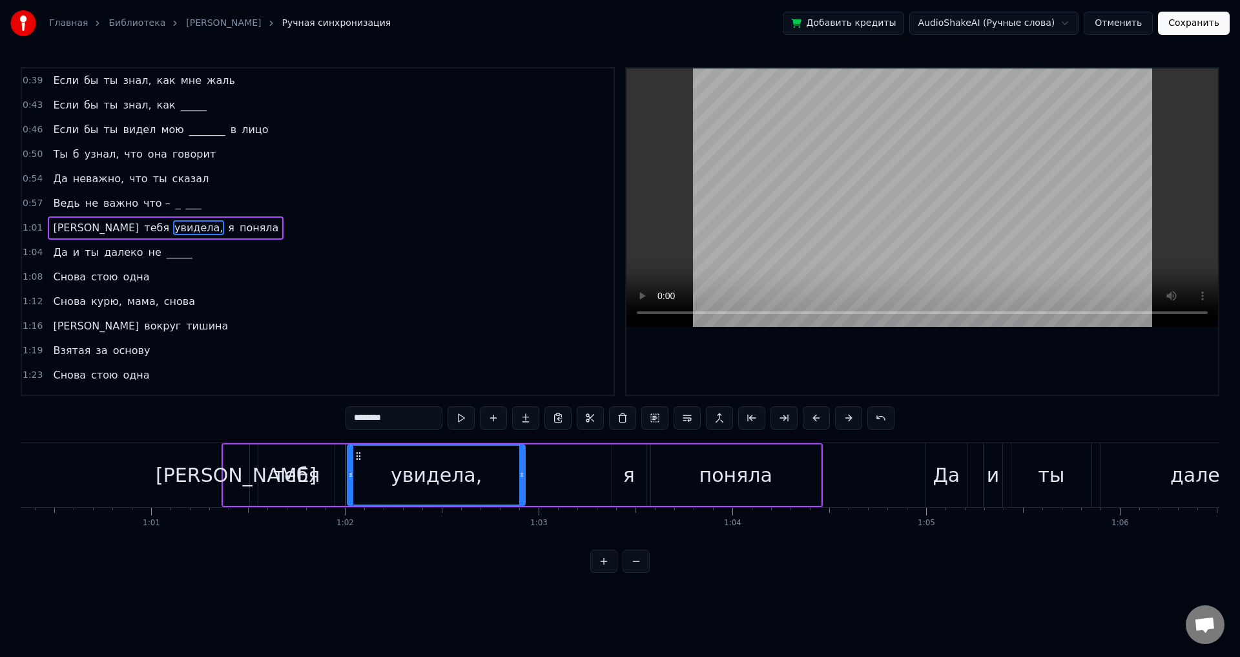
click at [426, 480] on div "увидела," at bounding box center [436, 474] width 91 height 29
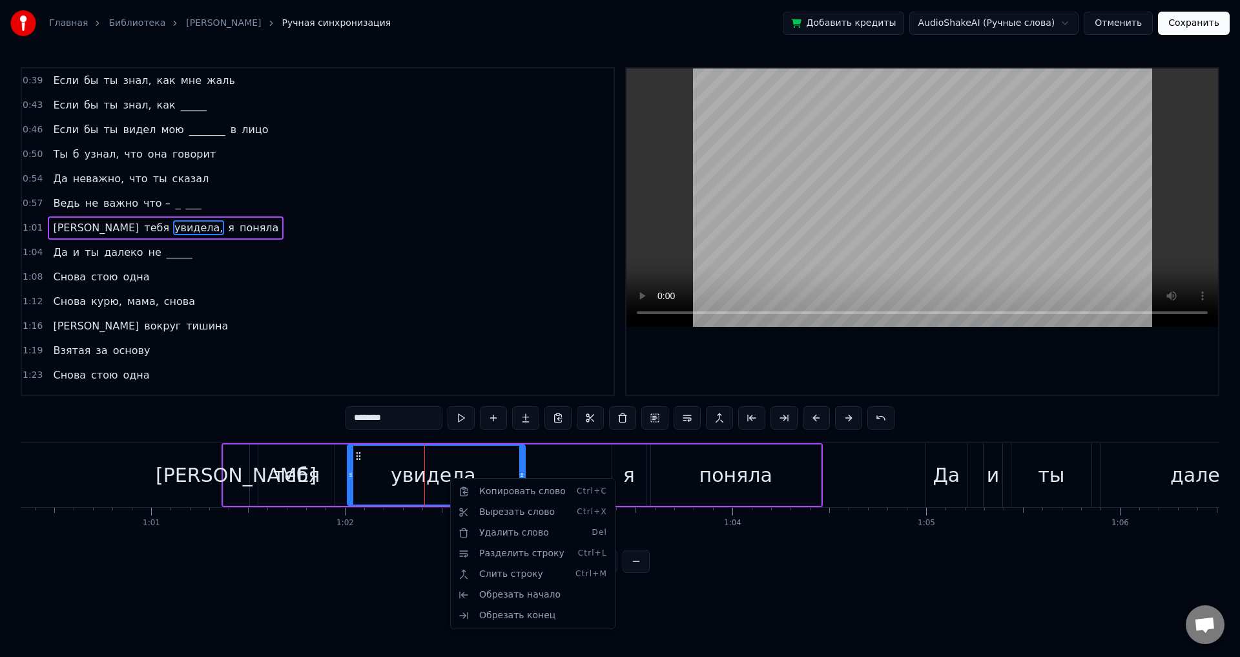
click at [555, 435] on html "Главная Библиотека Курю • [PERSON_NAME] Ручная синхронизация Добавить кредиты A…" at bounding box center [620, 297] width 1240 height 594
drag, startPoint x: 351, startPoint y: 419, endPoint x: 316, endPoint y: 418, distance: 34.2
click at [346, 418] on input "********" at bounding box center [394, 417] width 97 height 23
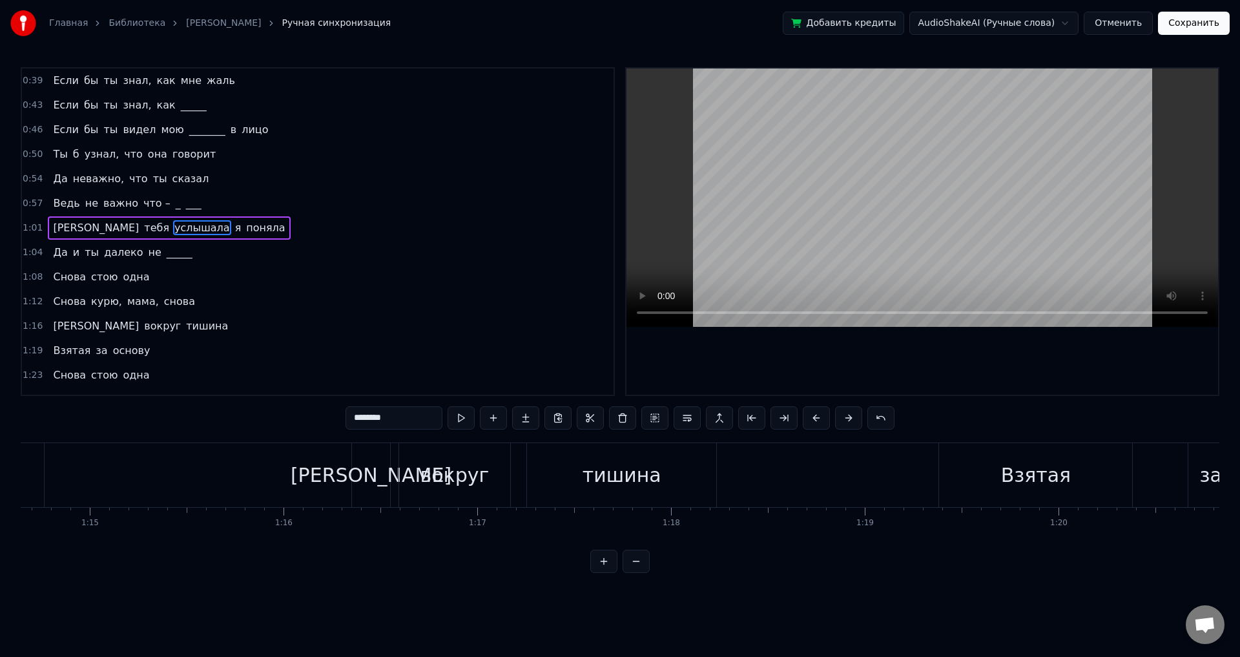
scroll to position [0, 14382]
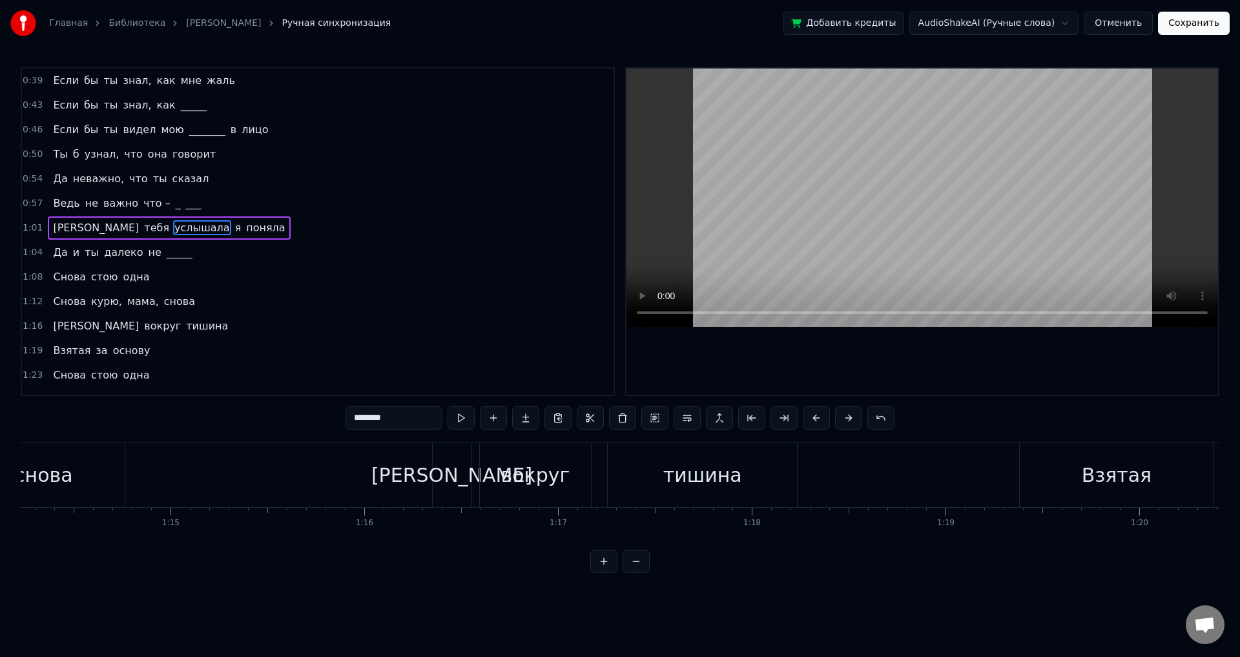
click at [670, 484] on div "тишина" at bounding box center [702, 474] width 79 height 29
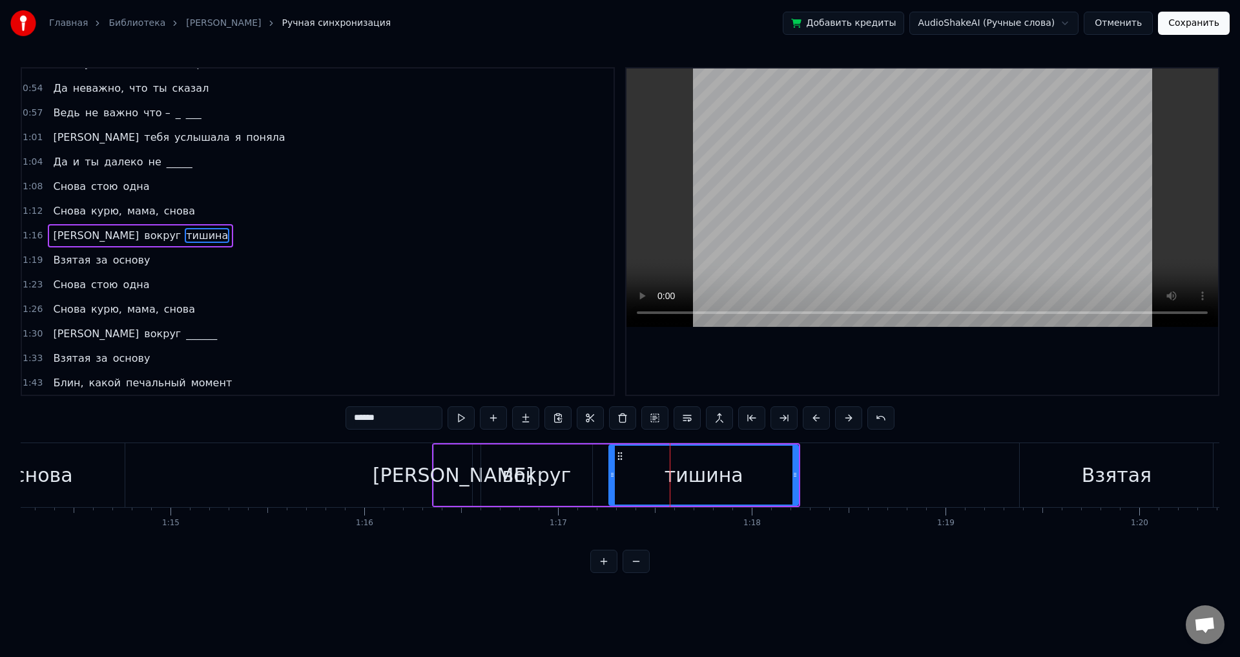
scroll to position [94, 0]
drag, startPoint x: 294, startPoint y: 415, endPoint x: 262, endPoint y: 412, distance: 31.8
click at [262, 412] on div "0:39 Если бы ты знал, как мне жаль 0:43 Если бы ты знал, как _____ 0:46 Если бы…" at bounding box center [620, 320] width 1199 height 506
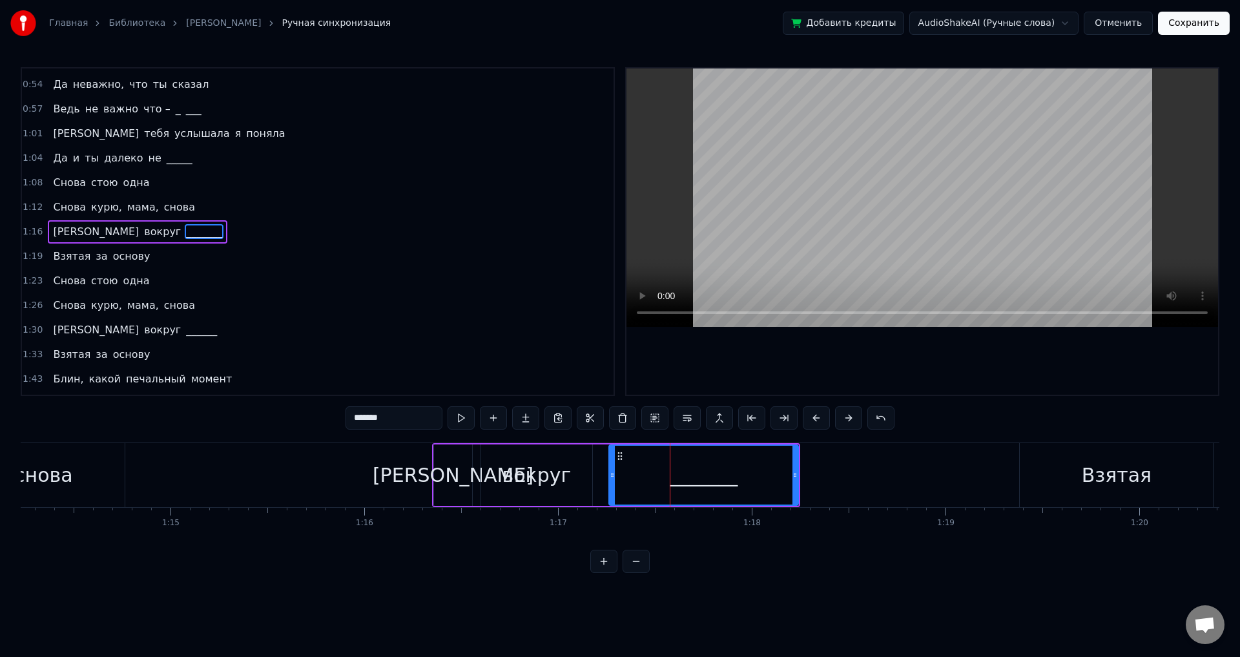
type input "*******"
click at [605, 594] on html "Главная Библиотека Курю • [PERSON_NAME] Ручная синхронизация Добавить кредиты A…" at bounding box center [620, 297] width 1240 height 594
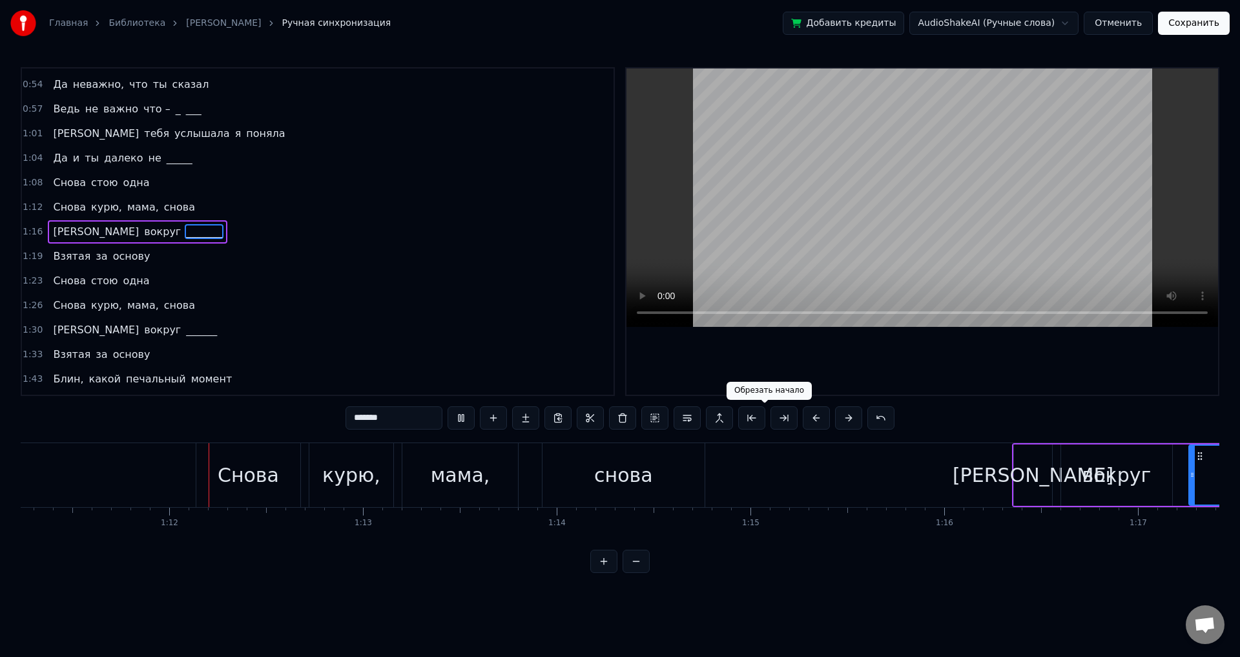
scroll to position [0, 13819]
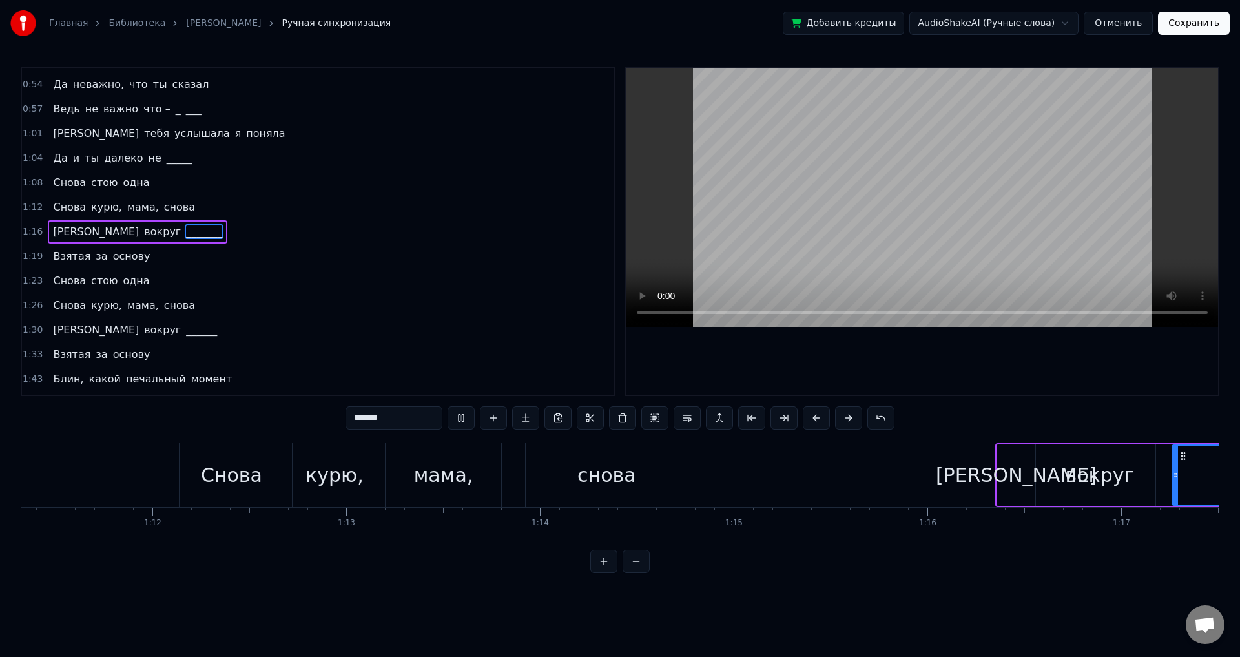
click at [1195, 28] on button "Сохранить" at bounding box center [1194, 23] width 72 height 23
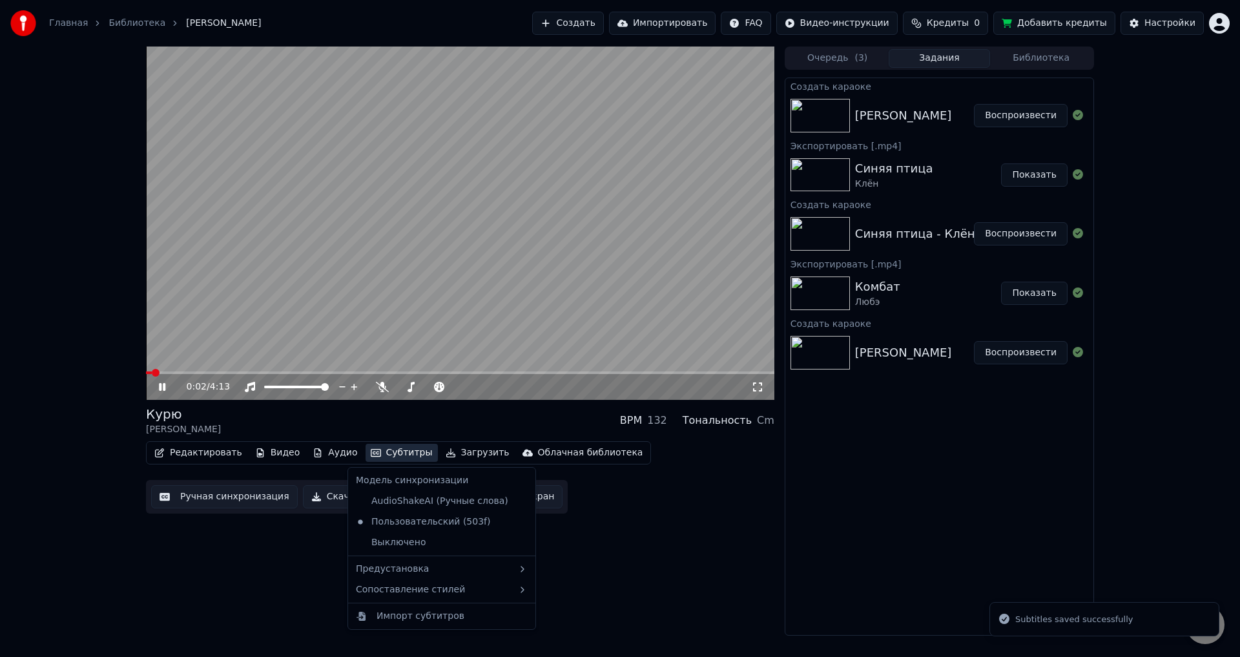
click at [376, 449] on button "Субтитры" at bounding box center [402, 453] width 72 height 18
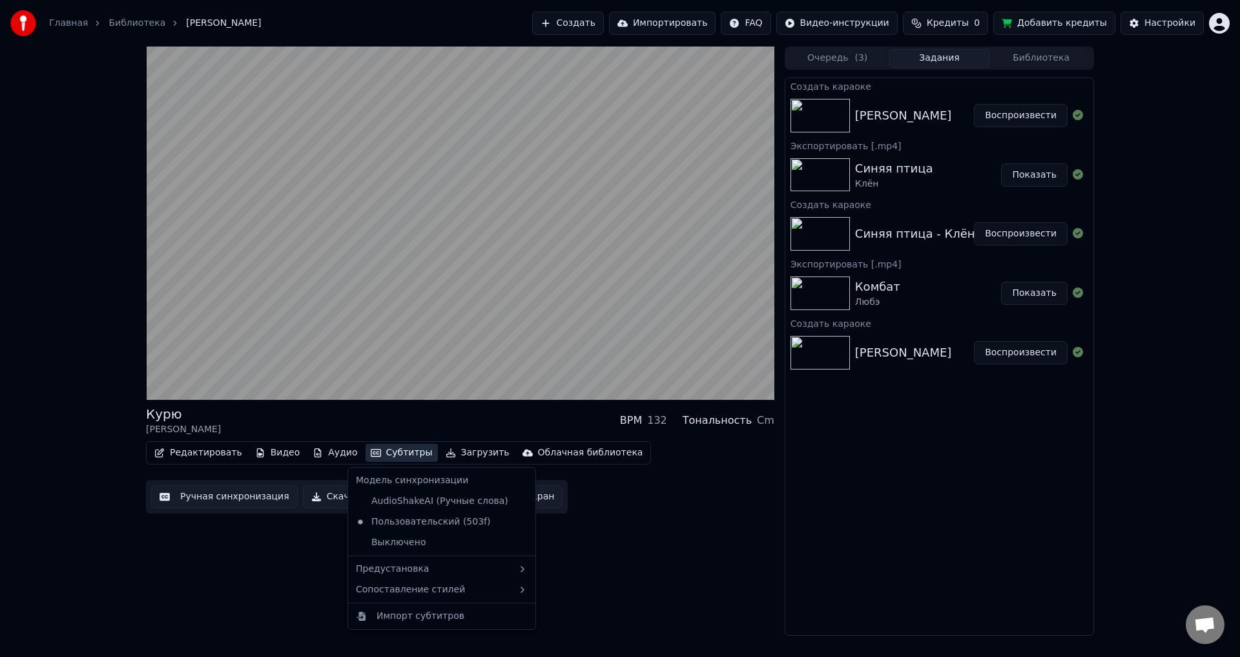
click at [376, 450] on button "Субтитры" at bounding box center [402, 453] width 72 height 18
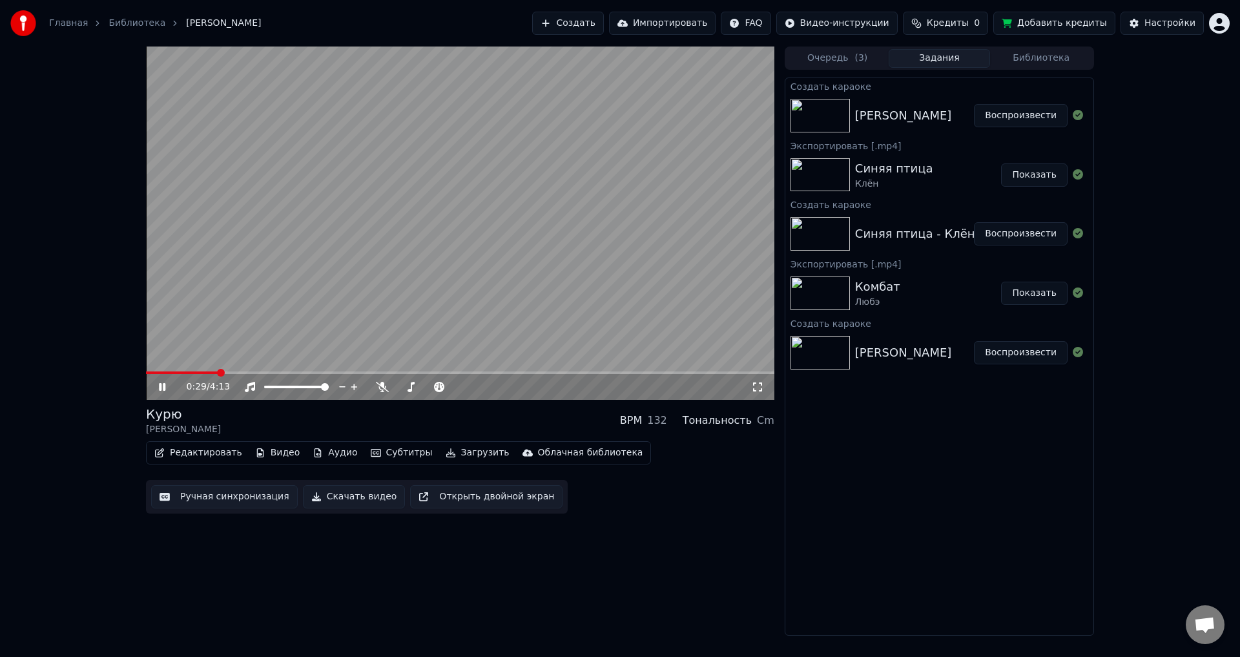
click at [219, 372] on span at bounding box center [460, 372] width 628 height 3
click at [238, 369] on video at bounding box center [460, 223] width 628 height 353
click at [246, 369] on video at bounding box center [460, 223] width 628 height 353
click at [253, 371] on video at bounding box center [460, 223] width 628 height 353
click at [258, 372] on span at bounding box center [460, 372] width 628 height 3
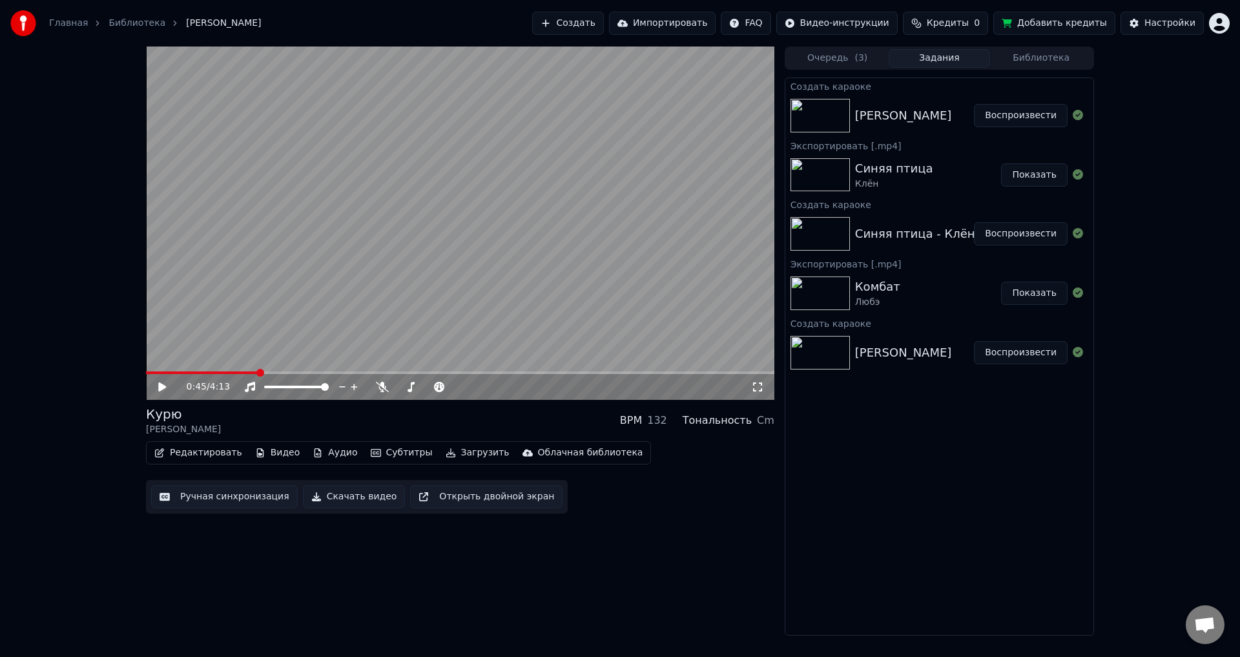
click at [310, 304] on video at bounding box center [460, 223] width 628 height 353
click at [582, 249] on video at bounding box center [460, 223] width 628 height 353
click at [455, 450] on button "Загрузить" at bounding box center [477, 453] width 74 height 18
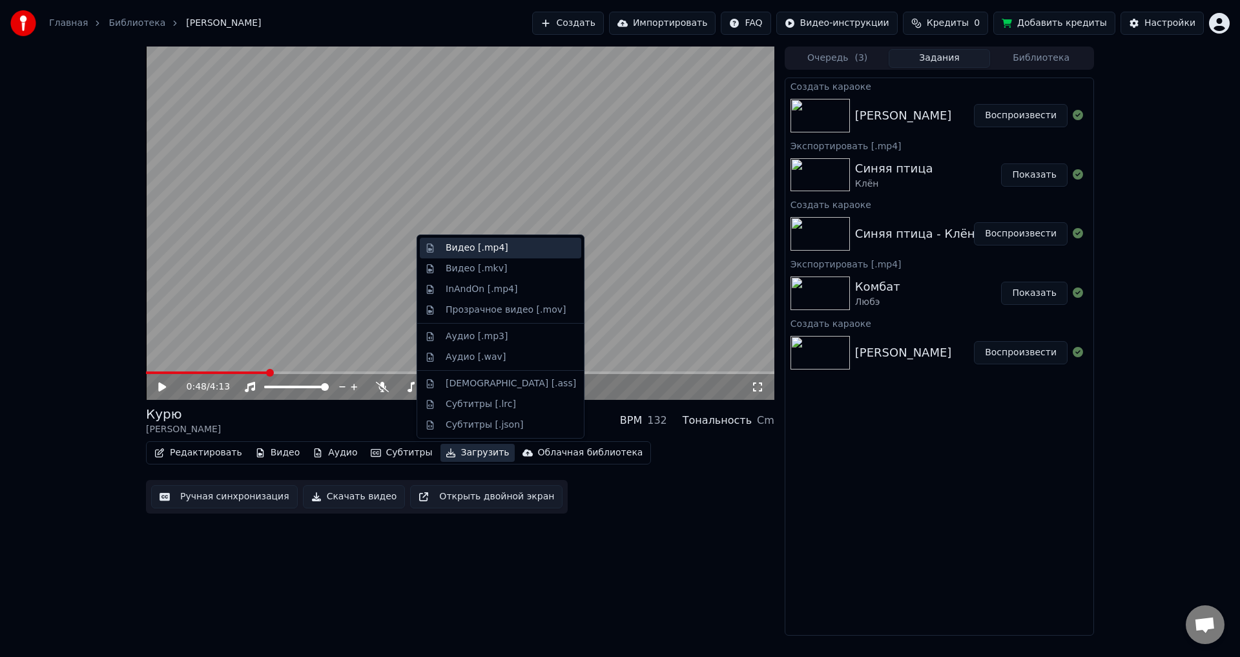
click at [482, 249] on div "Видео [.mp4]" at bounding box center [477, 248] width 63 height 13
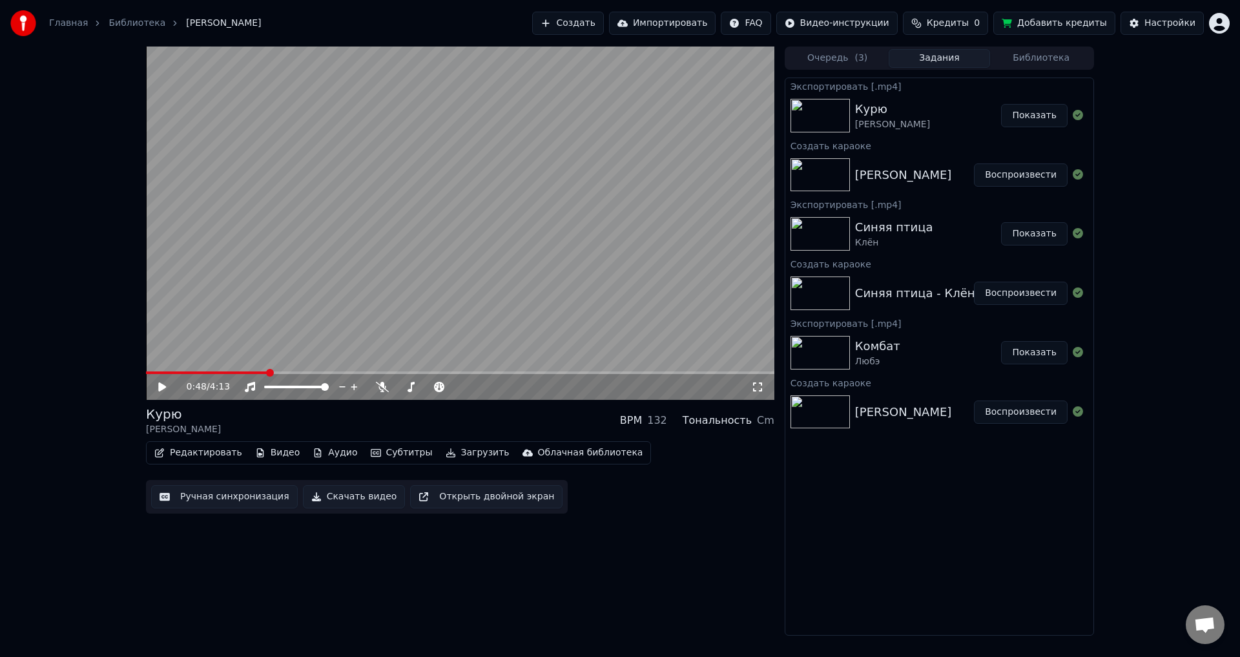
click at [1217, 28] on html "Главная Библиотека Курю • [PERSON_NAME] Создать Импортировать FAQ Видео-инструк…" at bounding box center [620, 328] width 1240 height 657
click at [1157, 139] on div "Выйти" at bounding box center [1162, 149] width 149 height 21
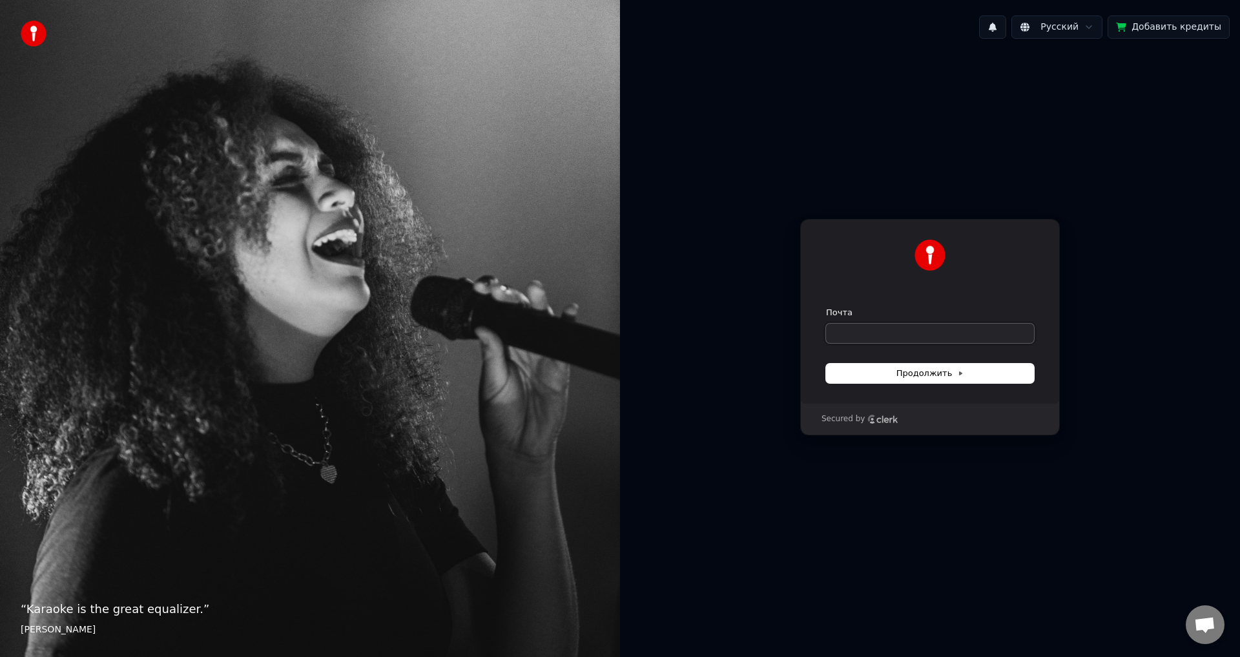
click at [935, 326] on input "Почта" at bounding box center [930, 333] width 208 height 19
click at [826, 307] on button "submit" at bounding box center [826, 307] width 0 height 0
type input "**********"
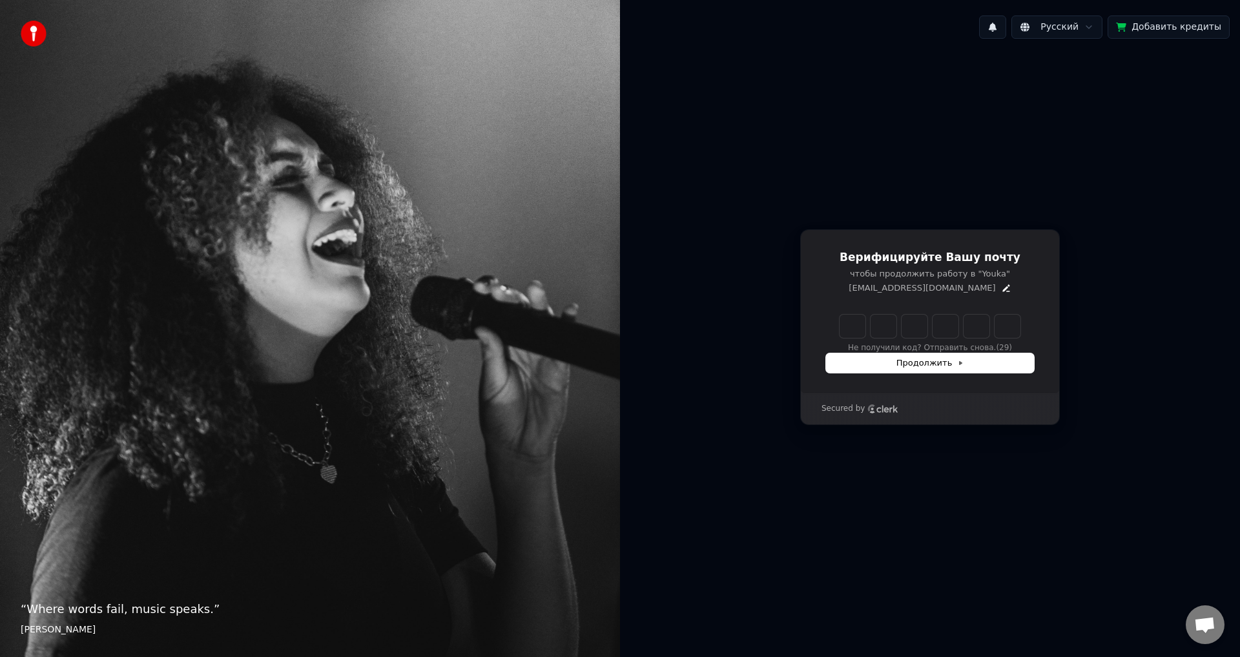
click at [843, 326] on input "Enter verification code" at bounding box center [930, 326] width 181 height 23
type input "******"
